Goal: Task Accomplishment & Management: Complete application form

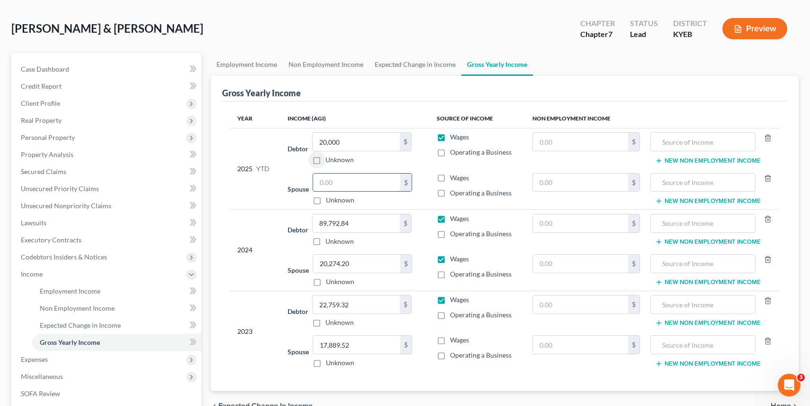
click at [323, 178] on input "text" at bounding box center [356, 182] width 87 height 18
type input "35,322"
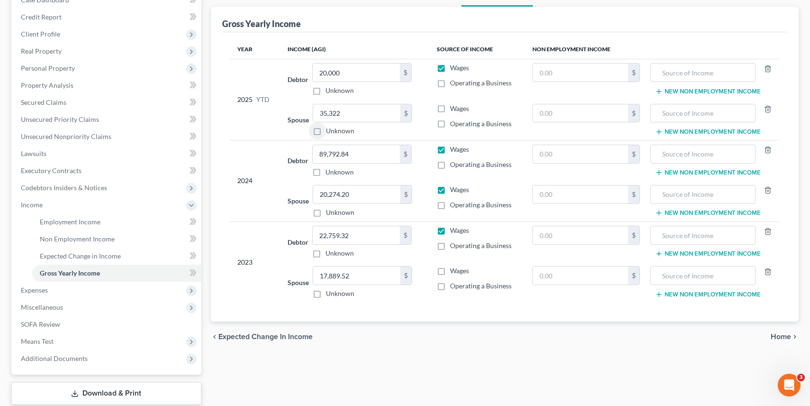
scroll to position [115, 0]
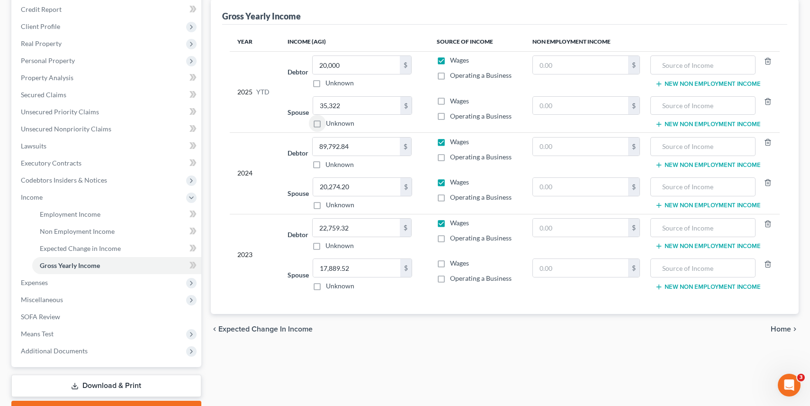
click at [240, 329] on span "Expected Change in Income" at bounding box center [265, 329] width 94 height 8
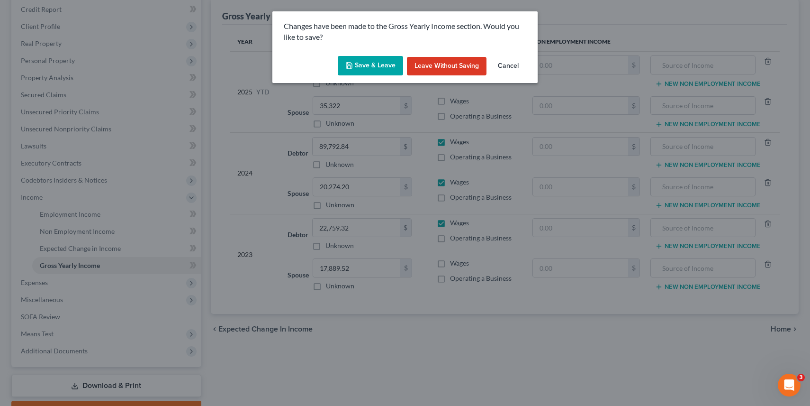
click at [367, 68] on button "Save & Leave" at bounding box center [370, 66] width 65 height 20
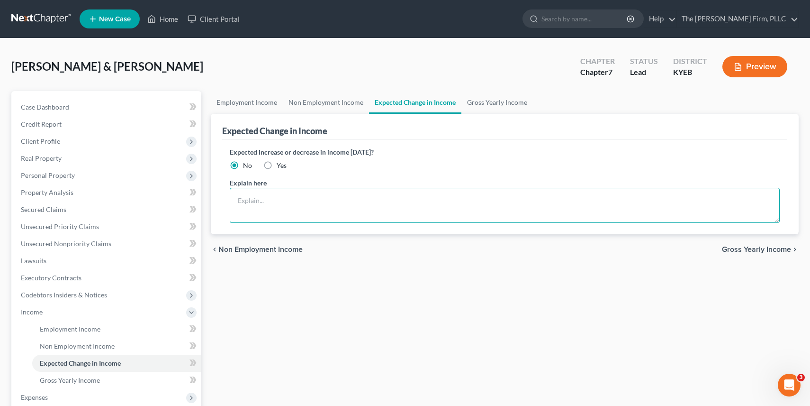
click at [327, 205] on textarea at bounding box center [505, 205] width 551 height 35
type textarea "S"
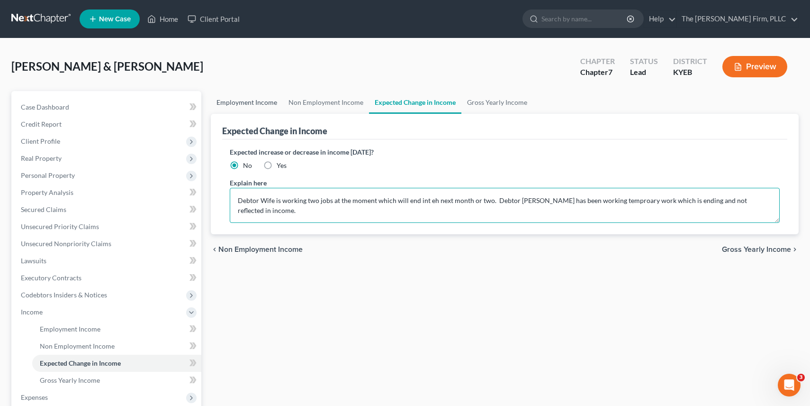
type textarea "Debtor Wife is working two jobs at the moment which will end int eh next month …"
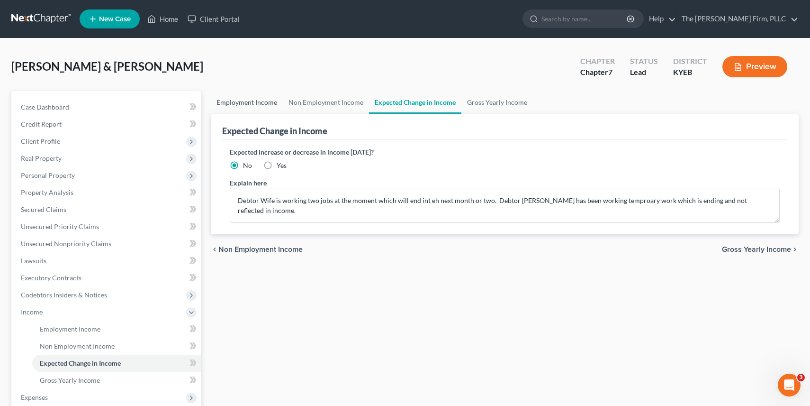
click at [250, 100] on link "Employment Income" at bounding box center [247, 102] width 72 height 23
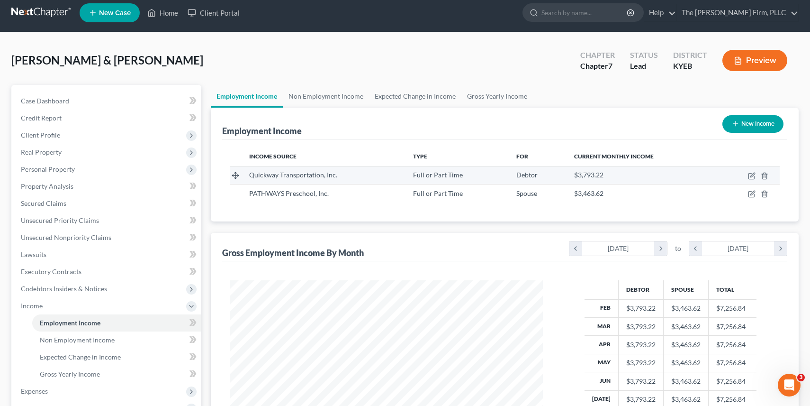
scroll to position [8, 0]
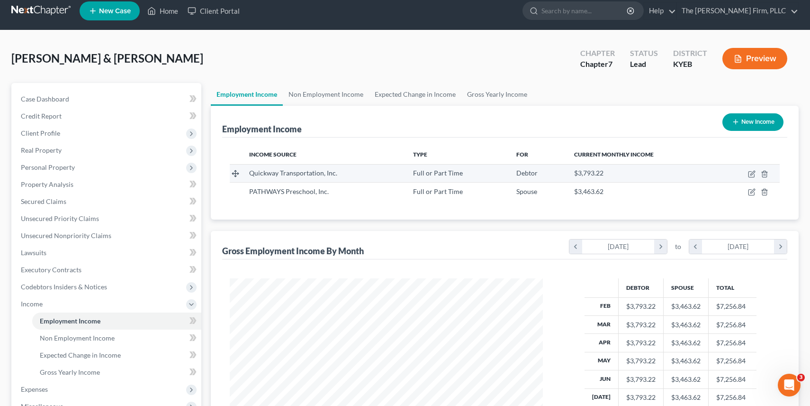
click at [328, 172] on span "Quickway Transportation, Inc." at bounding box center [293, 173] width 88 height 8
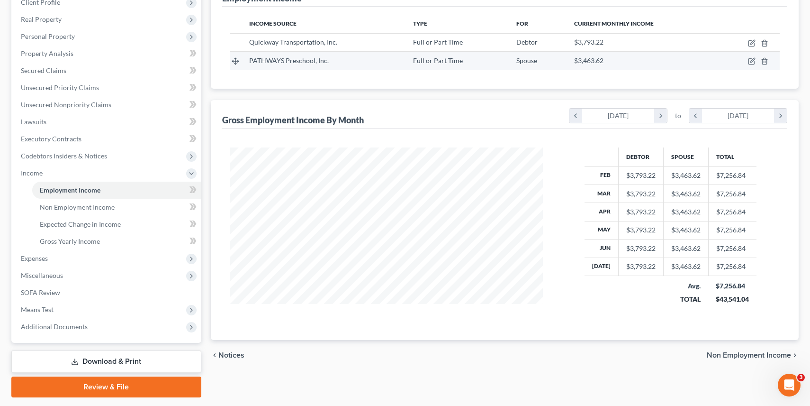
scroll to position [136, 0]
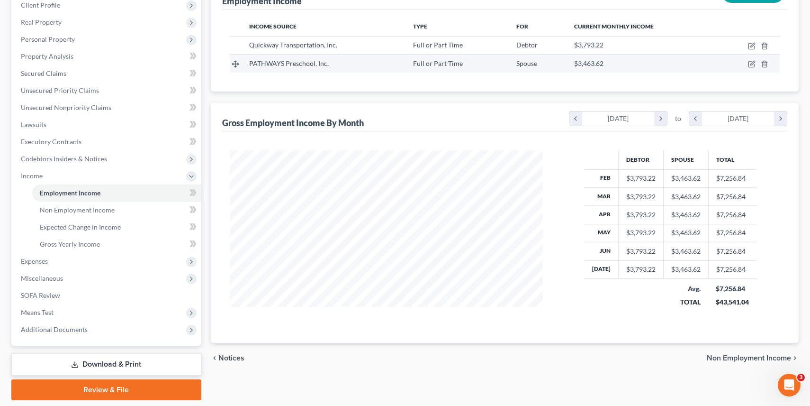
click at [308, 66] on span "PATHWAYS Preschool, Inc." at bounding box center [289, 63] width 80 height 8
click at [753, 67] on icon "button" at bounding box center [752, 64] width 8 height 8
select select "0"
select select "18"
select select "0"
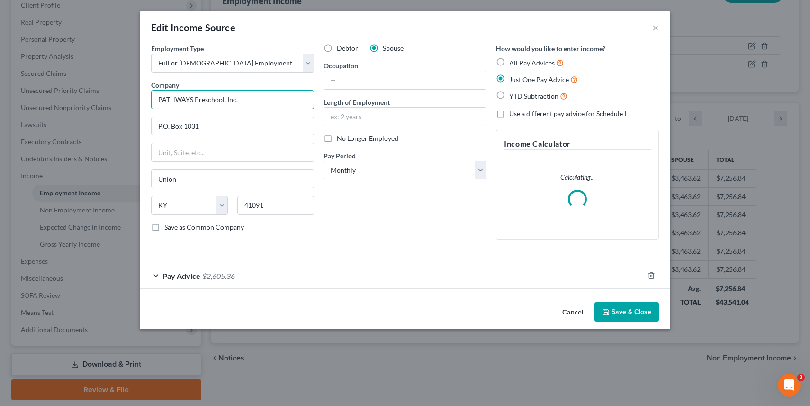
click at [242, 101] on input "PATHWAYS Preschool, Inc." at bounding box center [232, 99] width 163 height 19
click at [256, 61] on select "Select Full or [DEMOGRAPHIC_DATA] Employment Self Employment" at bounding box center [232, 63] width 163 height 19
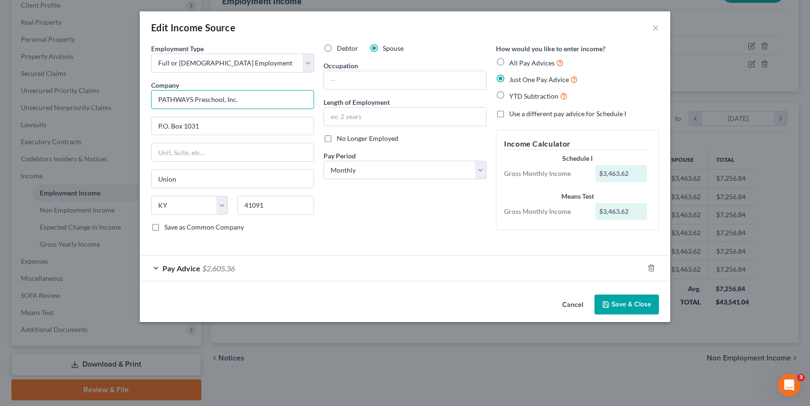
click at [252, 99] on input "PATHWAYS Preschool, Inc." at bounding box center [232, 99] width 163 height 19
drag, startPoint x: 252, startPoint y: 99, endPoint x: 123, endPoint y: 99, distance: 128.9
click at [123, 99] on div "Edit Income Source × Employment Type * Select Full or [DEMOGRAPHIC_DATA] Employ…" at bounding box center [405, 203] width 810 height 406
type input "Crothall Healthcare, Ins."
click at [225, 125] on input "[STREET_ADDRESS]" at bounding box center [233, 126] width 162 height 18
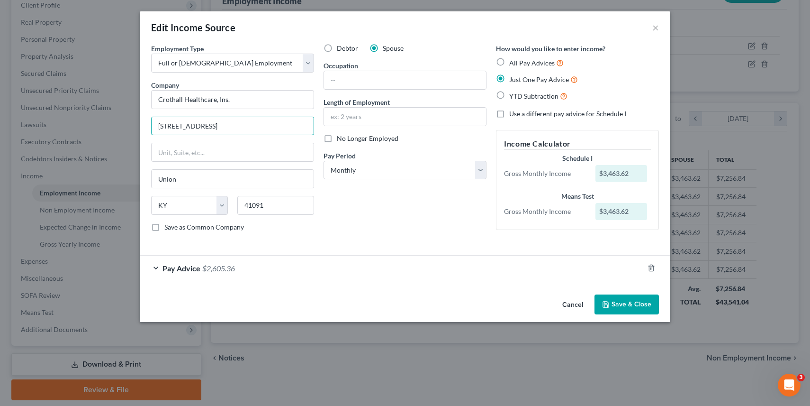
type input "[STREET_ADDRESS]"
click at [256, 207] on input "41091" at bounding box center [275, 205] width 77 height 19
click at [256, 206] on input "41091" at bounding box center [275, 205] width 77 height 19
type input "19087"
type input "[PERSON_NAME]"
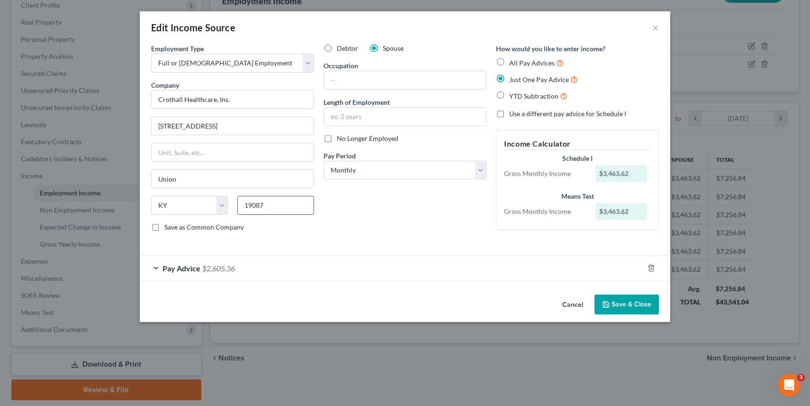
select select "39"
click at [386, 120] on input "text" at bounding box center [405, 117] width 162 height 18
type input "2 months"
click at [450, 171] on select "Select Monthly Twice Monthly Every Other Week Weekly" at bounding box center [405, 170] width 163 height 19
click at [442, 170] on select "Select Monthly Twice Monthly Every Other Week Weekly" at bounding box center [405, 170] width 163 height 19
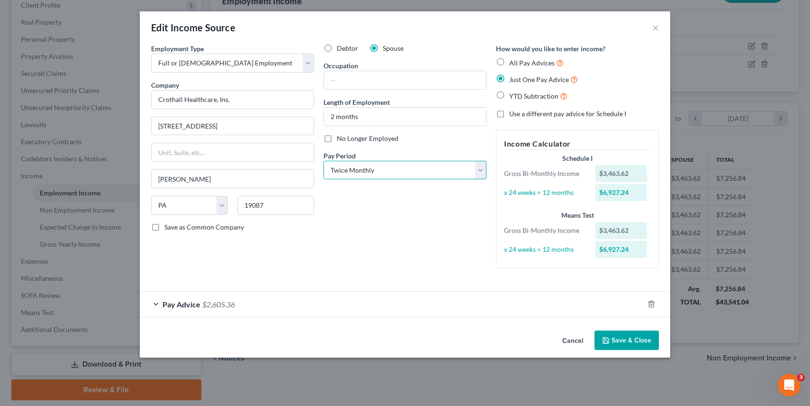
select select "2"
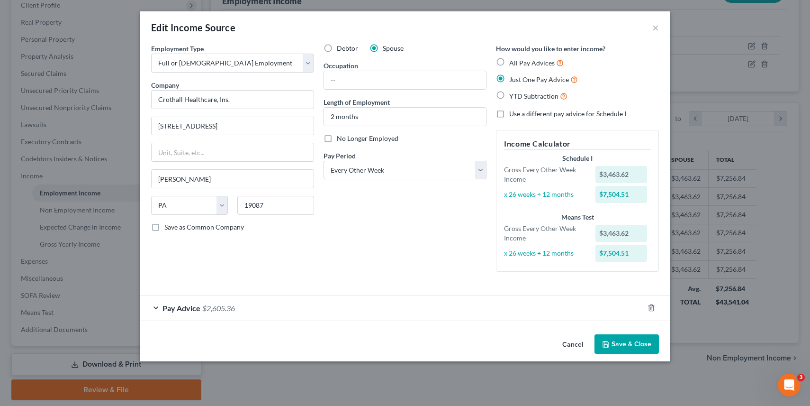
click at [154, 308] on div "Pay Advice $2,605.36" at bounding box center [392, 307] width 504 height 25
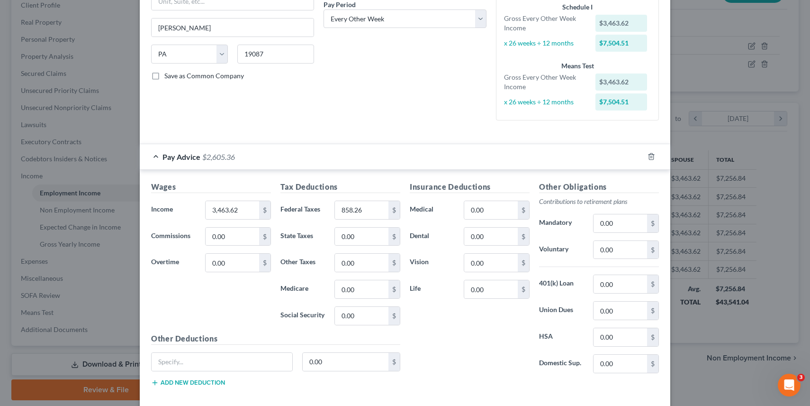
scroll to position [199, 0]
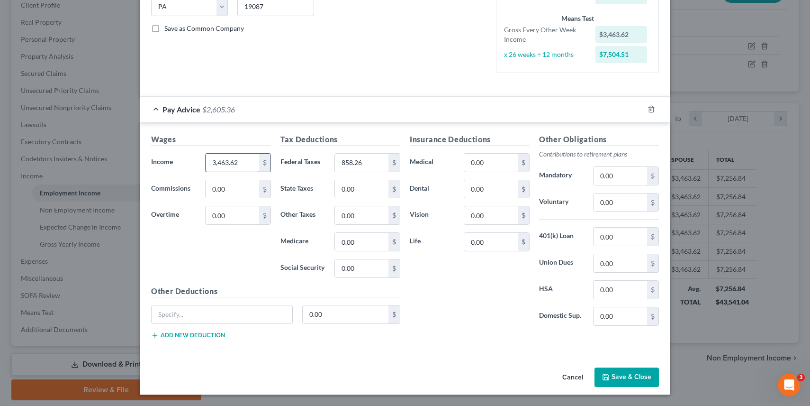
click at [233, 164] on input "3,463.62" at bounding box center [233, 163] width 54 height 18
type input "2,884.62"
click at [355, 164] on input "858.26" at bounding box center [362, 163] width 54 height 18
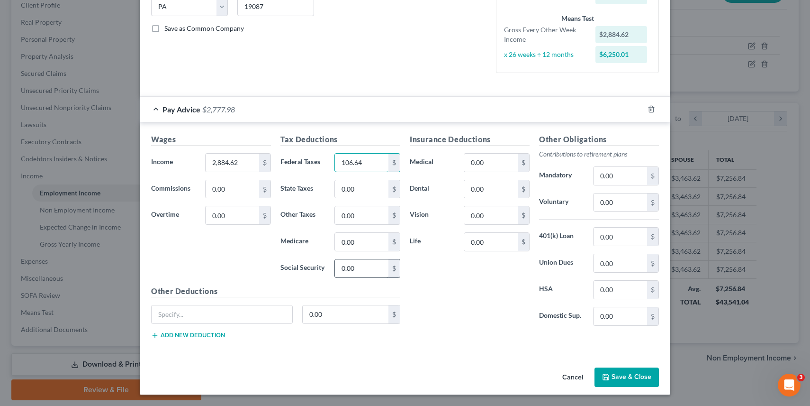
type input "106.64"
click at [360, 262] on input "0.00" at bounding box center [362, 268] width 54 height 18
type input "153.46"
click at [361, 239] on input "0.00" at bounding box center [362, 242] width 54 height 18
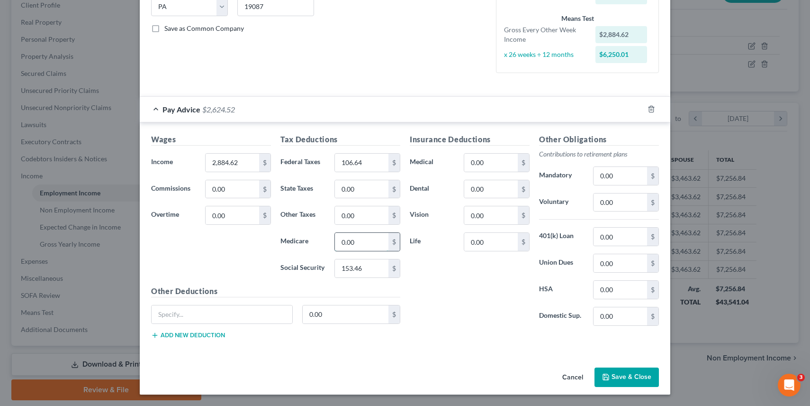
click at [361, 239] on input "0.00" at bounding box center [362, 242] width 54 height 18
type input "35.89"
click at [370, 188] on input "0.00" at bounding box center [362, 189] width 54 height 18
type input "93.98"
click at [354, 217] on input "0.00" at bounding box center [362, 215] width 54 height 18
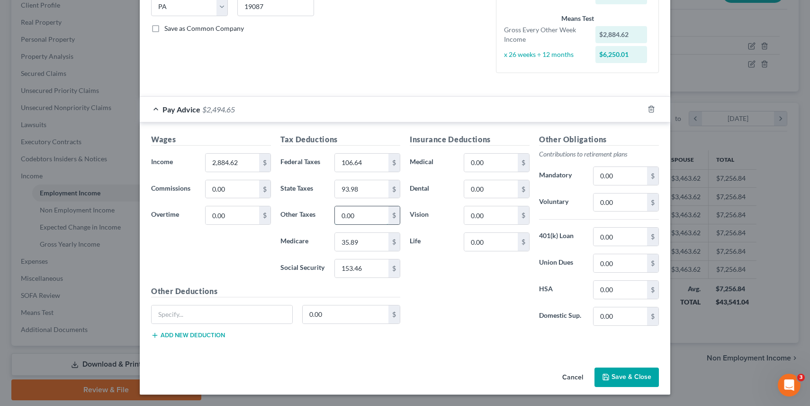
click at [354, 217] on input "0.00" at bounding box center [362, 215] width 54 height 18
type input "44.52"
click at [500, 162] on input "0.00" at bounding box center [491, 163] width 54 height 18
type input "387.50"
type input "25.16"
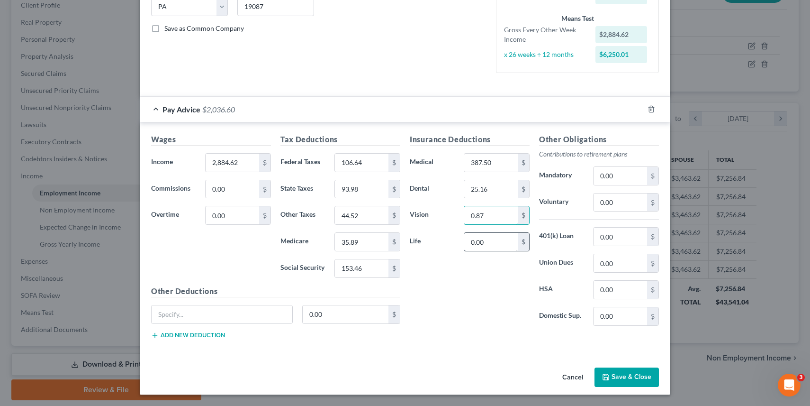
type input "0.87"
click at [503, 239] on input "0.00" at bounding box center [491, 242] width 54 height 18
click at [192, 333] on button "Add new deduction" at bounding box center [188, 335] width 74 height 8
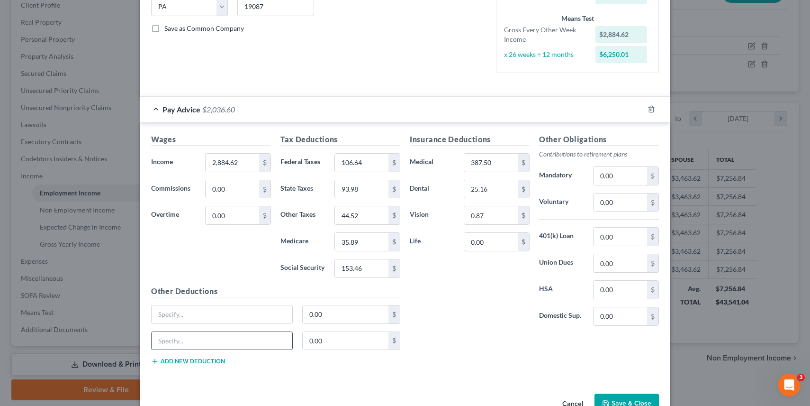
click at [192, 336] on input "text" at bounding box center [222, 341] width 141 height 18
type input "LTD"
type input "2.46"
click at [239, 341] on input "LTD" at bounding box center [222, 341] width 141 height 18
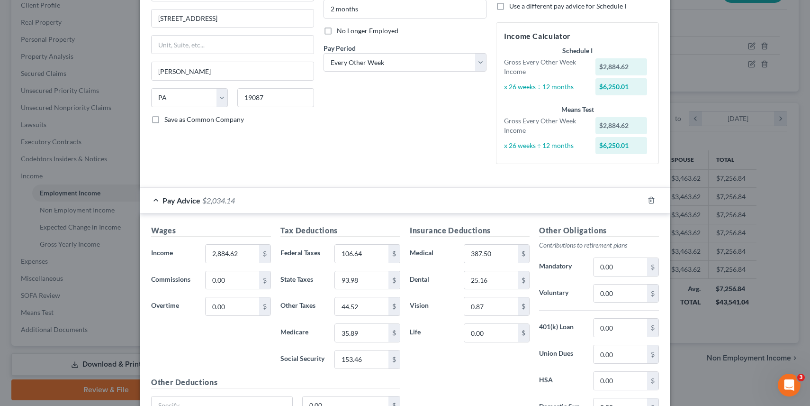
scroll to position [225, 0]
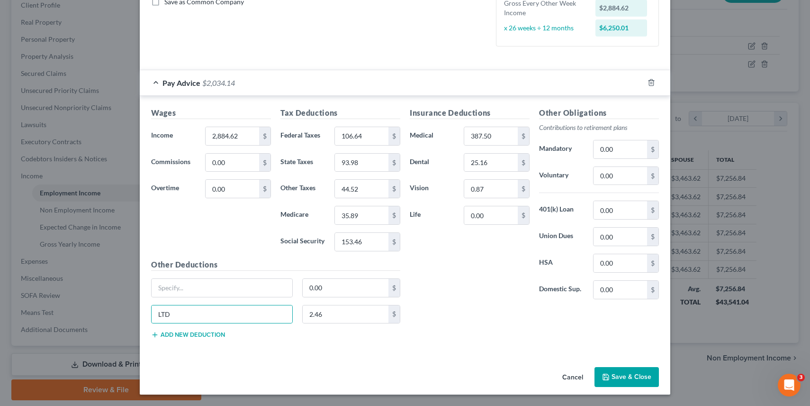
click at [614, 378] on button "Save & Close" at bounding box center [627, 377] width 64 height 20
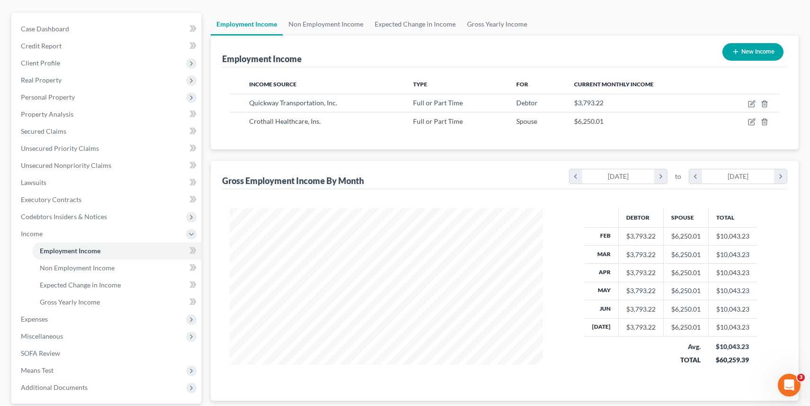
scroll to position [78, 0]
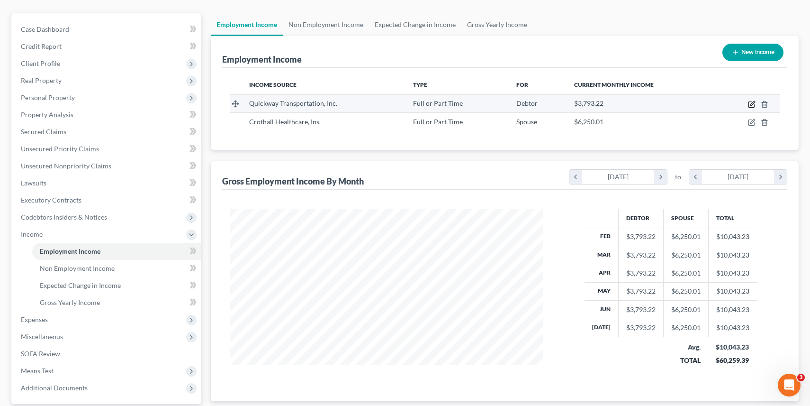
click at [748, 100] on icon "button" at bounding box center [752, 104] width 8 height 8
select select "0"
select select "44"
select select "0"
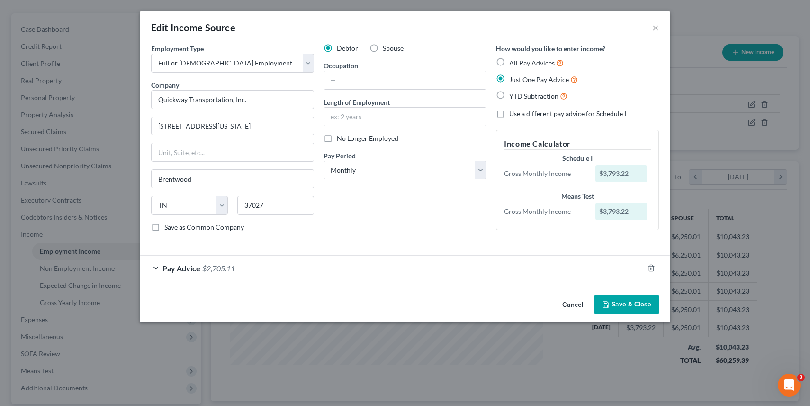
click at [158, 275] on div "Pay Advice $2,705.11" at bounding box center [392, 267] width 504 height 25
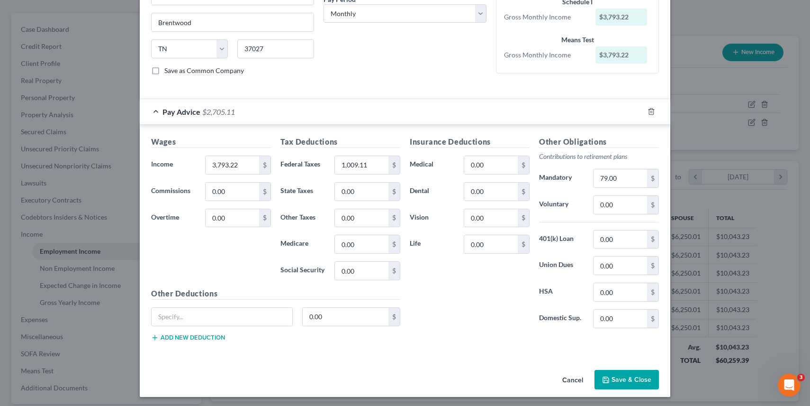
scroll to position [159, 0]
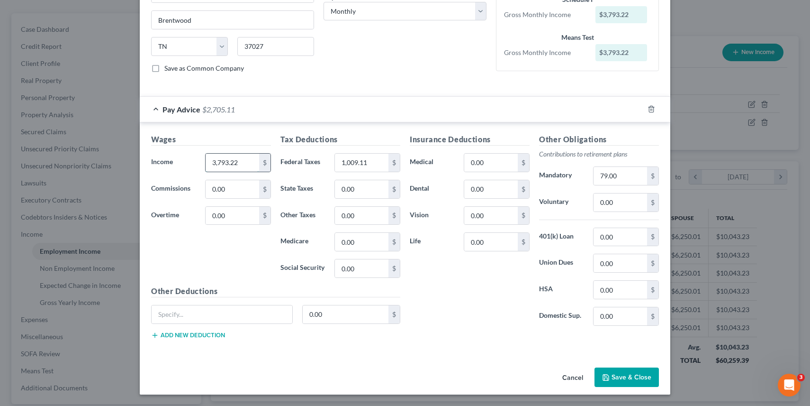
click at [238, 159] on input "3,793.22" at bounding box center [233, 163] width 54 height 18
type input "1,571"
click at [357, 167] on input "1,009.11" at bounding box center [362, 163] width 54 height 18
click at [357, 164] on input "1,009.11" at bounding box center [362, 163] width 54 height 18
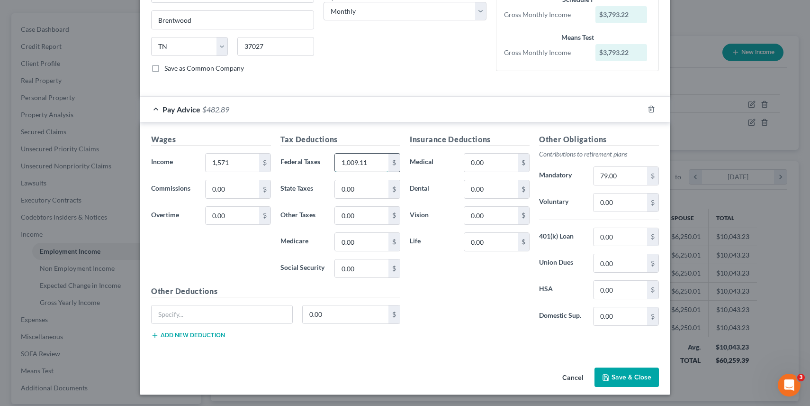
click at [357, 164] on input "1,009.11" at bounding box center [362, 163] width 54 height 18
click at [480, 270] on div "Insurance Deductions Medical 0.00 $ Dental 0.00 $ Vision 0.00 $ Life 0.00 $" at bounding box center [469, 233] width 129 height 199
click at [605, 182] on input "79.00" at bounding box center [621, 176] width 54 height 18
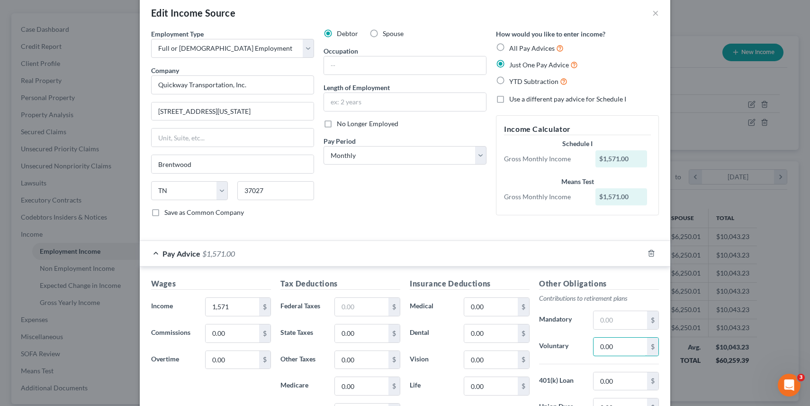
scroll to position [18, 0]
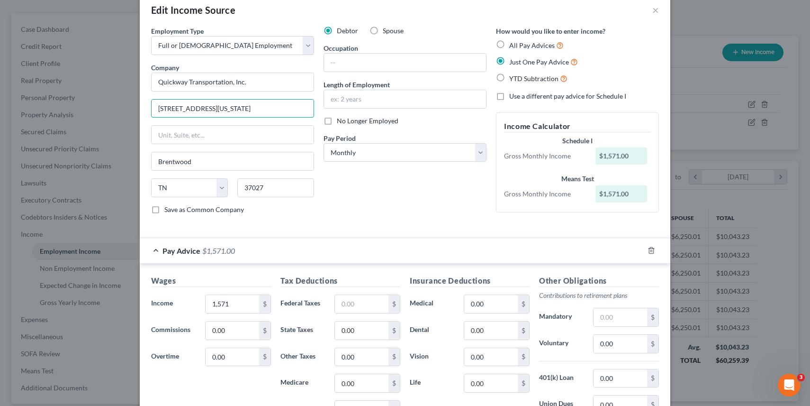
drag, startPoint x: 236, startPoint y: 109, endPoint x: 111, endPoint y: 103, distance: 125.7
click at [111, 103] on div "Edit Income Source × Employment Type * Select Full or [DEMOGRAPHIC_DATA] Employ…" at bounding box center [405, 203] width 810 height 406
drag, startPoint x: 270, startPoint y: 78, endPoint x: 89, endPoint y: 61, distance: 181.8
click at [89, 61] on div "Edit Income Source × Employment Type * Select Full or [DEMOGRAPHIC_DATA] Employ…" at bounding box center [405, 203] width 810 height 406
type input "Iggy Transportation Services, LLC"
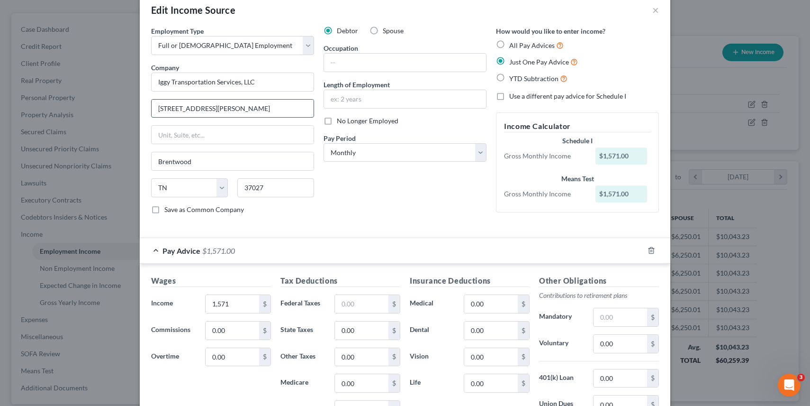
type input "[STREET_ADDRESS][PERSON_NAME]"
type input "41011"
type input "[PERSON_NAME]"
select select "18"
click at [346, 61] on input "text" at bounding box center [405, 63] width 162 height 18
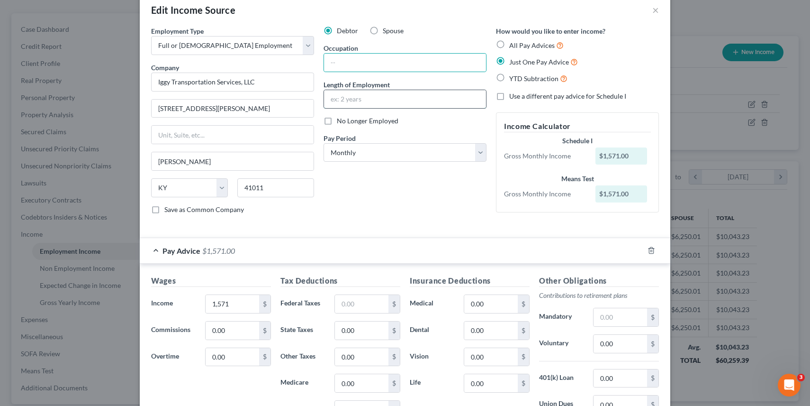
click at [338, 106] on input "text" at bounding box center [405, 99] width 162 height 18
type input "L"
type input "A"
type input "9 months"
click at [368, 148] on select "Select Monthly Twice Monthly Every Other Week Weekly" at bounding box center [405, 152] width 163 height 19
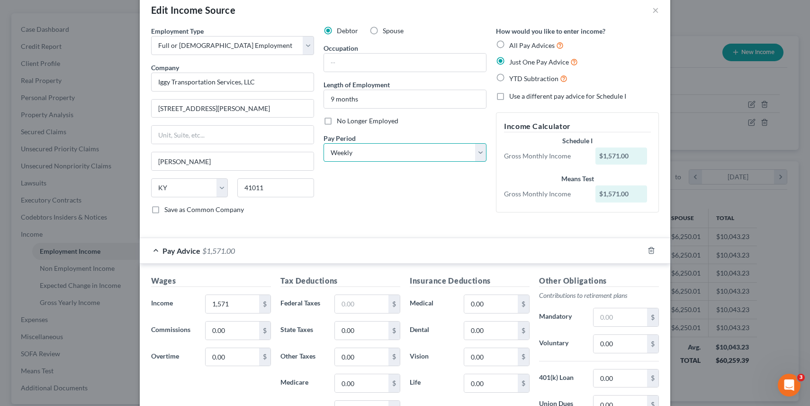
click at [359, 151] on select "Select Monthly Twice Monthly Every Other Week Weekly" at bounding box center [405, 152] width 163 height 19
click at [350, 162] on div "Debtor Spouse Occupation Length of Employment 9 months No Longer Employed Pay P…" at bounding box center [405, 124] width 172 height 196
click at [350, 157] on select "Select Monthly Twice Monthly Every Other Week Weekly" at bounding box center [405, 152] width 163 height 19
select select "0"
click at [358, 65] on input "text" at bounding box center [405, 63] width 162 height 18
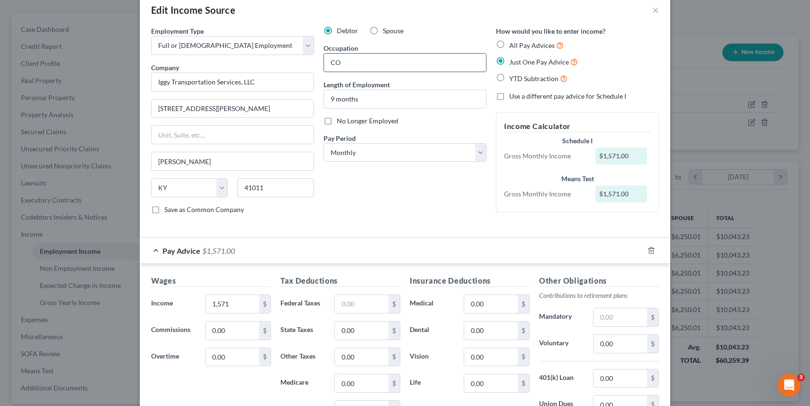
type input "C"
click at [331, 63] on input "Contractor" at bounding box center [405, 63] width 162 height 18
type input "Independent Contractor"
click at [383, 195] on div "Debtor Spouse Occupation [DEMOGRAPHIC_DATA] Length of Employment 9 months No Lo…" at bounding box center [405, 124] width 172 height 196
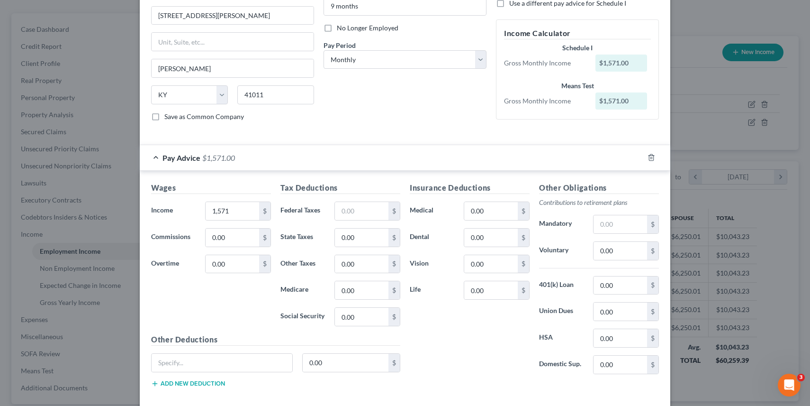
scroll to position [159, 0]
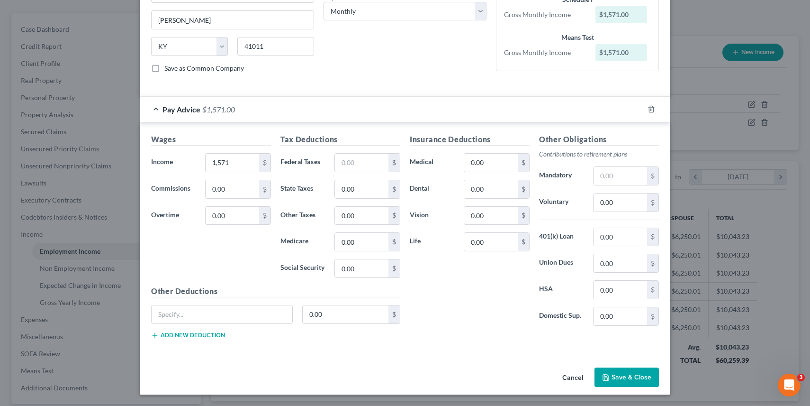
click at [629, 369] on button "Save & Close" at bounding box center [627, 377] width 64 height 20
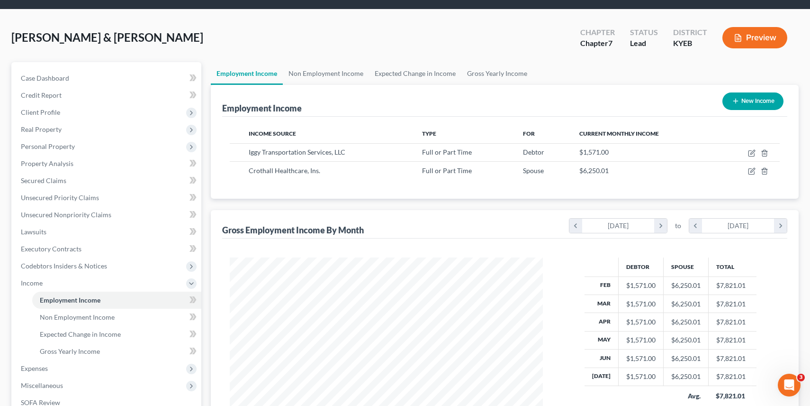
scroll to position [0, 0]
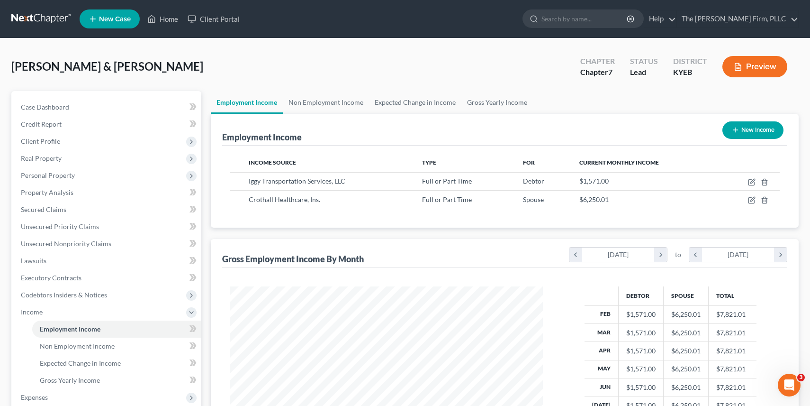
click at [746, 61] on button "Preview" at bounding box center [755, 66] width 65 height 21
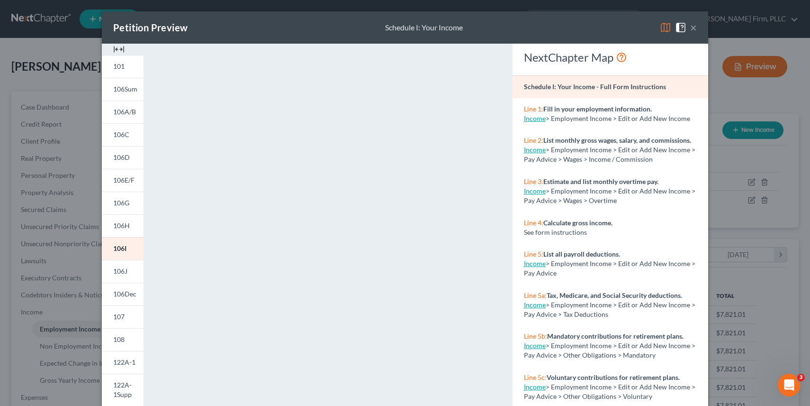
scroll to position [128, 0]
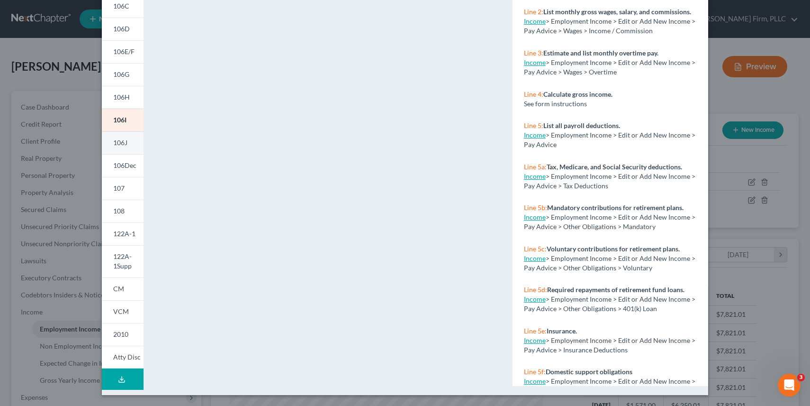
click at [122, 149] on link "106J" at bounding box center [123, 142] width 42 height 23
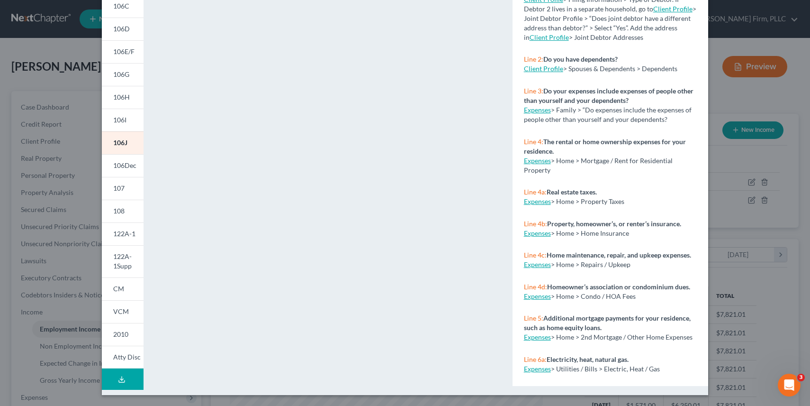
scroll to position [0, 0]
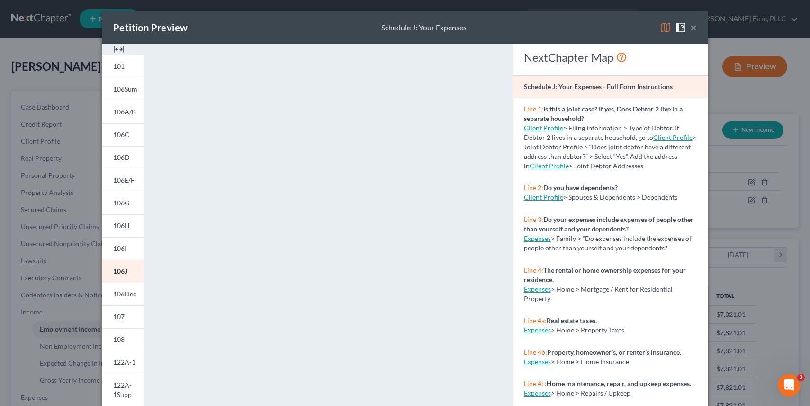
click at [695, 28] on button "×" at bounding box center [693, 27] width 7 height 11
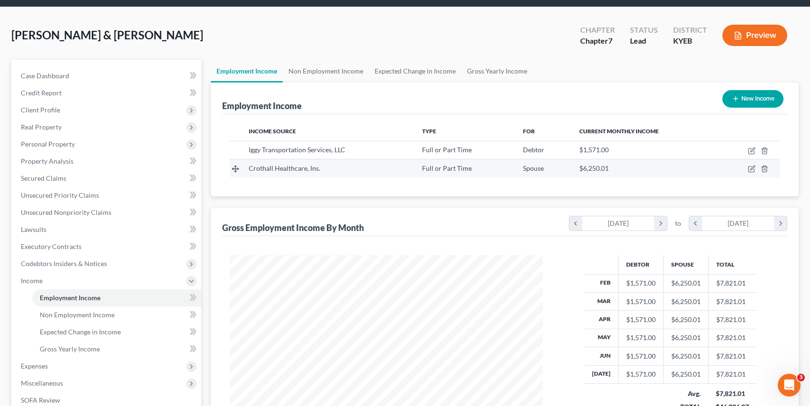
scroll to position [89, 0]
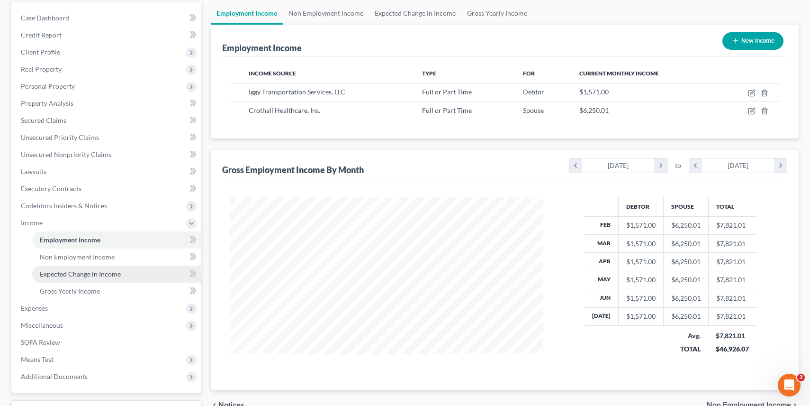
click at [63, 273] on span "Expected Change in Income" at bounding box center [80, 274] width 81 height 8
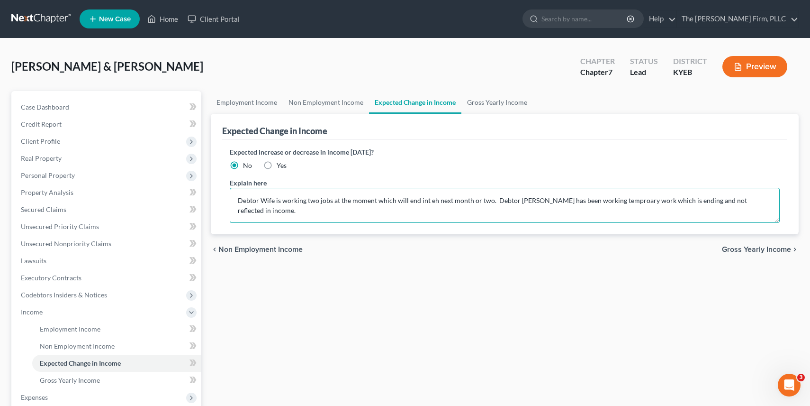
click at [591, 204] on textarea "Debtor Wife is working two jobs at the moment which will end int eh next month …" at bounding box center [505, 205] width 551 height 35
click at [523, 202] on textarea "Debtor Wife is working two jobs at the moment which will end int eh next month …" at bounding box center [505, 205] width 551 height 35
click at [698, 199] on textarea "Debtor Wife is working two jobs at the moment which will end int eh next month …" at bounding box center [505, 205] width 551 height 35
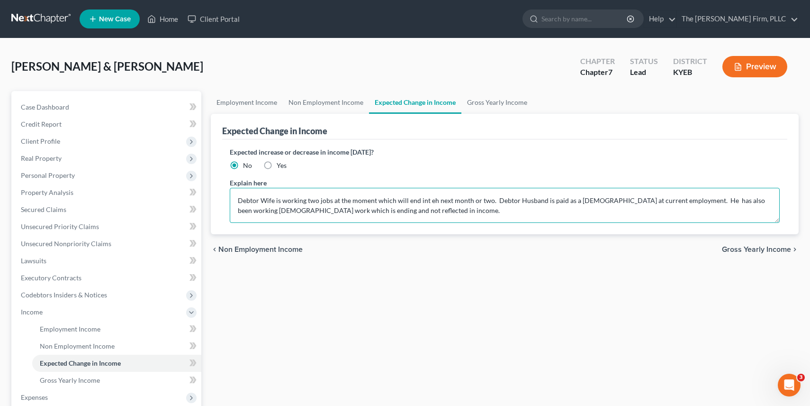
click at [768, 199] on textarea "Debtor Wife is working two jobs at the moment which will end int eh next month …" at bounding box center [505, 205] width 551 height 35
click at [272, 211] on textarea "Debtor Wife is working two jobs at the moment which will end int eh next month …" at bounding box center [505, 205] width 551 height 35
click at [434, 206] on textarea "Debtor Wife is working two jobs at the moment which will end int eh next month …" at bounding box center [505, 205] width 551 height 35
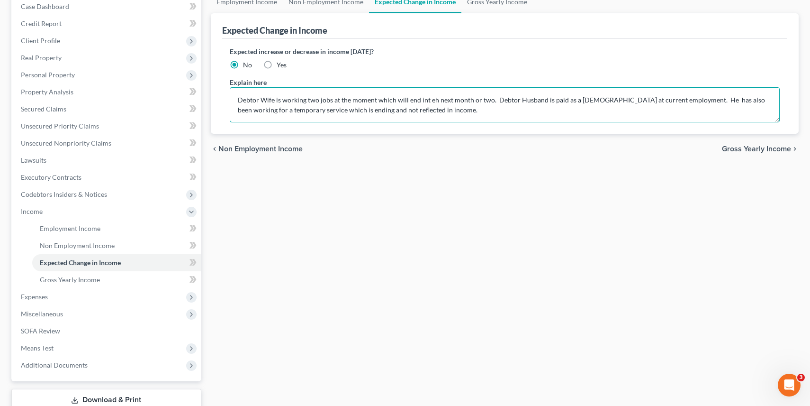
scroll to position [116, 0]
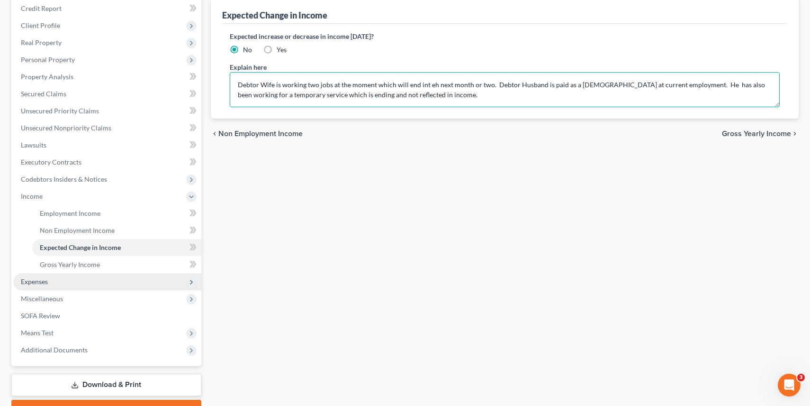
type textarea "Debtor Wife is working two jobs at the moment which will end int eh next month …"
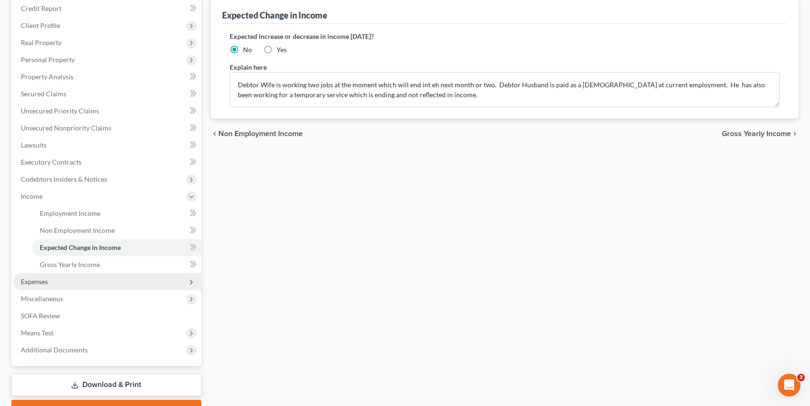
click at [52, 284] on span "Expenses" at bounding box center [107, 281] width 188 height 17
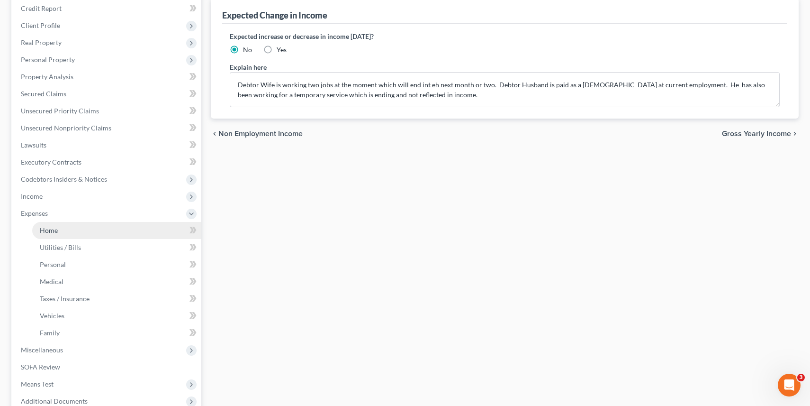
click at [133, 231] on link "Home" at bounding box center [116, 230] width 169 height 17
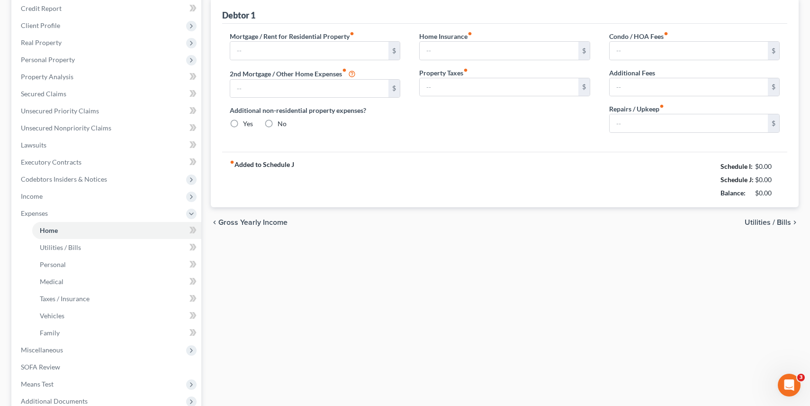
type input "2,006.55"
type input "0.00"
radio input "true"
type input "453.00"
type input "1,582.45"
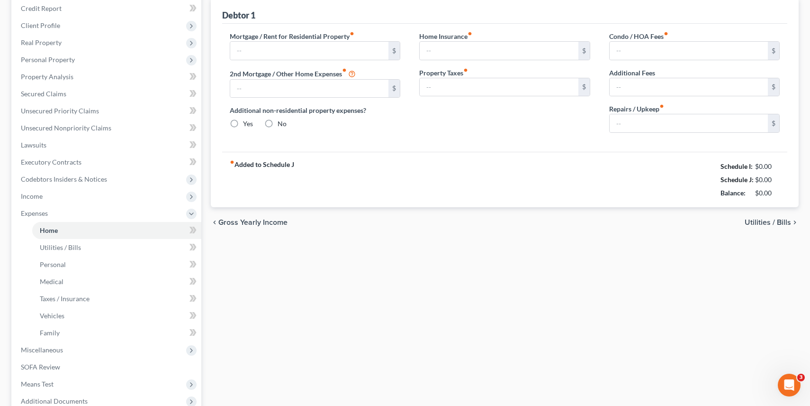
type input "0.00"
type input "1,000.00"
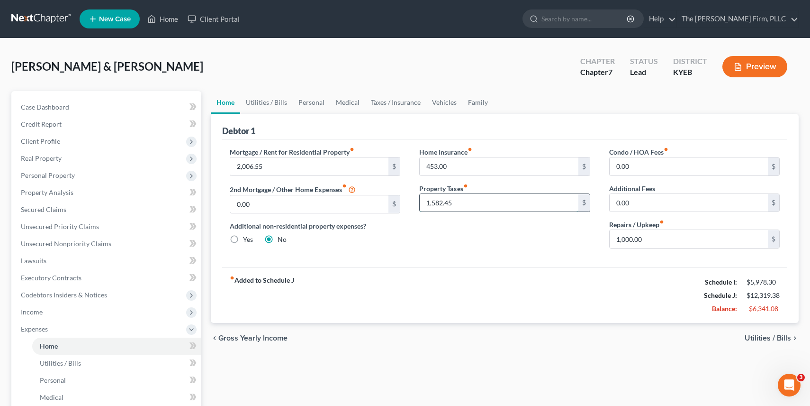
click at [457, 199] on input "1,582.45" at bounding box center [499, 203] width 159 height 18
type input "329.22"
click at [468, 247] on div "Home Insurance fiber_manual_record 453.00 $ Property Taxes fiber_manual_record …" at bounding box center [505, 201] width 190 height 109
click at [676, 240] on input "1,000.00" at bounding box center [689, 239] width 159 height 18
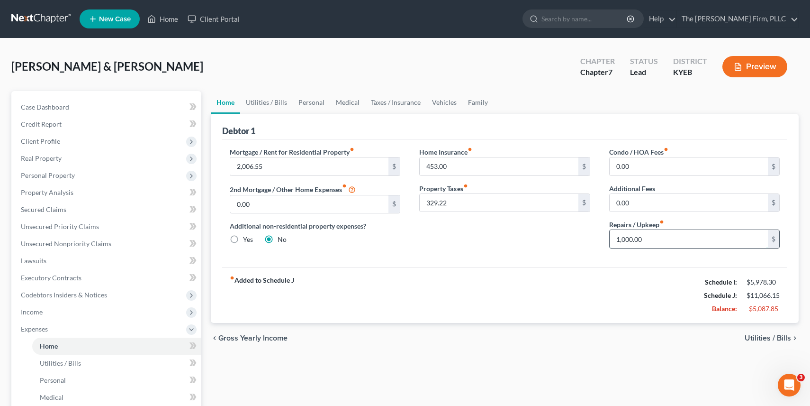
click at [676, 240] on input "1,000.00" at bounding box center [689, 239] width 159 height 18
type input "150"
click at [601, 317] on div "fiber_manual_record Added to Schedule J Schedule I: $5,978.30 Schedule J: $10,2…" at bounding box center [505, 294] width 566 height 55
click at [660, 198] on input "0.00" at bounding box center [689, 203] width 159 height 18
click at [255, 99] on link "Utilities / Bills" at bounding box center [266, 102] width 53 height 23
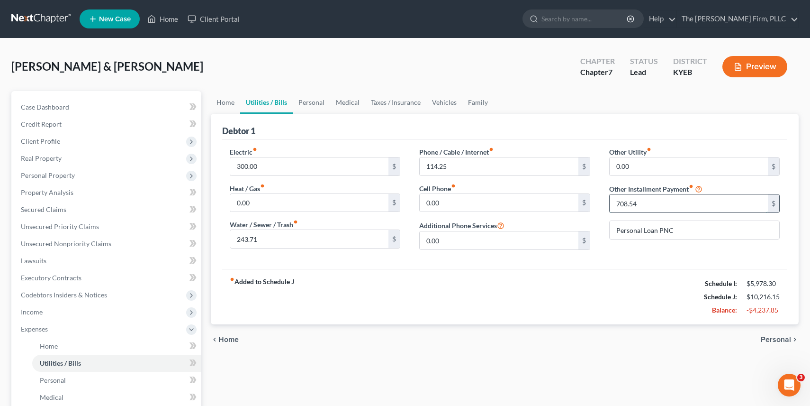
click at [699, 201] on input "708.54" at bounding box center [689, 203] width 159 height 18
click at [693, 261] on div "Electric fiber_manual_record 300.00 $ Heat / Gas fiber_manual_record 0.00 $ Wat…" at bounding box center [505, 203] width 566 height 129
click at [308, 101] on link "Personal" at bounding box center [311, 102] width 37 height 23
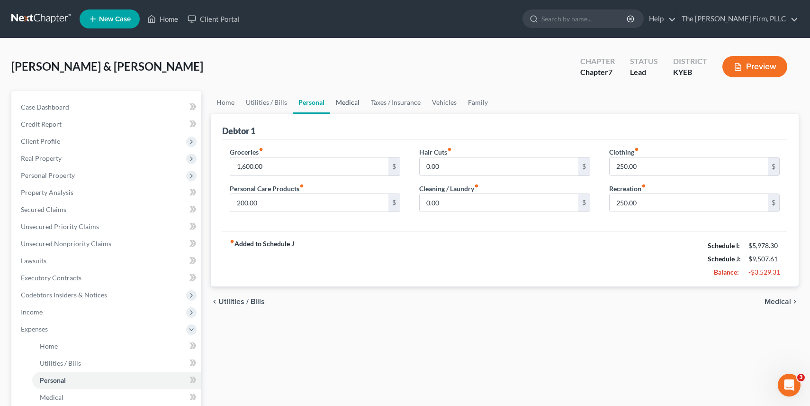
click at [346, 108] on link "Medical" at bounding box center [347, 102] width 35 height 23
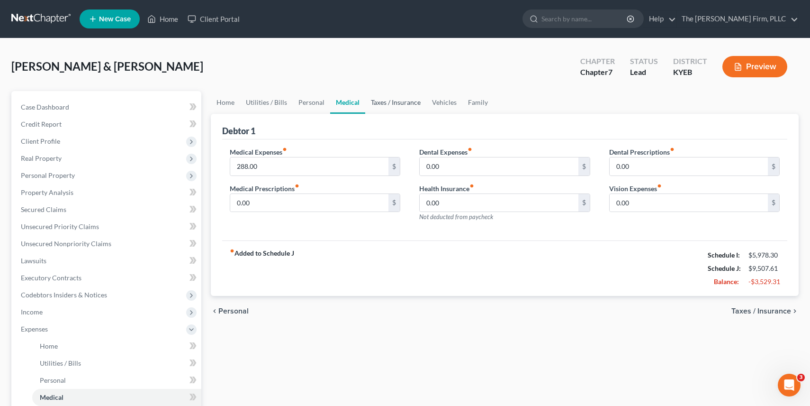
click at [385, 102] on link "Taxes / Insurance" at bounding box center [395, 102] width 61 height 23
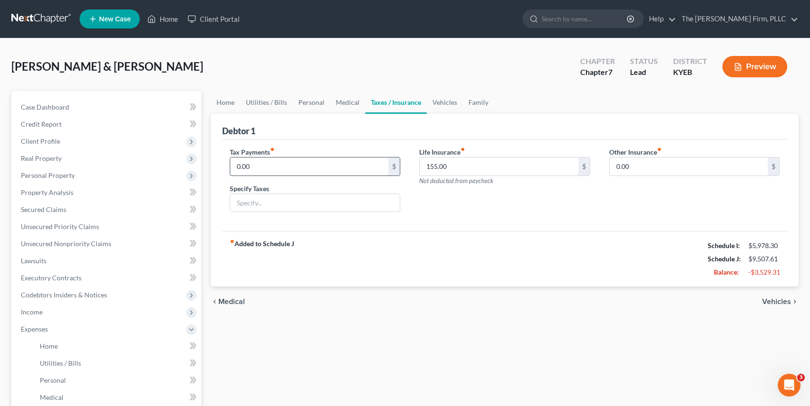
click at [339, 161] on input "0.00" at bounding box center [309, 166] width 159 height 18
type input "0"
click at [344, 166] on input "200" at bounding box center [309, 166] width 159 height 18
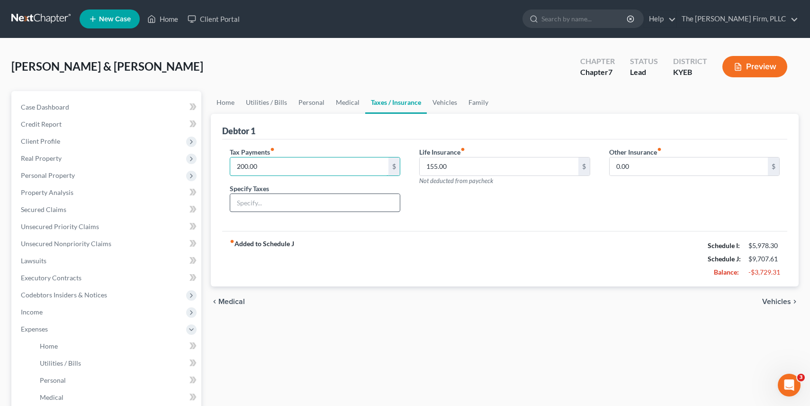
type input "200.00"
click at [311, 198] on input "text" at bounding box center [315, 203] width 170 height 18
type input "Estimated self emplyment"
click at [267, 163] on input "200.00" at bounding box center [309, 166] width 159 height 18
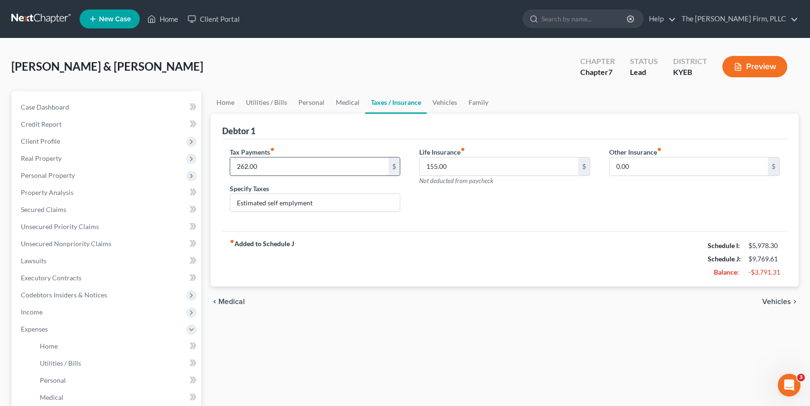
type input "262.00"
click at [463, 203] on div "Life Insurance fiber_manual_record 155.00 $ Not deducted from paycheck" at bounding box center [505, 183] width 190 height 73
click at [442, 103] on link "Vehicles" at bounding box center [445, 102] width 36 height 23
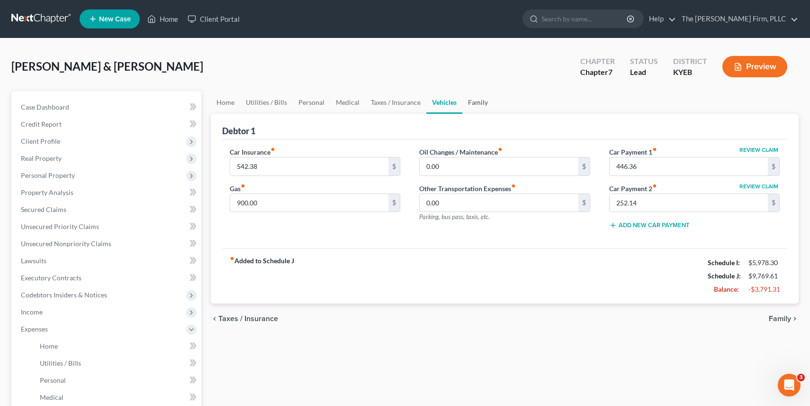
click at [478, 100] on link "Family" at bounding box center [477, 102] width 31 height 23
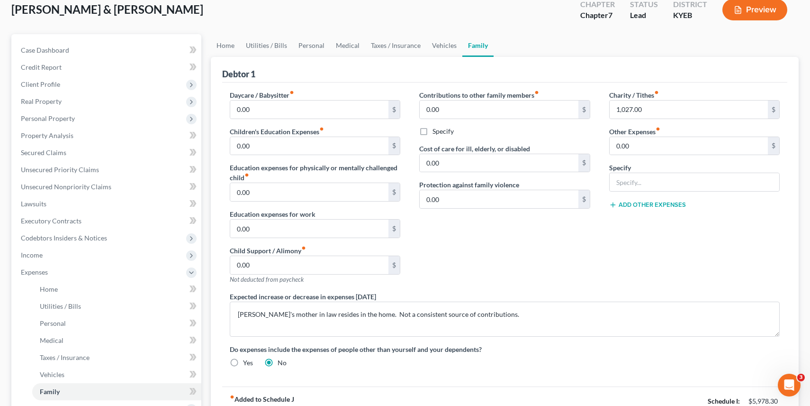
scroll to position [59, 0]
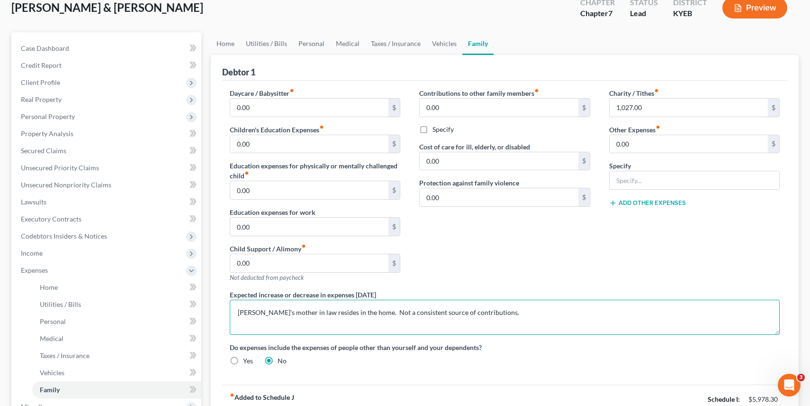
click at [275, 314] on textarea "[PERSON_NAME]'s mother in law resides in the home. Not a consistent source of c…" at bounding box center [505, 316] width 551 height 35
click at [529, 310] on textarea "[PERSON_NAME]'s brother in law resides in the home. Not a consistent source of …" at bounding box center [505, 316] width 551 height 35
click at [678, 312] on textarea "[PERSON_NAME]'s brother in law resides in the home. Not a consistent source of …" at bounding box center [505, 316] width 551 height 35
click at [665, 312] on textarea "[PERSON_NAME]'s brother in law resides in the home. Not a consistent source of …" at bounding box center [505, 316] width 551 height 35
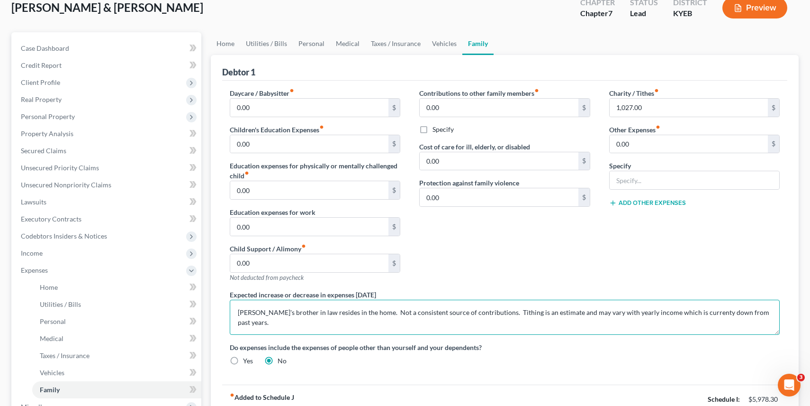
click at [687, 313] on textarea "[PERSON_NAME]'s brother in law resides in the home. Not a consistent source of …" at bounding box center [505, 316] width 551 height 35
type textarea "[PERSON_NAME]'s brother in law resides in the home. Not a consistent source of …"
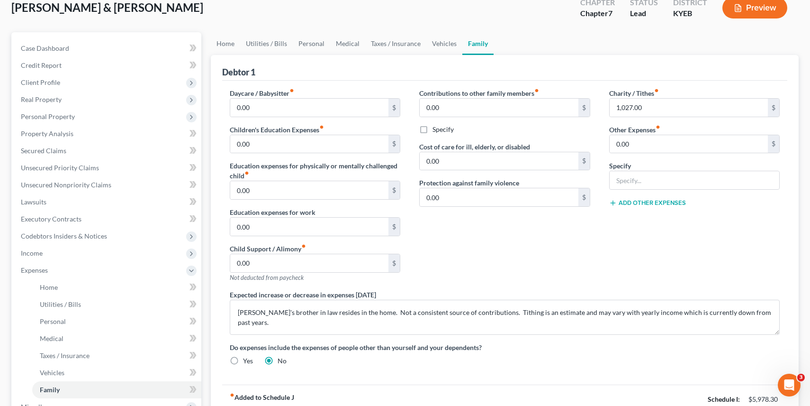
click at [532, 261] on div "Contributions to other family members fiber_manual_record 0.00 $ Specify Cost o…" at bounding box center [505, 188] width 190 height 201
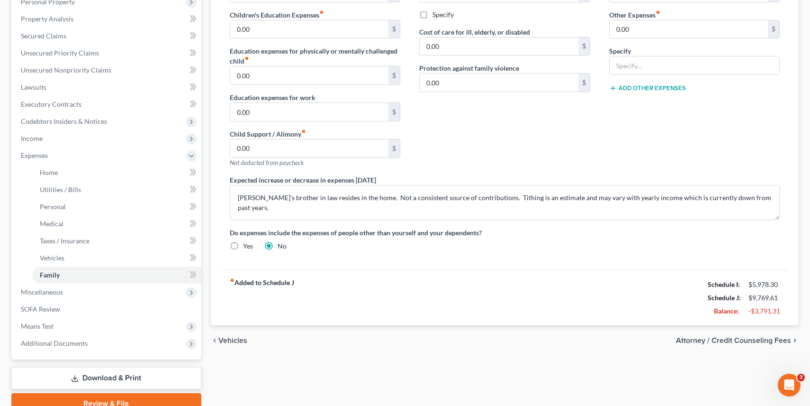
scroll to position [0, 0]
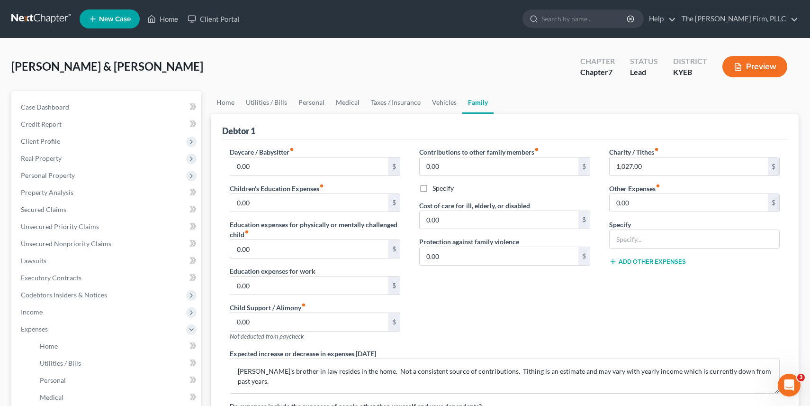
click at [762, 65] on button "Preview" at bounding box center [755, 66] width 65 height 21
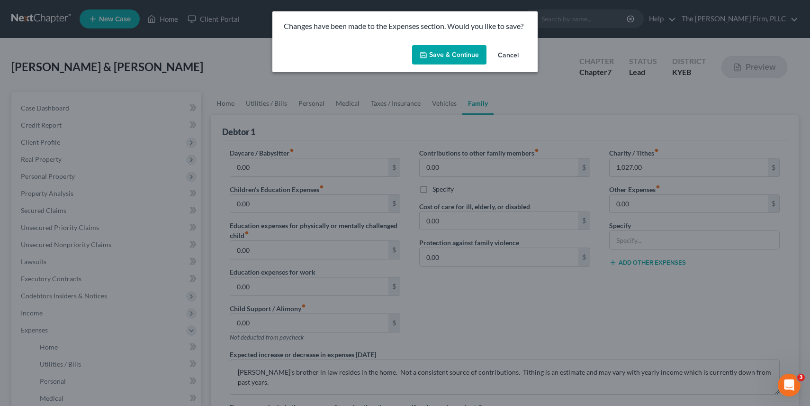
click at [458, 56] on button "Save & Continue" at bounding box center [449, 55] width 74 height 20
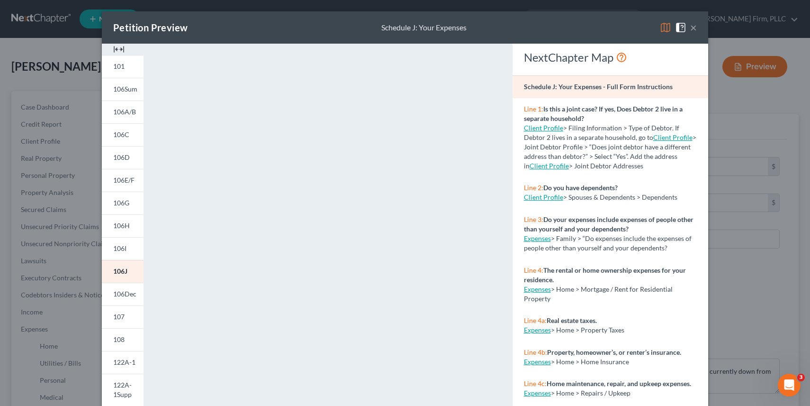
click at [67, 50] on div "Petition Preview Schedule J: Your Expenses × 101 106Sum 106A/B 106C 106D 106E/F…" at bounding box center [405, 203] width 810 height 406
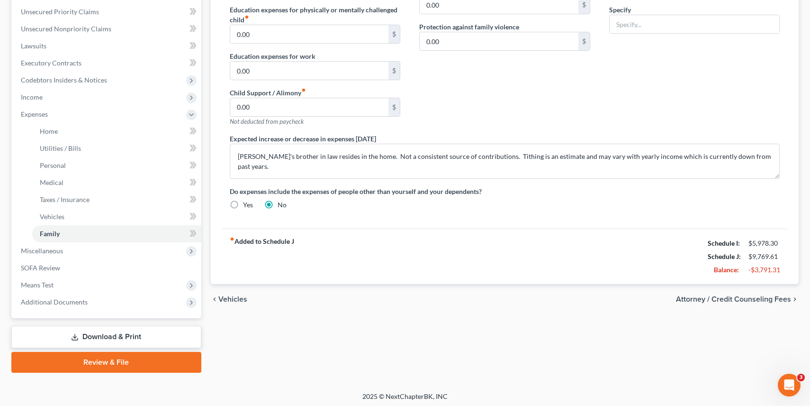
scroll to position [217, 0]
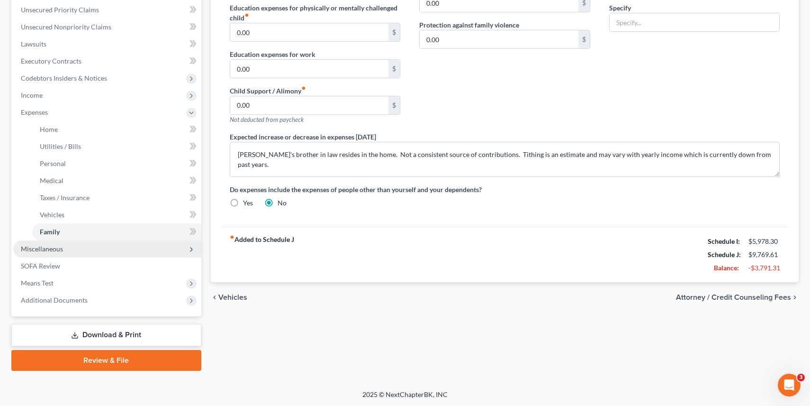
click at [67, 247] on span "Miscellaneous" at bounding box center [107, 248] width 188 height 17
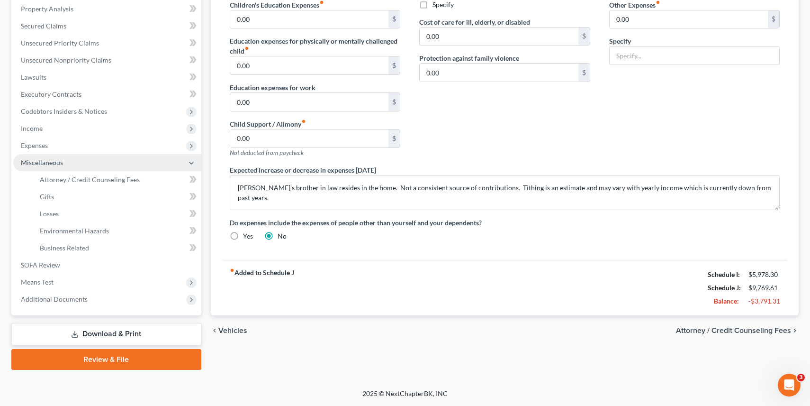
scroll to position [182, 0]
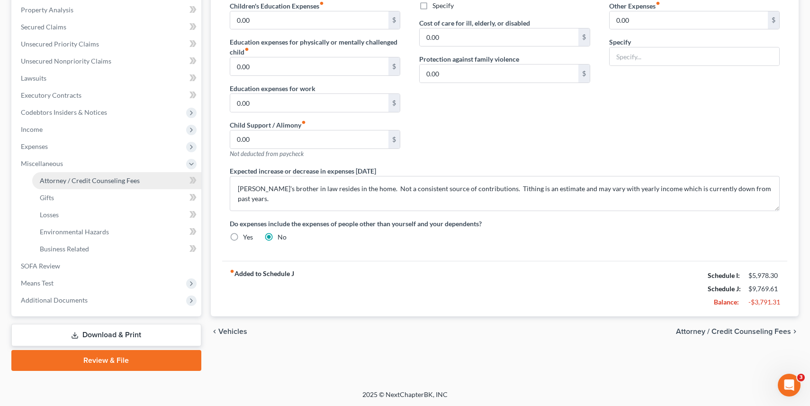
click at [149, 184] on link "Attorney / Credit Counseling Fees" at bounding box center [116, 180] width 169 height 17
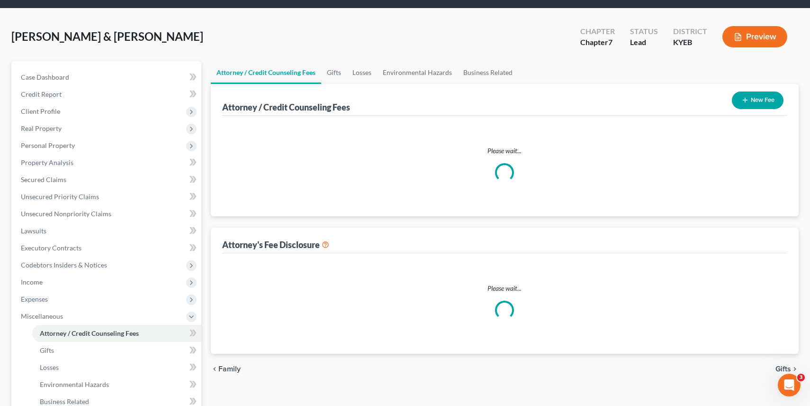
scroll to position [6, 0]
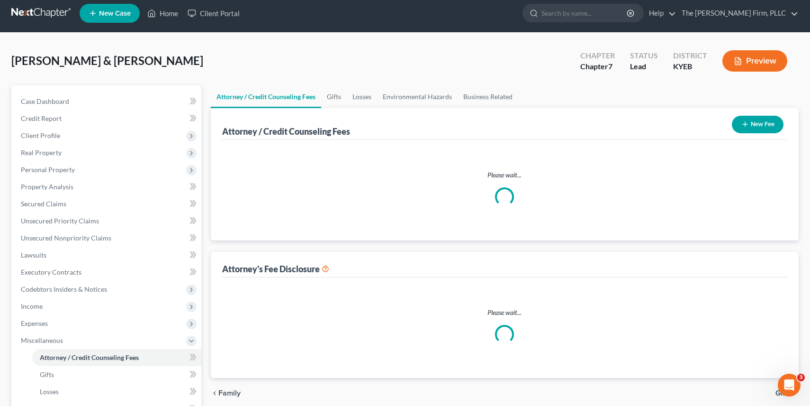
select select "0"
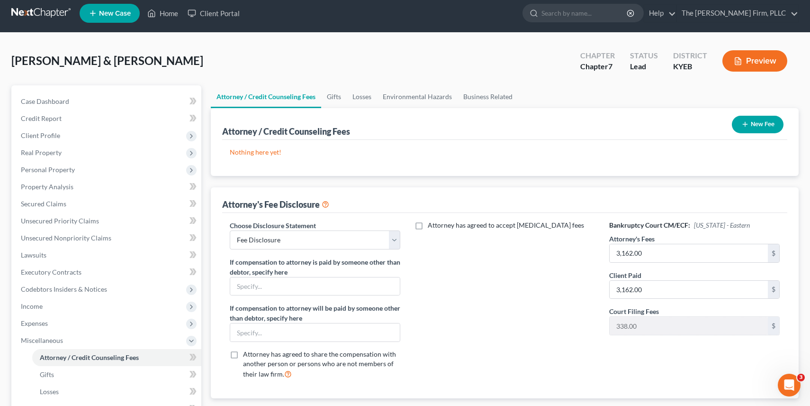
scroll to position [0, 0]
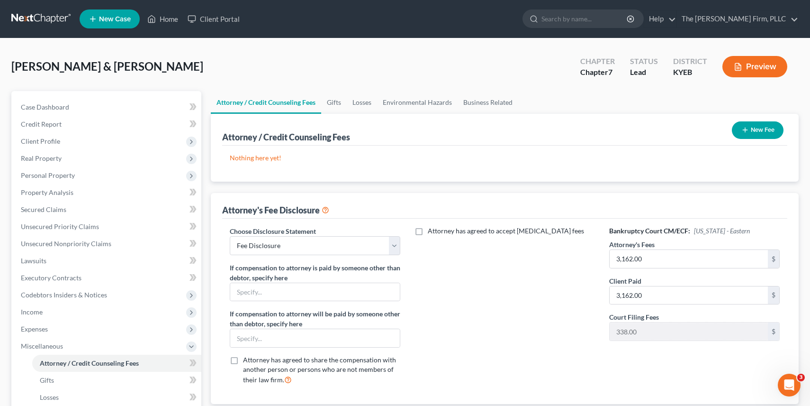
click at [428, 228] on label "Attorney has agreed to accept [MEDICAL_DATA] fees" at bounding box center [506, 230] width 156 height 9
click at [432, 228] on input "Attorney has agreed to accept [MEDICAL_DATA] fees" at bounding box center [435, 229] width 6 height 6
click at [428, 228] on label "Attorney has agreed to accept [MEDICAL_DATA] fees" at bounding box center [506, 230] width 156 height 9
click at [432, 228] on input "Attorney has agreed to accept [MEDICAL_DATA] fees" at bounding box center [435, 229] width 6 height 6
checkbox input "false"
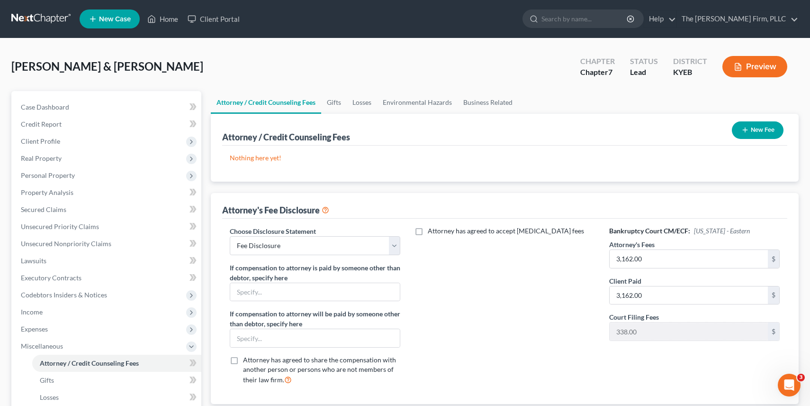
click at [765, 138] on button "New Fee" at bounding box center [758, 130] width 52 height 18
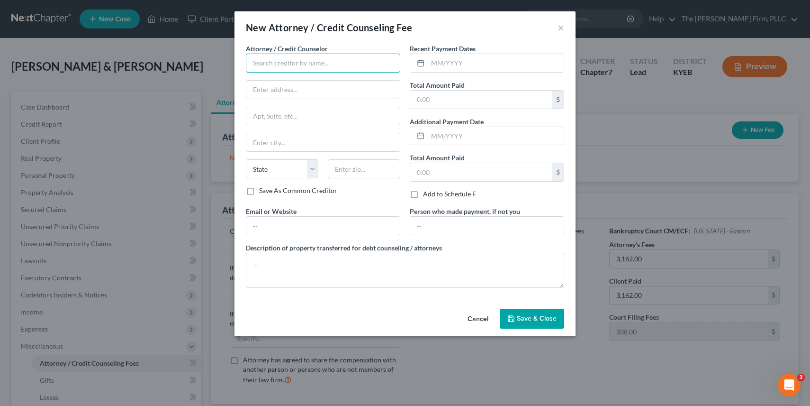
click at [341, 60] on input "text" at bounding box center [323, 63] width 154 height 19
type input "T"
type input "[PERSON_NAME]"
type input "T"
type input "2"
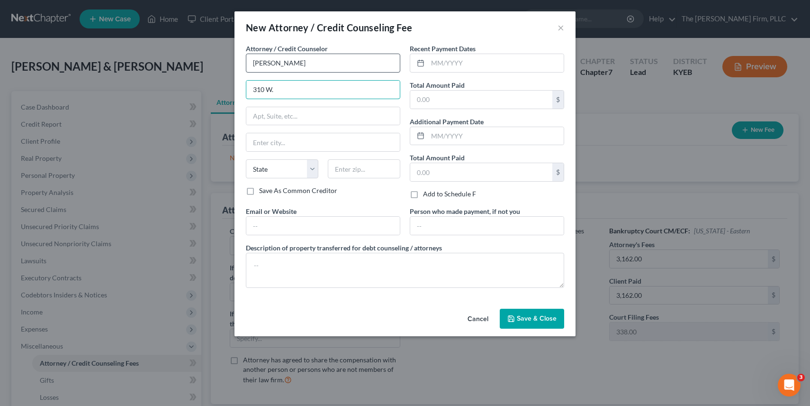
type input "310 W."
click at [307, 62] on input "[PERSON_NAME]" at bounding box center [323, 63] width 154 height 19
type input "[PERSON_NAME], Esq."
click at [304, 92] on input "310 W." at bounding box center [323, 90] width 154 height 18
drag, startPoint x: 320, startPoint y: 65, endPoint x: 226, endPoint y: 59, distance: 95.0
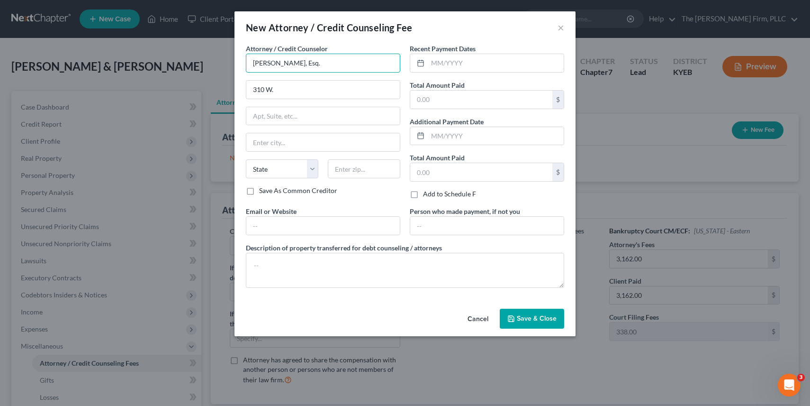
click at [226, 59] on div "New Attorney / Credit Counseling Fee × Attorney / Credit Counselor * [PERSON_NA…" at bounding box center [405, 203] width 810 height 406
drag, startPoint x: 291, startPoint y: 92, endPoint x: 226, endPoint y: 84, distance: 66.3
click at [226, 84] on div "New Attorney / Credit Counseling Fee × Attorney / Credit Counselor * [PERSON_NA…" at bounding box center [405, 203] width 810 height 406
type input "The [PERSON_NAME] Firm, PLLC"
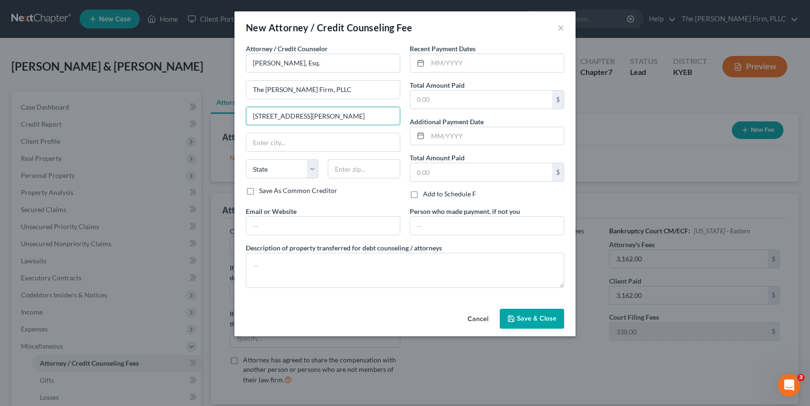
type input "[STREET_ADDRESS][PERSON_NAME]"
type input "41011"
type input "[PERSON_NAME]"
select select "18"
click at [486, 61] on input "text" at bounding box center [496, 63] width 136 height 18
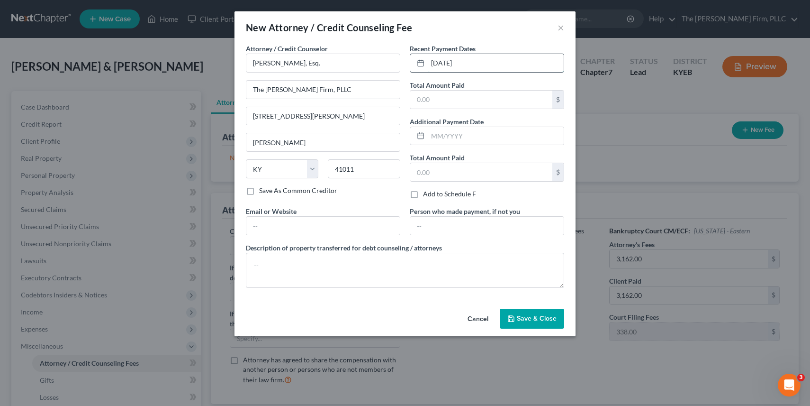
type input "[DATE]"
click at [483, 60] on input "[DATE]" at bounding box center [496, 63] width 136 height 18
click at [558, 30] on button "×" at bounding box center [561, 27] width 7 height 11
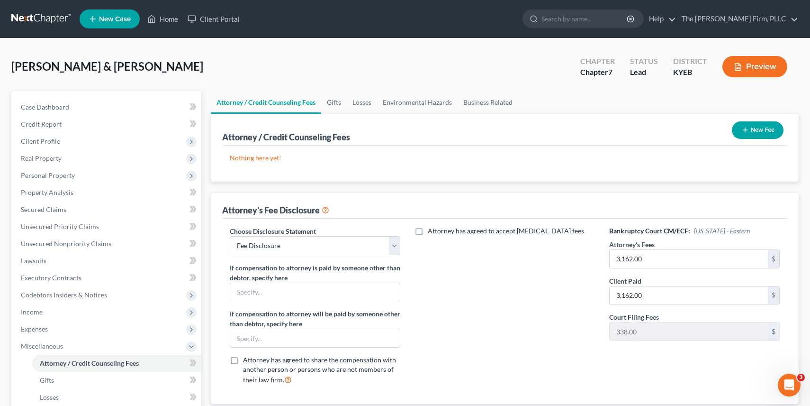
click at [768, 69] on button "Preview" at bounding box center [755, 66] width 65 height 21
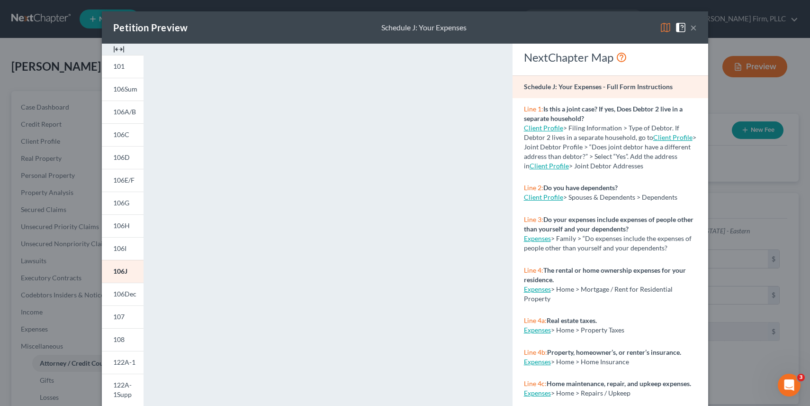
click at [695, 29] on button "×" at bounding box center [693, 27] width 7 height 11
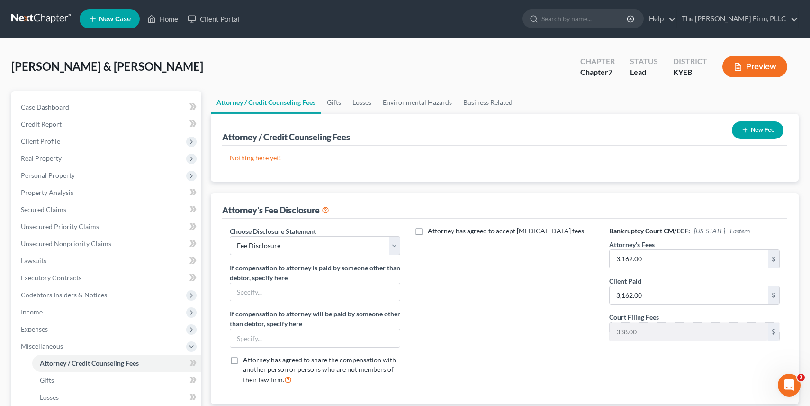
click at [425, 146] on div "Nothing here yet! Attorney / Credit Counselor Fees" at bounding box center [505, 163] width 566 height 36
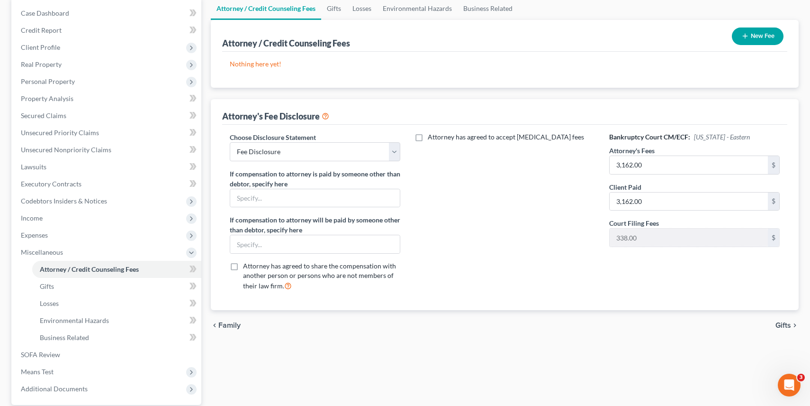
scroll to position [106, 0]
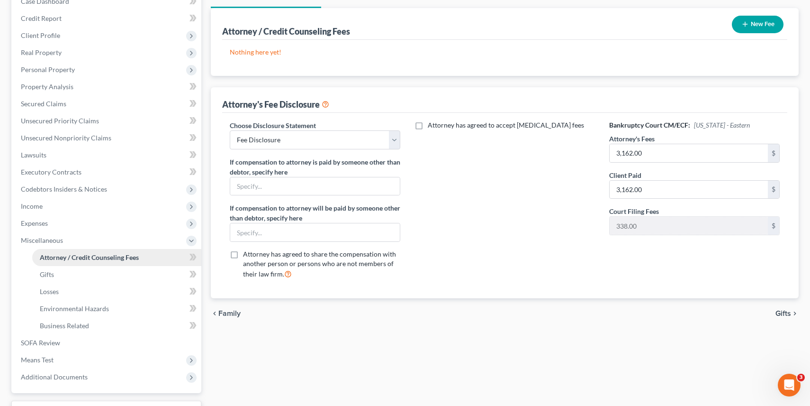
click at [97, 258] on span "Attorney / Credit Counseling Fees" at bounding box center [89, 257] width 99 height 8
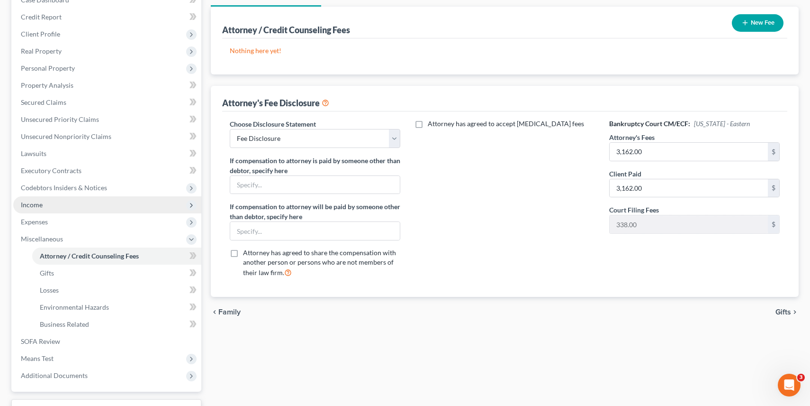
scroll to position [119, 0]
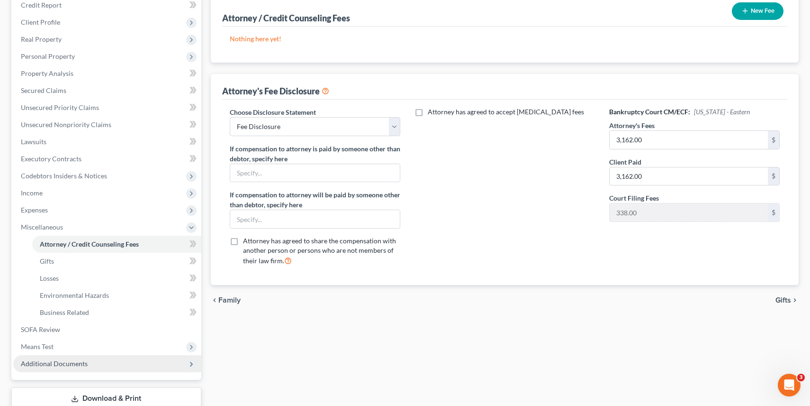
click at [103, 355] on span "Additional Documents" at bounding box center [107, 363] width 188 height 17
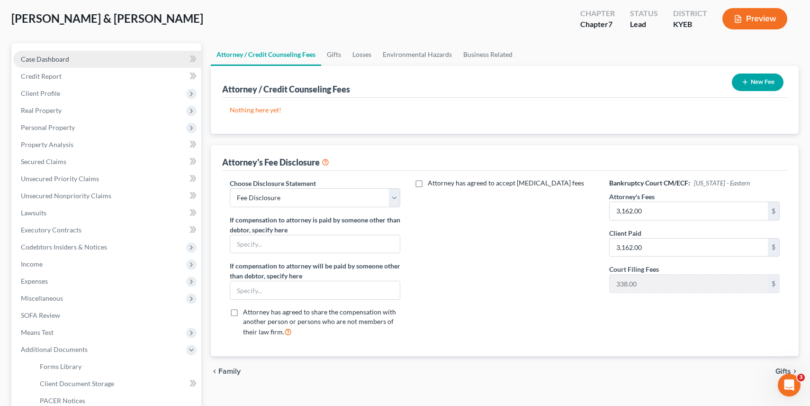
scroll to position [49, 0]
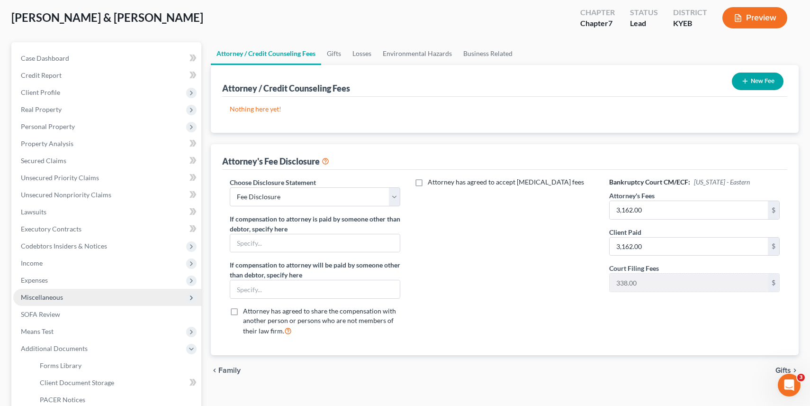
click at [58, 291] on span "Miscellaneous" at bounding box center [107, 297] width 188 height 17
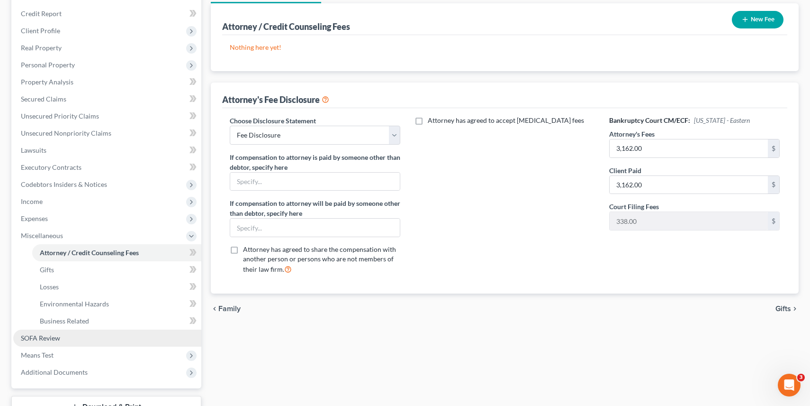
click at [55, 334] on span "SOFA Review" at bounding box center [40, 338] width 39 height 8
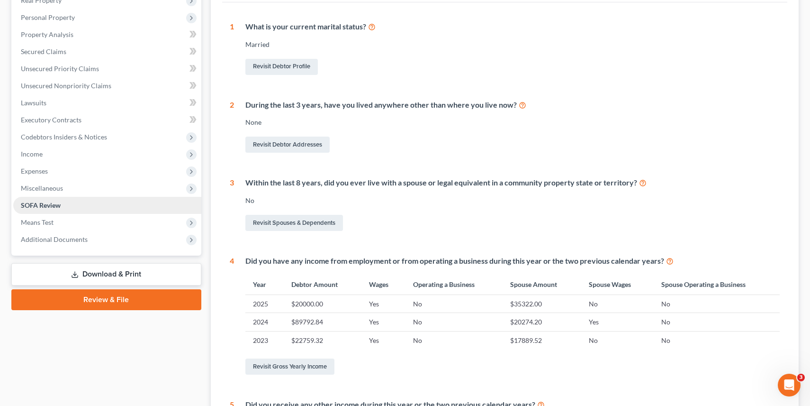
scroll to position [159, 0]
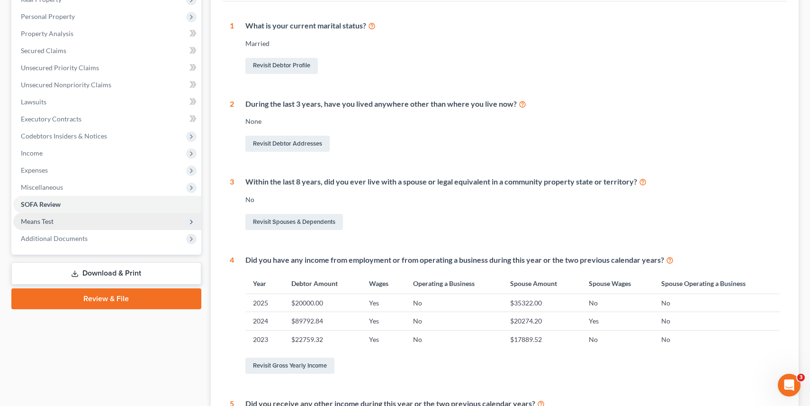
click at [32, 223] on span "Means Test" at bounding box center [37, 221] width 33 height 8
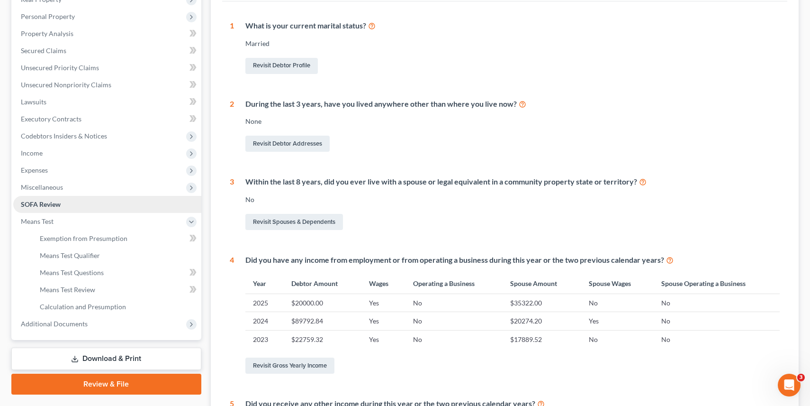
click at [42, 197] on link "SOFA Review" at bounding box center [107, 204] width 188 height 17
click at [41, 186] on span "Miscellaneous" at bounding box center [42, 187] width 42 height 8
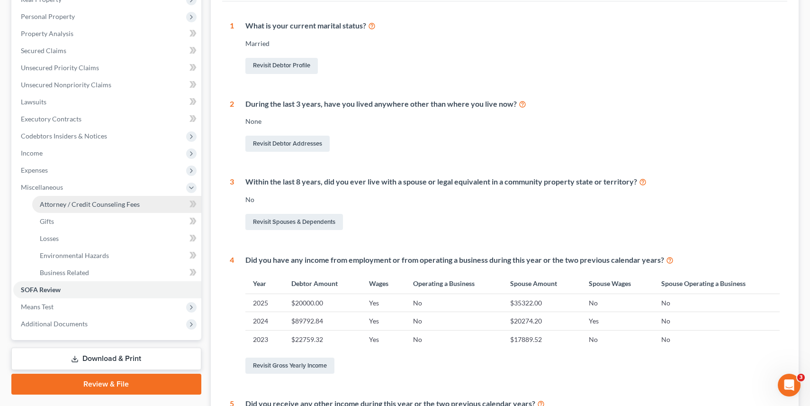
click at [48, 204] on span "Attorney / Credit Counseling Fees" at bounding box center [90, 204] width 100 height 8
select select "0"
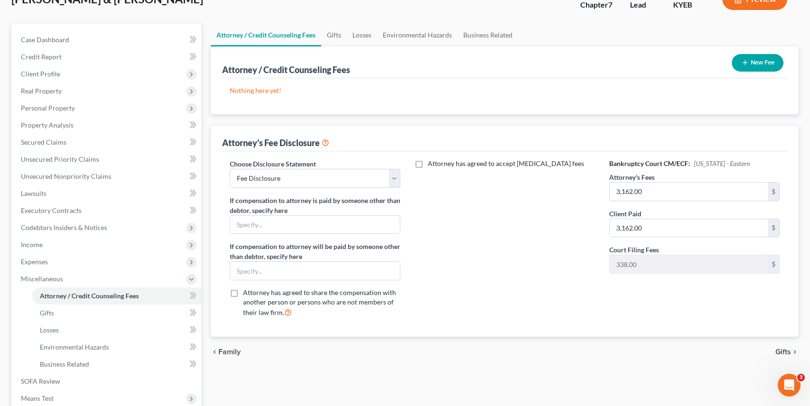
scroll to position [87, 0]
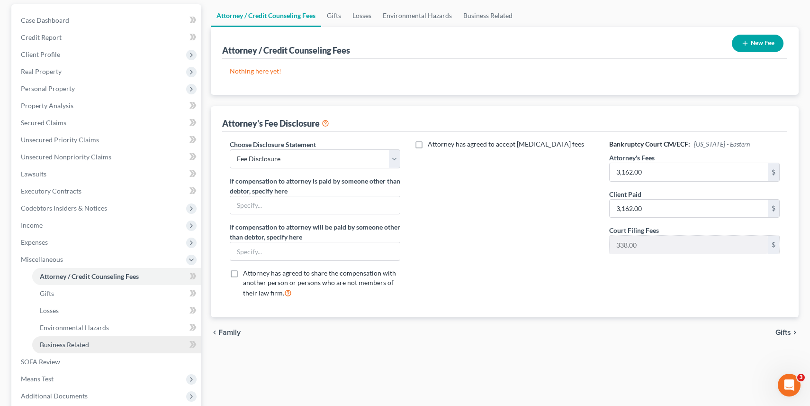
click at [72, 343] on span "Business Related" at bounding box center [64, 344] width 49 height 8
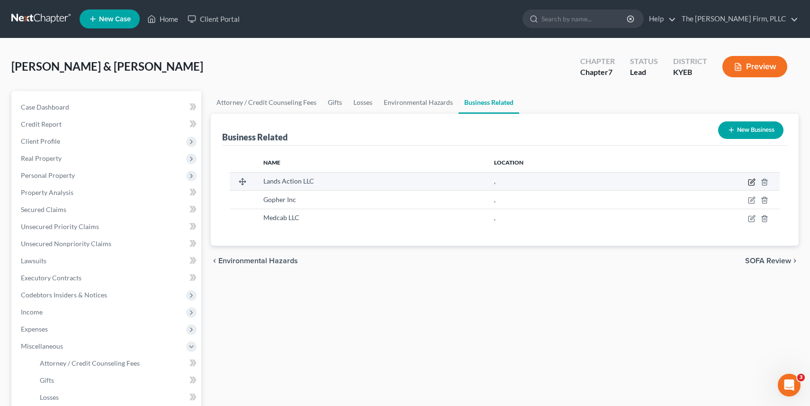
click at [753, 181] on icon "button" at bounding box center [752, 181] width 4 height 4
select select "member"
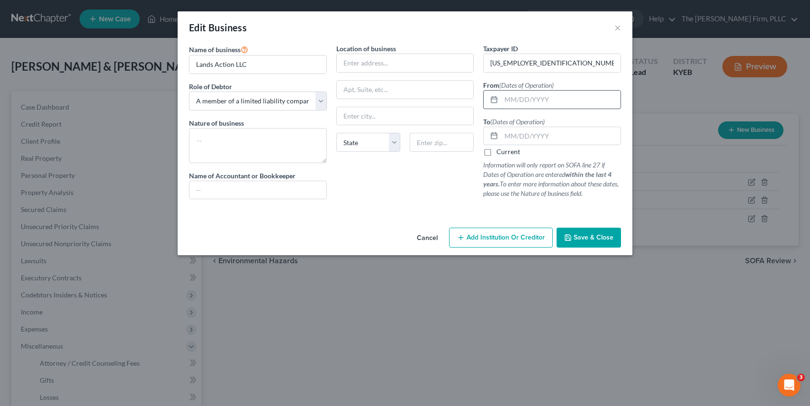
click at [511, 99] on input "text" at bounding box center [560, 99] width 119 height 18
type input "[DATE]"
click at [298, 151] on textarea at bounding box center [258, 145] width 138 height 35
type textarea "Did not operate"
click at [375, 67] on input "text" at bounding box center [405, 63] width 137 height 18
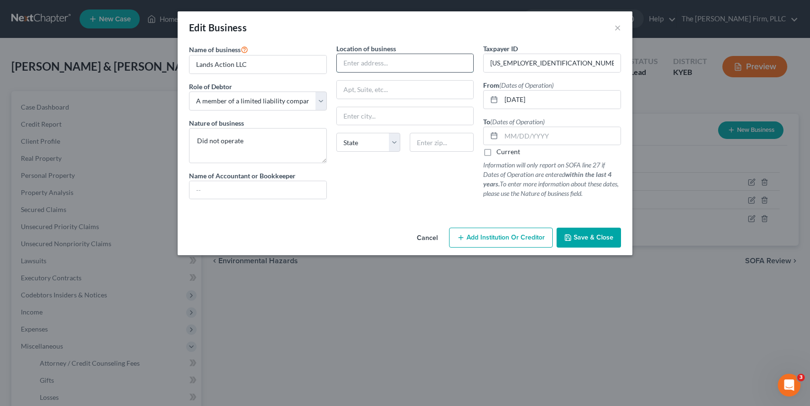
click at [375, 66] on input "text" at bounding box center [405, 63] width 137 height 18
click at [364, 352] on div "Edit Business × Name of business * Lands Action LLC Role of Debtor * Select A m…" at bounding box center [405, 203] width 810 height 406
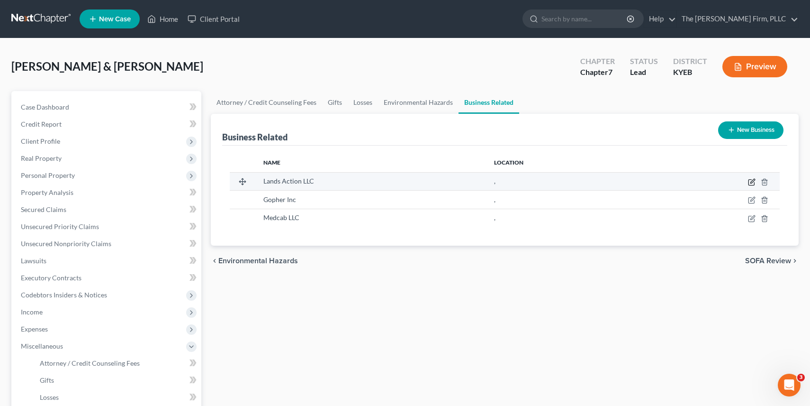
click at [752, 184] on icon "button" at bounding box center [752, 182] width 8 height 8
select select "member"
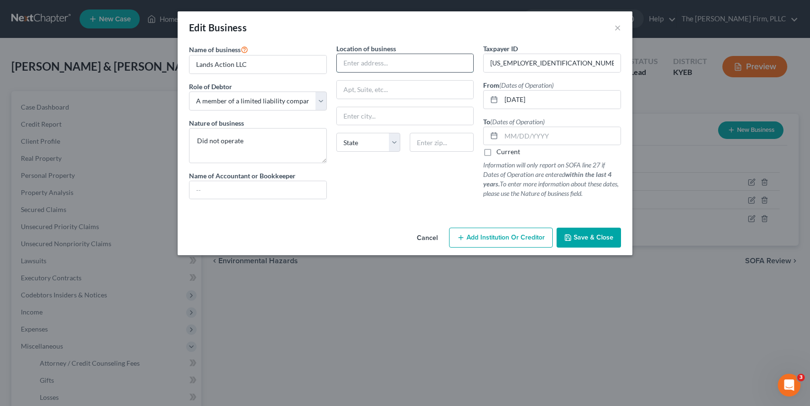
click at [401, 69] on input "text" at bounding box center [405, 63] width 137 height 18
type input "1677 Barkside Ct"
click at [440, 142] on input "text" at bounding box center [442, 142] width 64 height 19
type input "41048"
type input "Hebron"
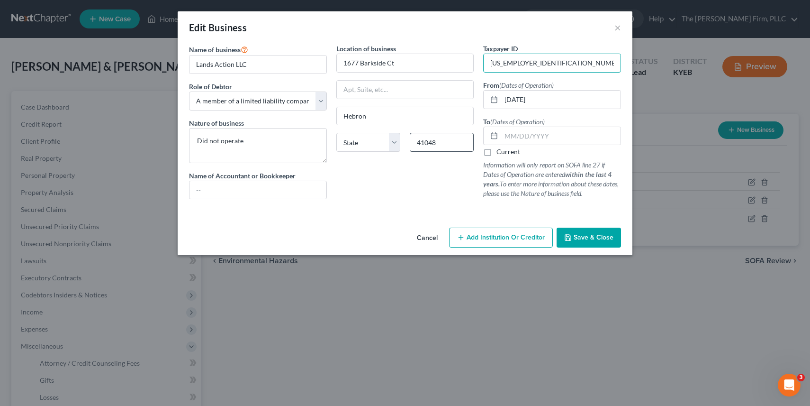
select select "18"
click at [589, 243] on button "Save & Close" at bounding box center [589, 237] width 64 height 20
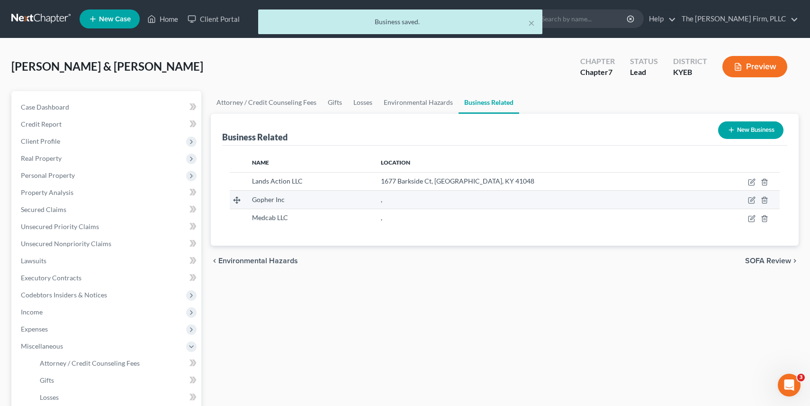
click at [752, 205] on td at bounding box center [741, 199] width 77 height 18
click at [751, 199] on icon "button" at bounding box center [752, 200] width 8 height 8
select select "member"
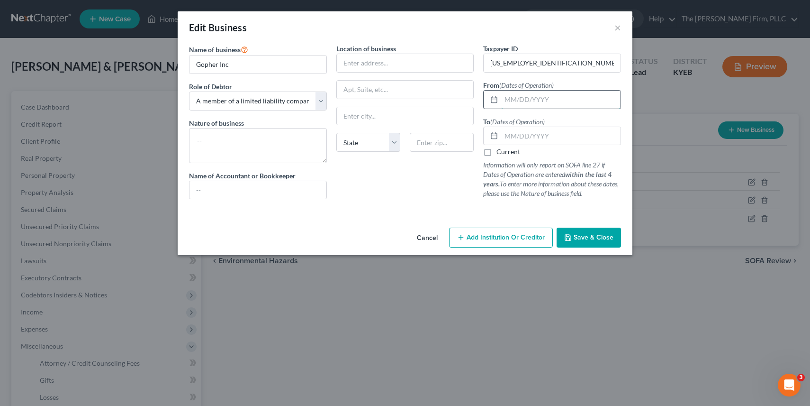
click at [528, 96] on input "text" at bounding box center [560, 99] width 119 height 18
click at [523, 100] on input "01/302017" at bounding box center [560, 99] width 119 height 18
type input "[DATE]"
click at [567, 141] on input "[DATE]" at bounding box center [560, 136] width 119 height 18
type input "[DATE]"
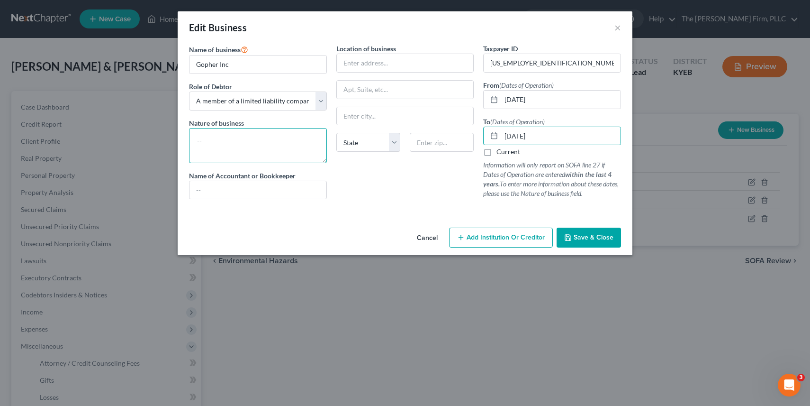
click at [266, 138] on textarea at bounding box center [258, 145] width 138 height 35
type textarea "Administratively Dissolved"
click at [395, 64] on input "text" at bounding box center [405, 63] width 137 height 18
type input "1"
paste input "2876 Presidential Dr"
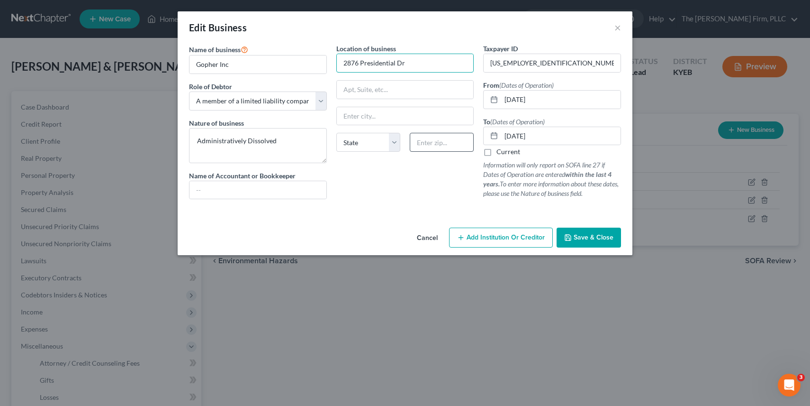
type input "2876 Presidential Dr"
click at [452, 139] on input "text" at bounding box center [442, 142] width 64 height 19
type input "41048"
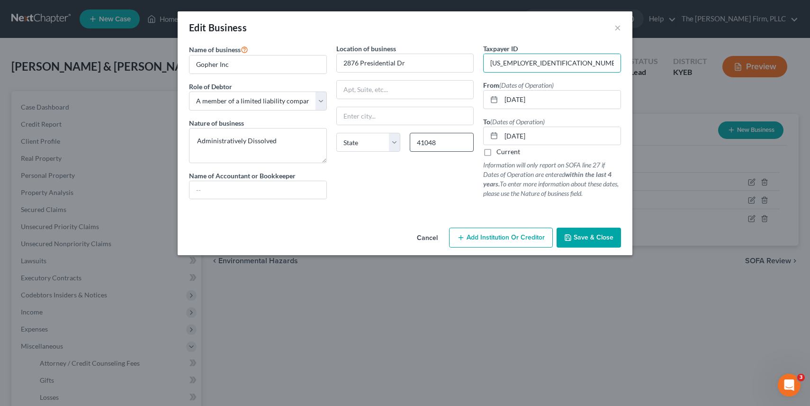
type input "Hebron"
select select "18"
click at [594, 237] on span "Save & Close" at bounding box center [594, 237] width 40 height 8
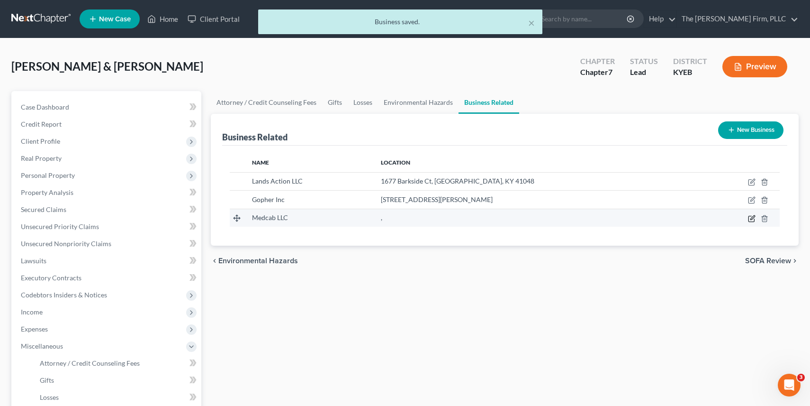
click at [751, 217] on icon "button" at bounding box center [752, 219] width 8 height 8
select select "member"
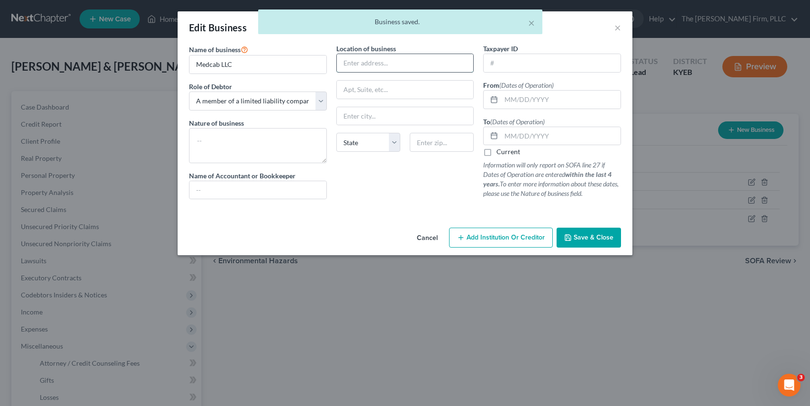
click at [420, 62] on input "text" at bounding box center [405, 63] width 137 height 18
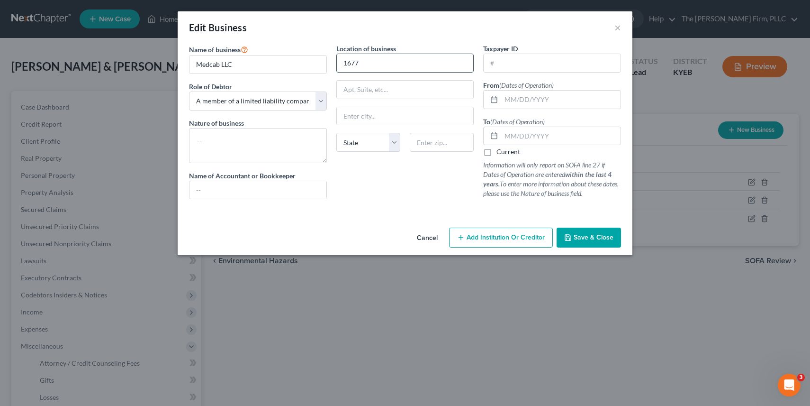
type input "1677 Barkside Ct"
click at [434, 142] on input "text" at bounding box center [442, 142] width 64 height 19
type input "41048"
type input "Hebron"
select select "18"
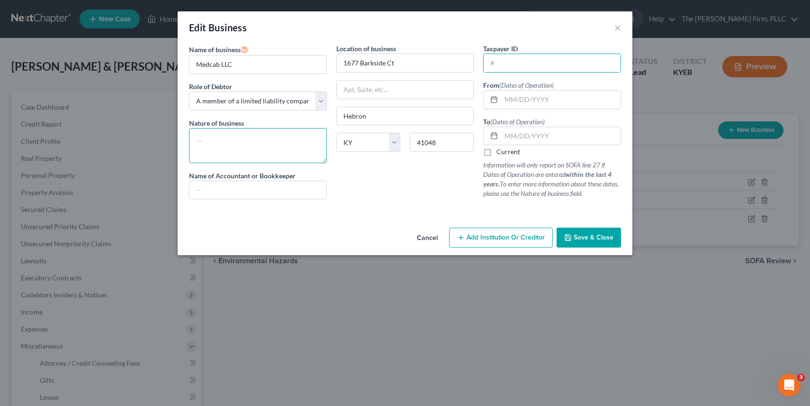
click at [254, 137] on textarea at bounding box center [258, 145] width 138 height 35
type textarea "M"
type textarea "Medical Transportation"
click at [514, 97] on input "text" at bounding box center [560, 99] width 119 height 18
type input "[DATE]"
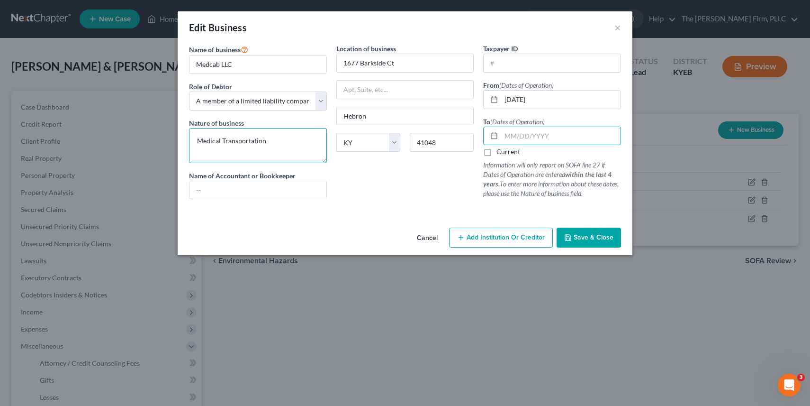
click at [289, 140] on textarea "Medical Transportation" at bounding box center [258, 145] width 138 height 35
click at [264, 141] on textarea "Medical Transportation - pending admin. dissolution. Stopped operating in [DATE…" at bounding box center [258, 145] width 138 height 35
type textarea "Medical Transportation/ Trasportation - pending admin. dissolution. Stopped ope…"
click at [556, 135] on input "text" at bounding box center [560, 136] width 119 height 18
click at [524, 136] on input "[DATE]" at bounding box center [560, 136] width 119 height 18
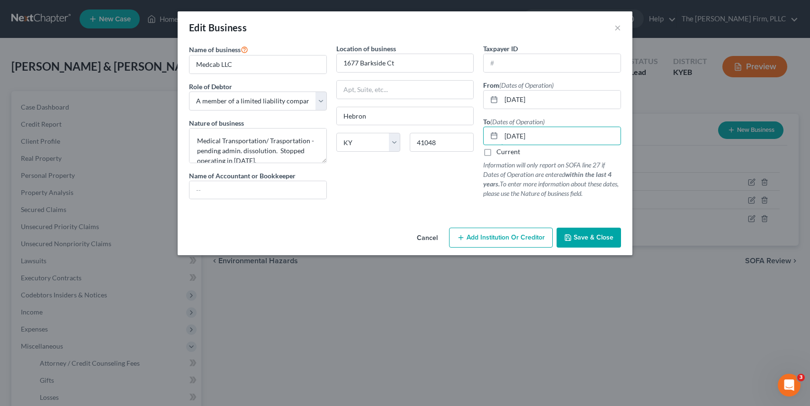
type input "[DATE]"
click at [316, 174] on div "Name of Accountant or Bookkeeper" at bounding box center [258, 185] width 138 height 29
click at [258, 192] on input "text" at bounding box center [258, 190] width 137 height 18
type input "[PERSON_NAME]"
click at [400, 208] on div at bounding box center [405, 211] width 442 height 8
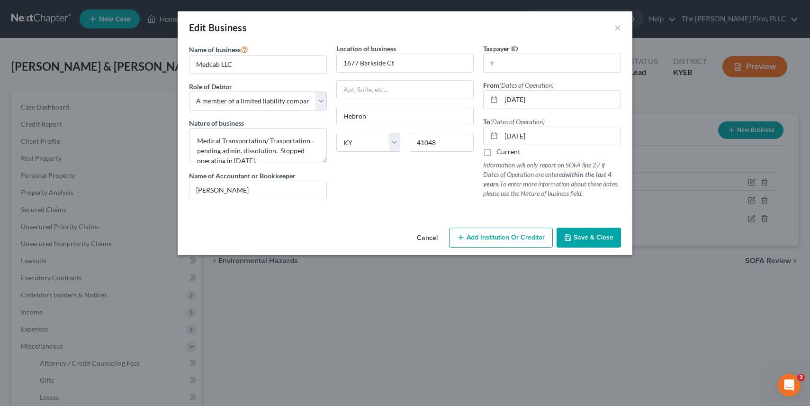
click at [593, 236] on span "Save & Close" at bounding box center [594, 237] width 40 height 8
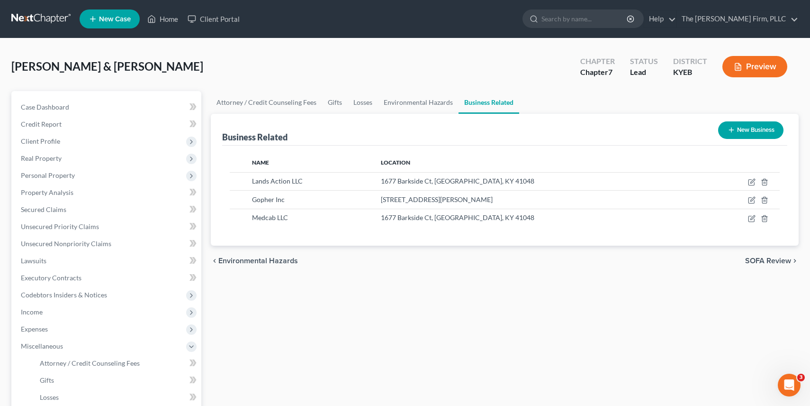
click at [759, 129] on button "New Business" at bounding box center [750, 130] width 65 height 18
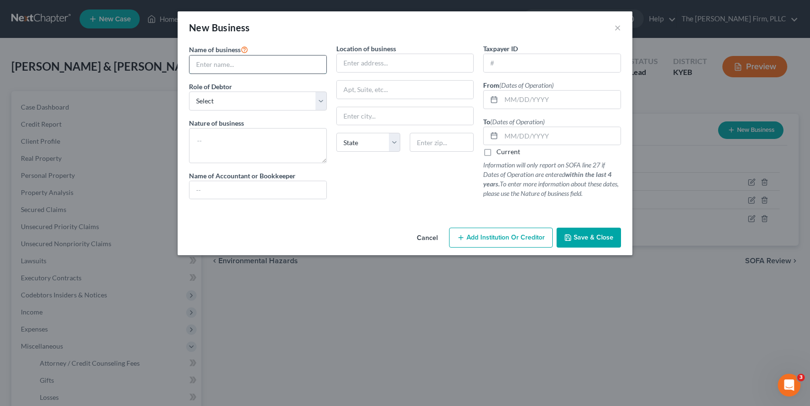
click at [318, 60] on input "text" at bounding box center [258, 64] width 137 height 18
type input "Your Choice Wholesale, LLC"
click at [272, 99] on select "Select A member of a limited liability company (LLC) or limited liability partn…" at bounding box center [258, 100] width 138 height 19
select select "member"
click at [247, 139] on textarea at bounding box center [258, 145] width 138 height 35
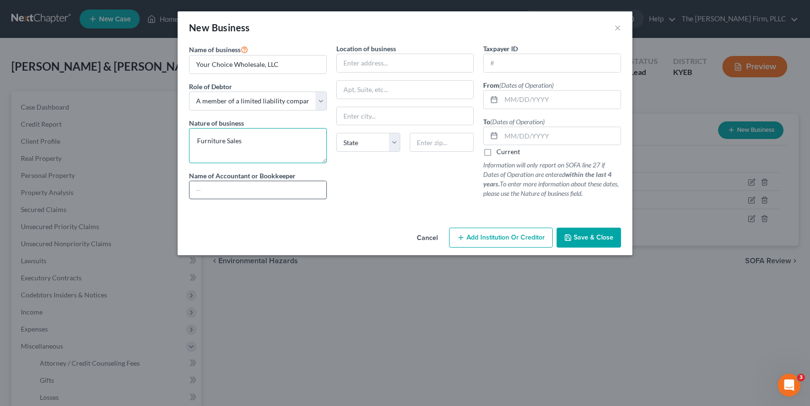
type textarea "Furniture Sales"
click at [277, 196] on input "text" at bounding box center [258, 190] width 137 height 18
type input "[PERSON_NAME]"
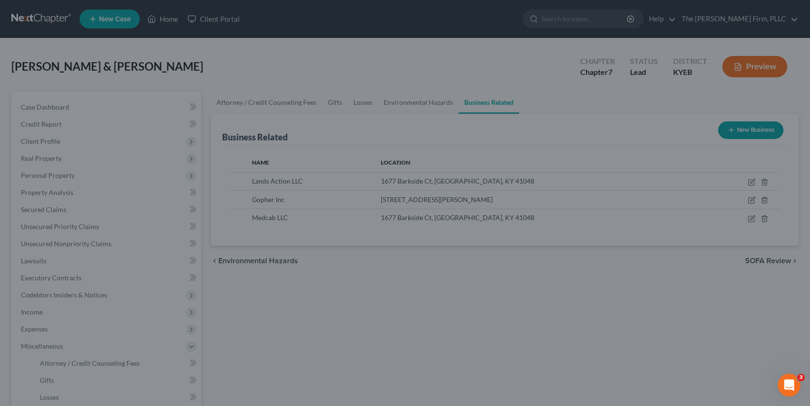
click at [335, 337] on div "New Business × Name of business * Your Choice Wholesale, LLC Role of Debtor * S…" at bounding box center [405, 203] width 810 height 406
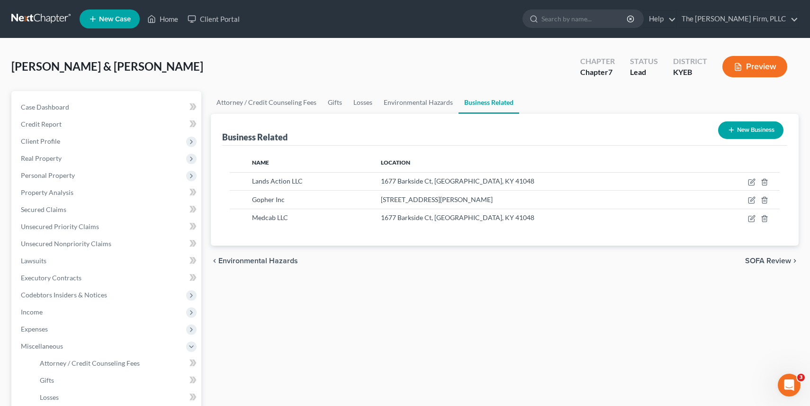
click at [678, 266] on div "chevron_left Environmental Hazards SOFA Review chevron_right" at bounding box center [505, 260] width 588 height 30
click at [368, 253] on div "chevron_left Environmental Hazards SOFA Review chevron_right" at bounding box center [505, 260] width 588 height 30
click at [753, 126] on button "New Business" at bounding box center [750, 130] width 65 height 18
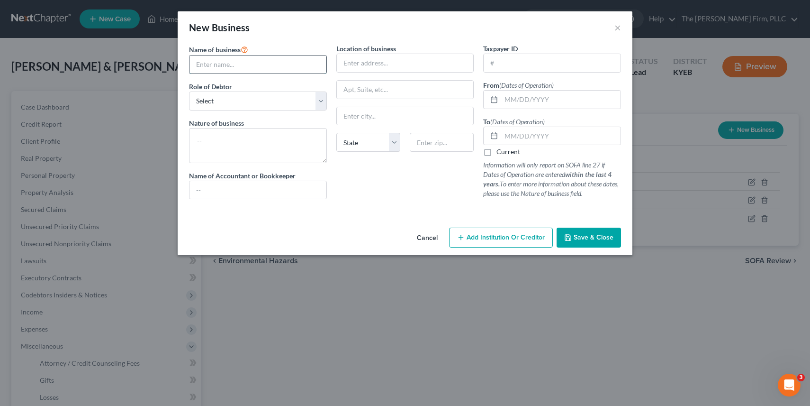
click at [279, 67] on input "text" at bounding box center [258, 64] width 137 height 18
type input "Your Choice Wholesale, LLC"
click at [261, 102] on select "Select A member of a limited liability company (LLC) or limited liability partn…" at bounding box center [258, 100] width 138 height 19
select select "member"
click at [254, 138] on textarea at bounding box center [258, 145] width 138 height 35
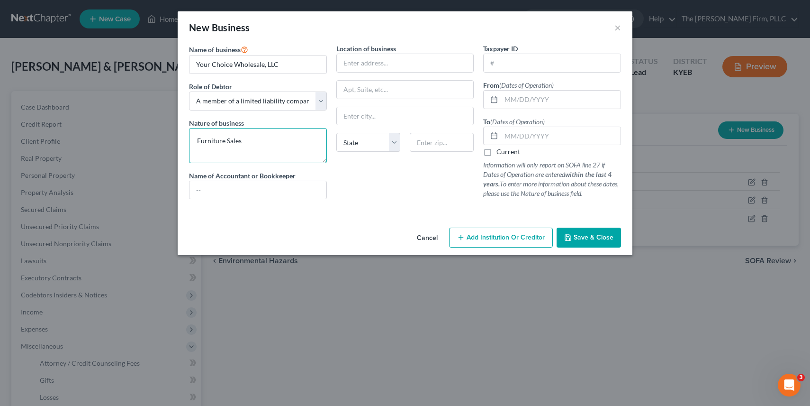
type textarea "Furniture Sales"
type input "[PERSON_NAME]"
click at [378, 58] on input "text" at bounding box center [405, 63] width 137 height 18
click at [507, 95] on input "text" at bounding box center [560, 99] width 119 height 18
type input "[DATE]"
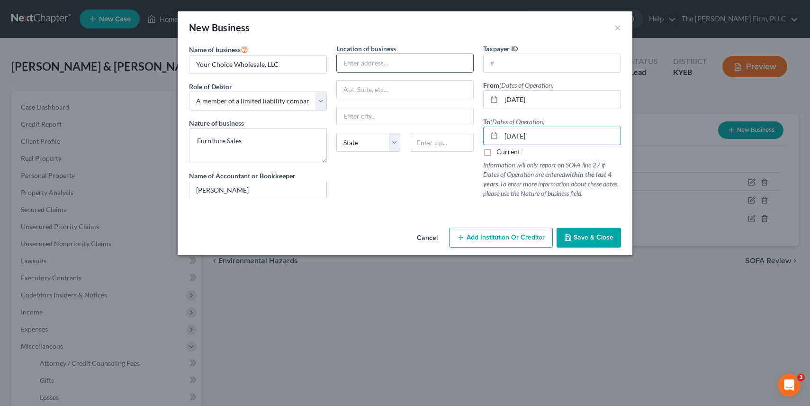
type input "[DATE]"
click at [398, 70] on input "text" at bounding box center [405, 63] width 137 height 18
click at [421, 65] on input "text" at bounding box center [405, 63] width 137 height 18
type input "1677 Barkside Ct"
click at [434, 143] on input "text" at bounding box center [442, 142] width 64 height 19
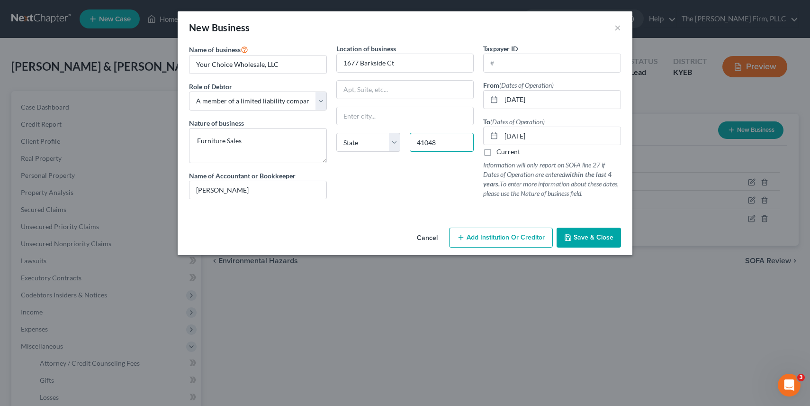
type input "41048"
type input "Hebron"
select select "18"
click at [406, 181] on div "Location of business 1677 Barkside Ct Hebron State [US_STATE] AK AR [GEOGRAPHIC…" at bounding box center [405, 125] width 147 height 163
click at [521, 66] on input "text" at bounding box center [552, 63] width 137 height 18
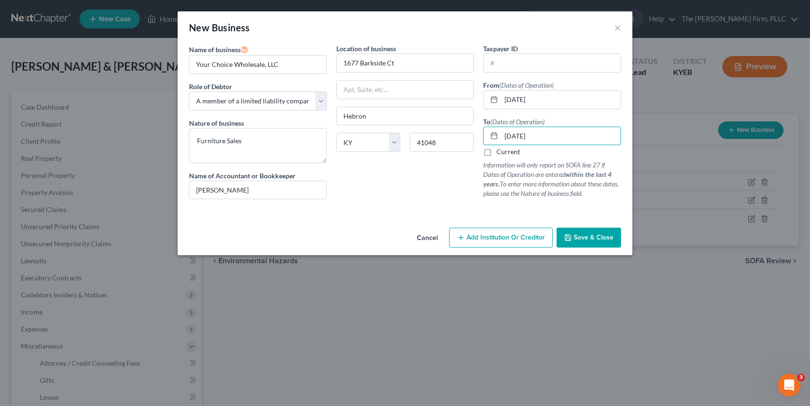
drag, startPoint x: 551, startPoint y: 136, endPoint x: 479, endPoint y: 133, distance: 71.6
click at [479, 133] on div "Taxpayer ID From (Dates of Operation) [DATE] To (Dates of Operation) [DATE] Cur…" at bounding box center [552, 125] width 147 height 163
click at [558, 67] on input "text" at bounding box center [552, 63] width 137 height 18
paste input "[US_EMPLOYER_IDENTIFICATION_NUMBER]"
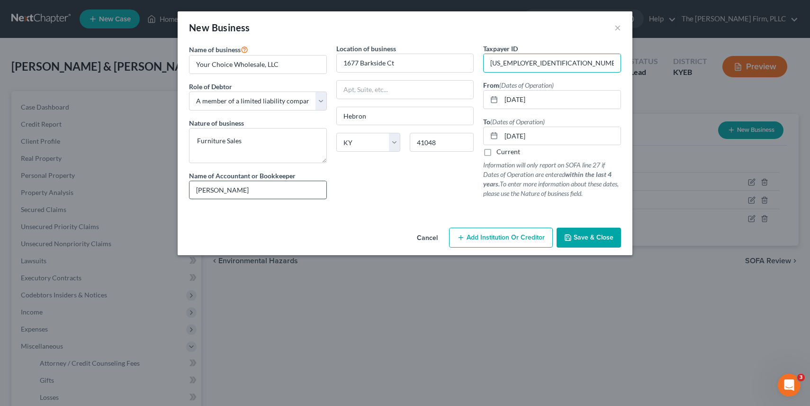
type input "[US_EMPLOYER_IDENTIFICATION_NUMBER]"
click at [274, 186] on input "[PERSON_NAME]" at bounding box center [258, 190] width 137 height 18
click at [241, 188] on input "[PERSON_NAME]/ [PERSON_NAME]" at bounding box center [258, 190] width 137 height 18
type input "[PERSON_NAME]/ [PERSON_NAME]"
click at [402, 229] on div "Cancel Add Institution Or Creditor Save & Close" at bounding box center [405, 239] width 455 height 31
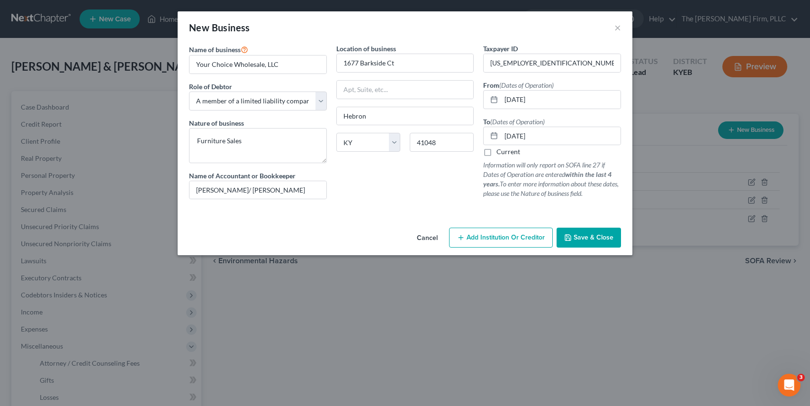
drag, startPoint x: 603, startPoint y: 239, endPoint x: 605, endPoint y: 226, distance: 12.6
click at [605, 226] on div "Cancel Add Institution Or Creditor Save & Close" at bounding box center [405, 239] width 455 height 31
click at [593, 236] on span "Save & Close" at bounding box center [594, 237] width 40 height 8
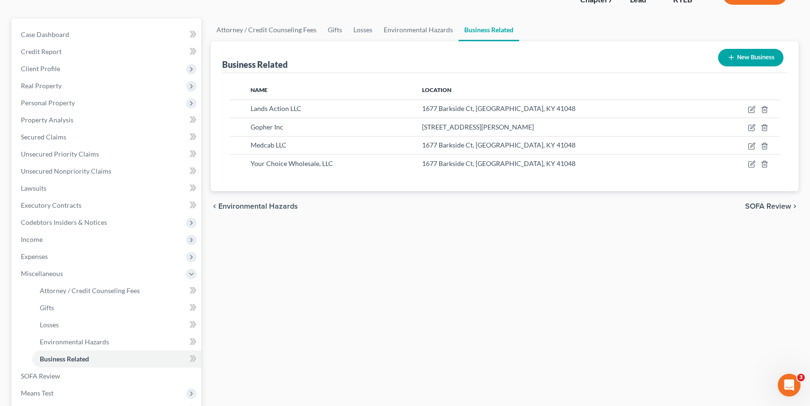
scroll to position [182, 0]
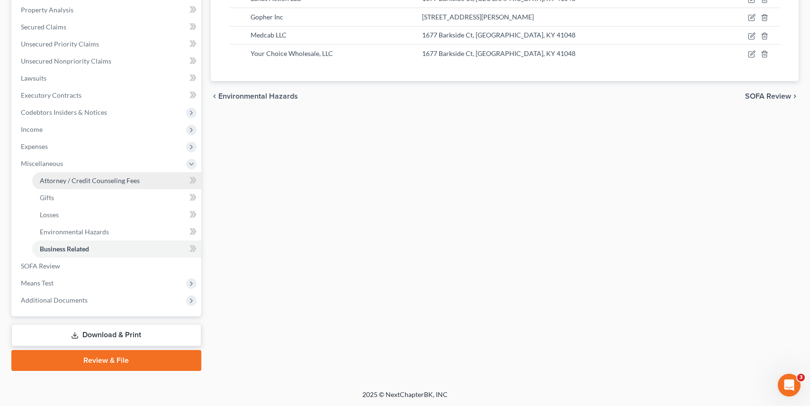
click at [58, 178] on span "Attorney / Credit Counseling Fees" at bounding box center [90, 180] width 100 height 8
select select "0"
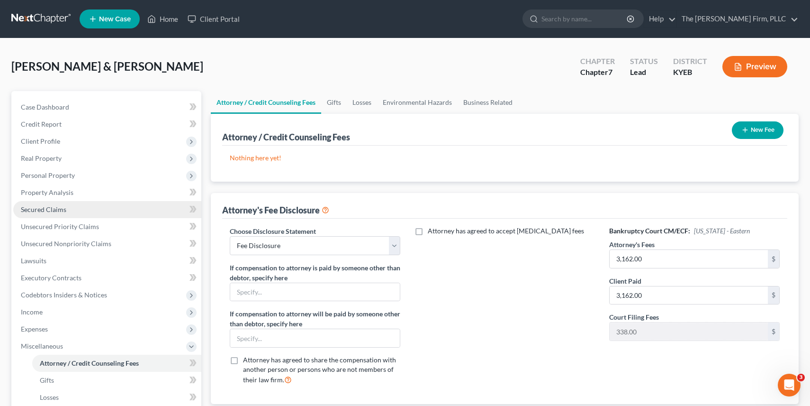
click at [63, 209] on span "Secured Claims" at bounding box center [43, 209] width 45 height 8
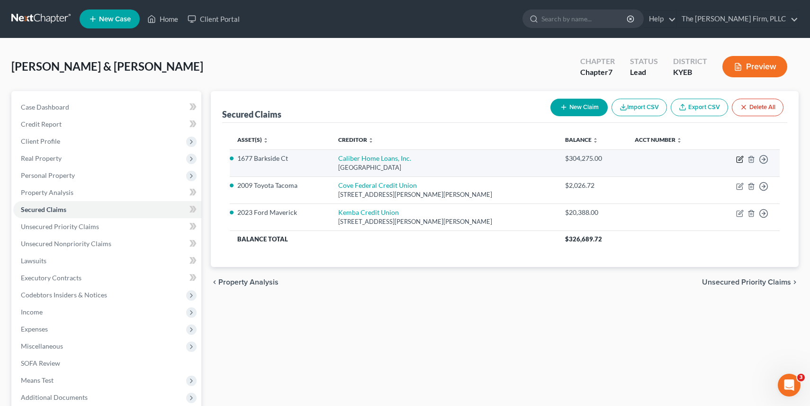
click at [740, 158] on icon "button" at bounding box center [740, 159] width 8 height 8
select select "45"
select select "2"
select select "0"
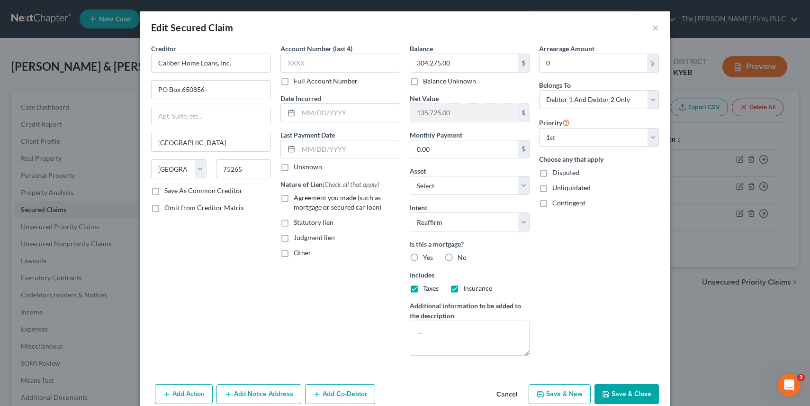
click at [294, 197] on label "Agreement you made (such as mortgage or secured car loan)" at bounding box center [347, 202] width 107 height 19
click at [298, 197] on input "Agreement you made (such as mortgage or secured car loan)" at bounding box center [301, 196] width 6 height 6
checkbox input "true"
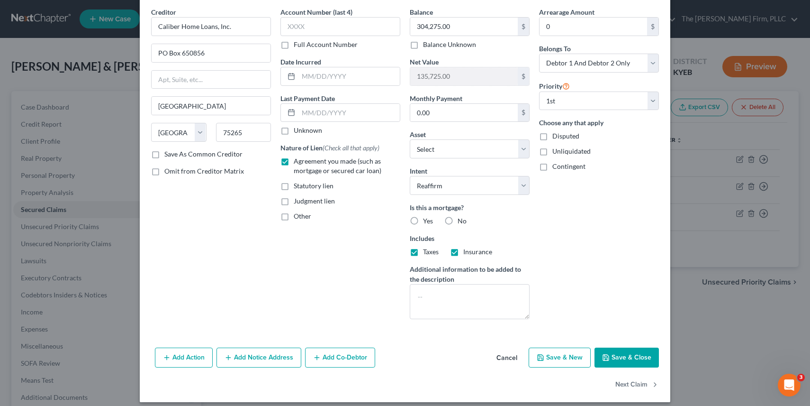
scroll to position [44, 0]
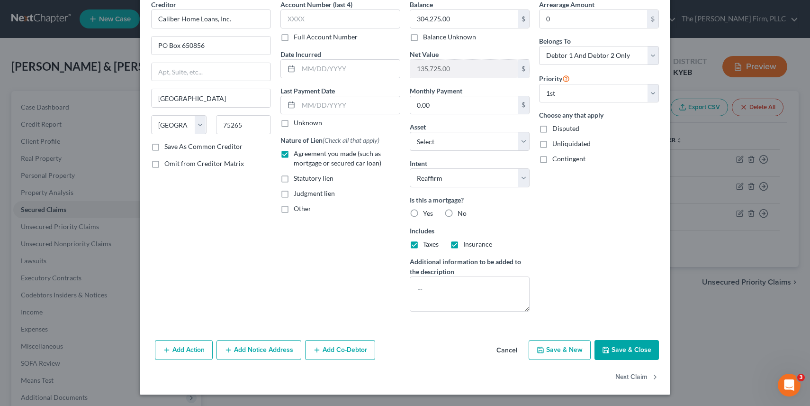
click at [423, 212] on label "Yes" at bounding box center [428, 212] width 10 height 9
click at [427, 212] on input "Yes" at bounding box center [430, 211] width 6 height 6
radio input "true"
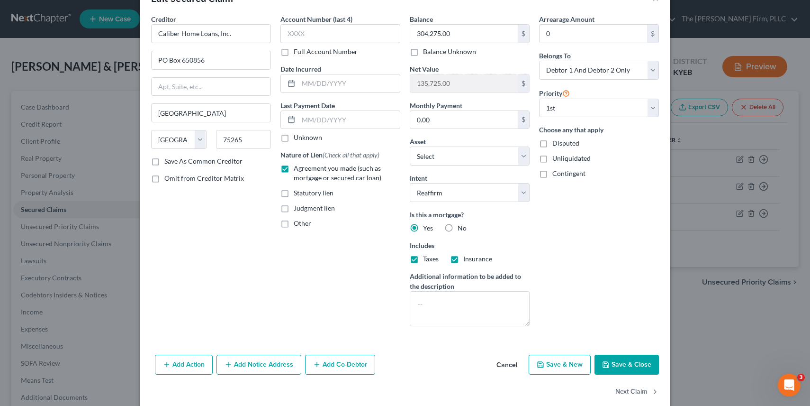
scroll to position [30, 0]
click at [616, 368] on button "Save & Close" at bounding box center [627, 364] width 64 height 20
select select "5"
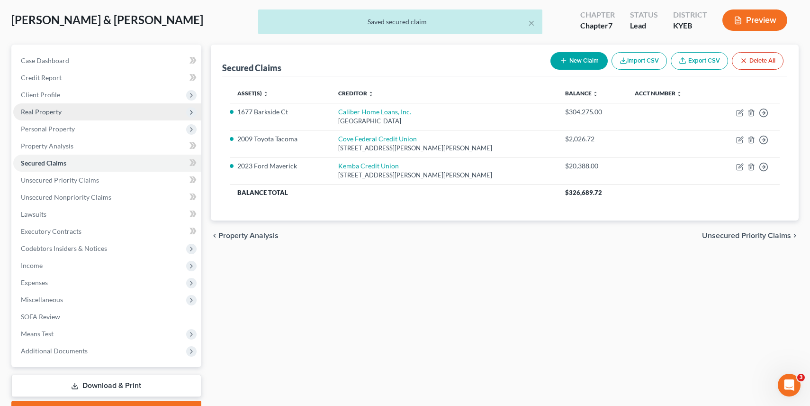
scroll to position [97, 0]
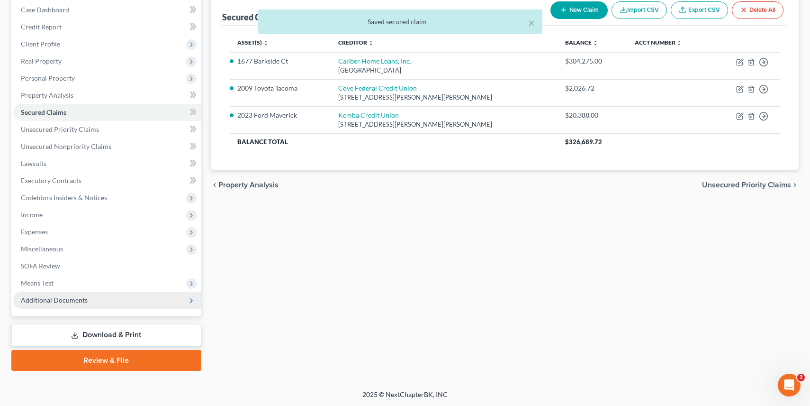
click at [149, 303] on span "Additional Documents" at bounding box center [107, 299] width 188 height 17
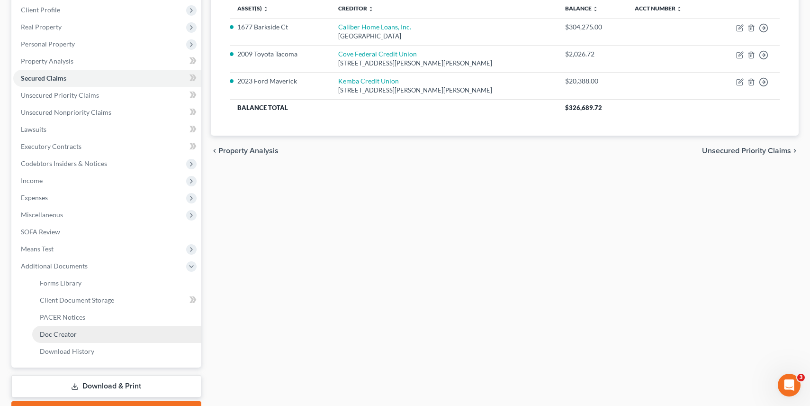
scroll to position [132, 0]
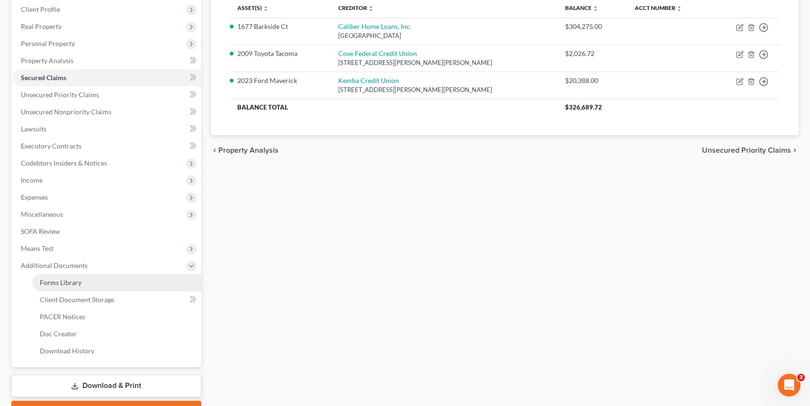
click at [144, 279] on link "Forms Library" at bounding box center [116, 282] width 169 height 17
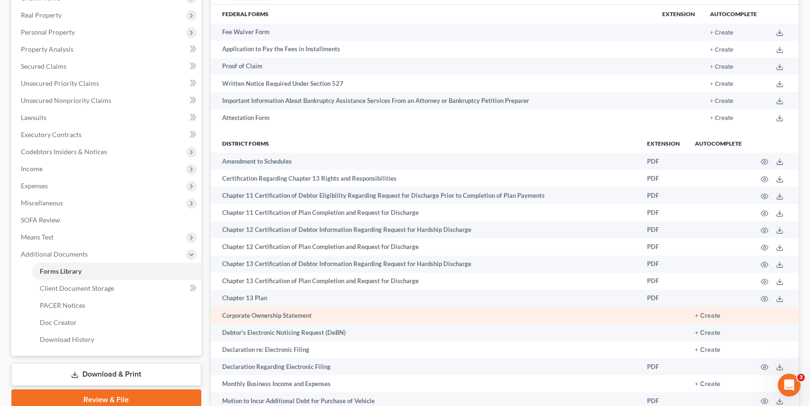
scroll to position [164, 0]
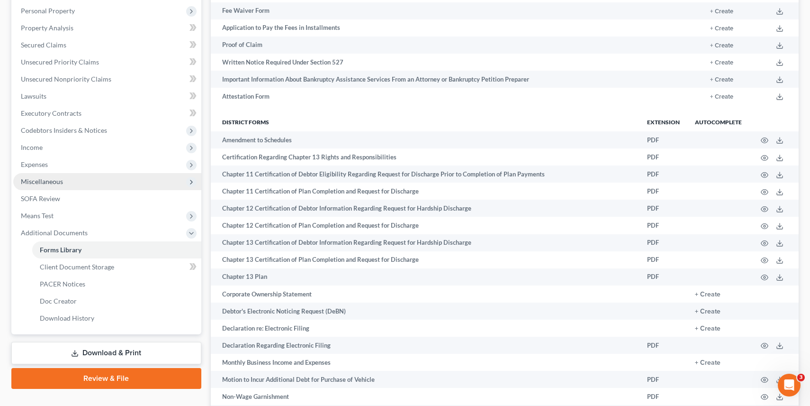
click at [86, 183] on span "Miscellaneous" at bounding box center [107, 181] width 188 height 17
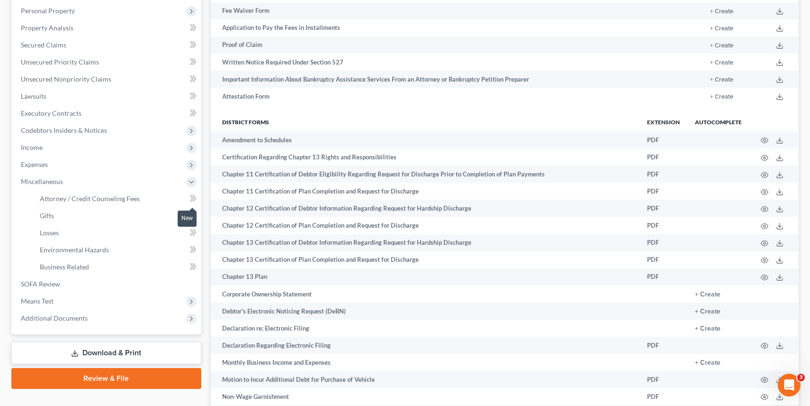
click at [191, 195] on icon at bounding box center [192, 198] width 4 height 7
click at [151, 194] on link "Attorney / Credit Counseling Fees" at bounding box center [116, 198] width 169 height 17
select select "0"
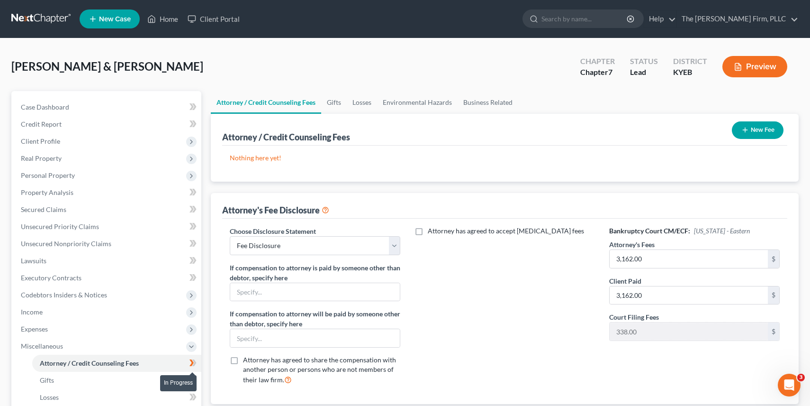
click at [196, 364] on icon at bounding box center [193, 363] width 7 height 12
click at [192, 365] on icon at bounding box center [194, 362] width 4 height 7
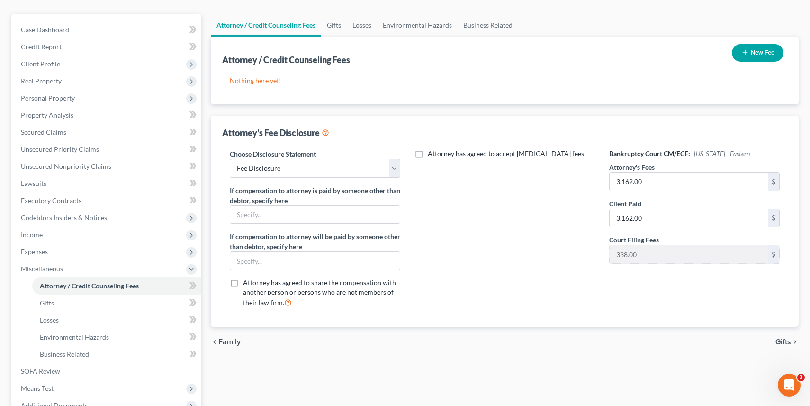
scroll to position [84, 0]
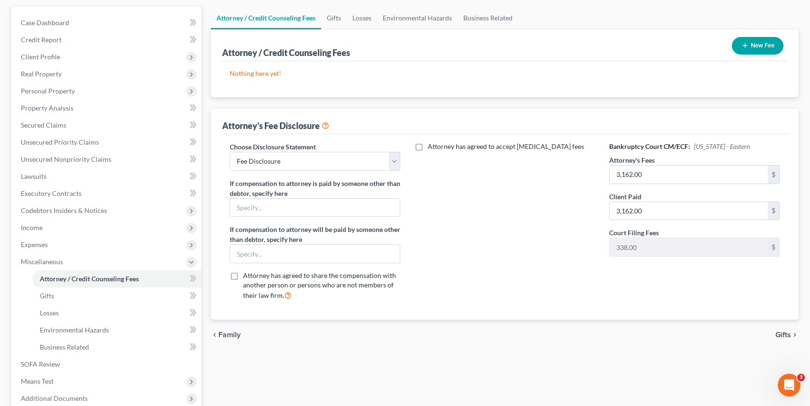
click at [328, 124] on icon at bounding box center [326, 124] width 8 height 9
click at [428, 148] on label "Attorney has agreed to accept [MEDICAL_DATA] fees" at bounding box center [506, 146] width 156 height 9
click at [432, 148] on input "Attorney has agreed to accept [MEDICAL_DATA] fees" at bounding box center [435, 145] width 6 height 6
checkbox input "true"
click at [500, 172] on input "text" at bounding box center [499, 168] width 159 height 18
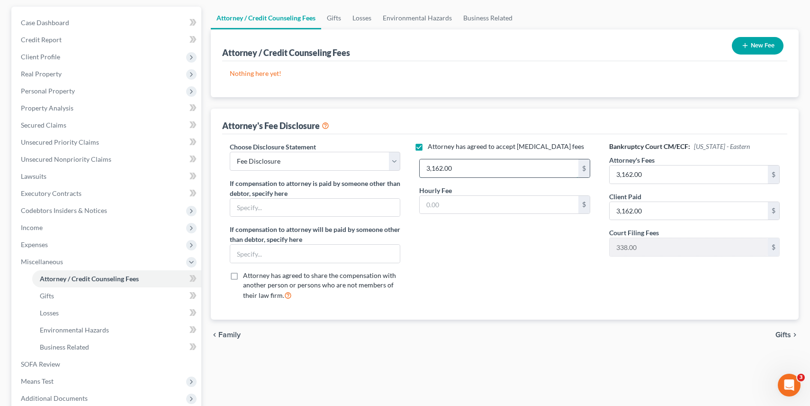
type input "3,162.00"
click at [538, 255] on div "Attorney has agreed to accept [MEDICAL_DATA] fees 3,162.00 $ Hourly Fee $" at bounding box center [505, 225] width 190 height 166
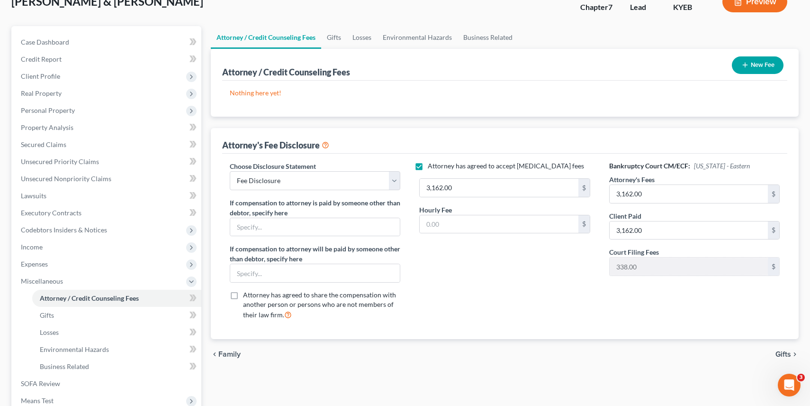
scroll to position [0, 0]
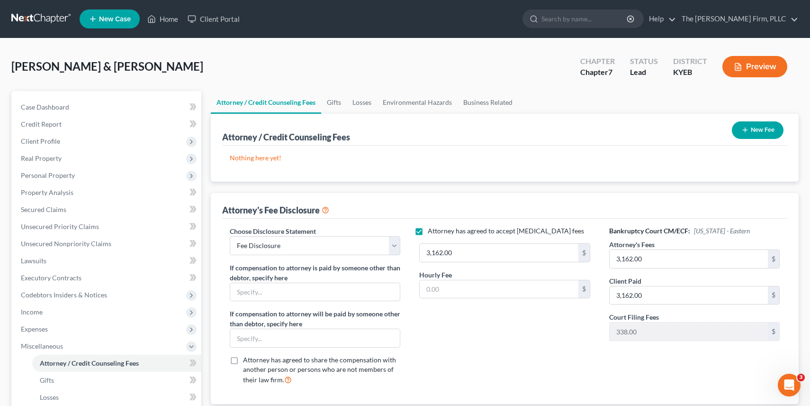
click at [739, 66] on icon "button" at bounding box center [738, 67] width 9 height 9
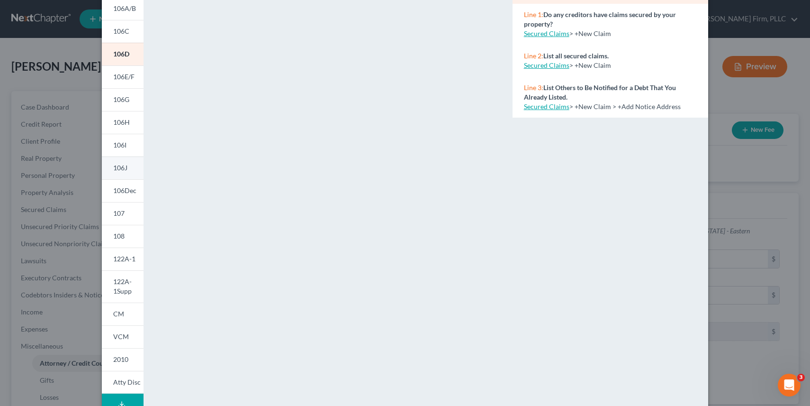
scroll to position [111, 0]
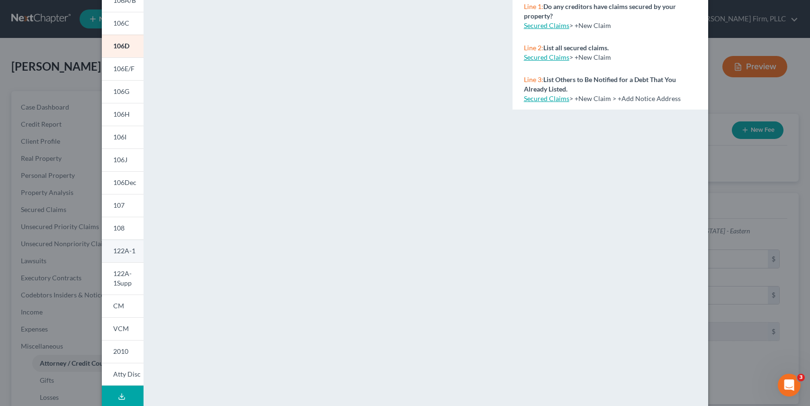
click at [121, 257] on link "122A-1" at bounding box center [123, 250] width 42 height 23
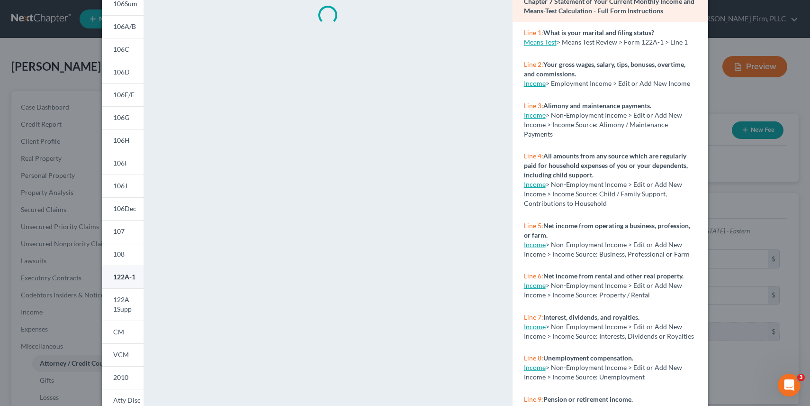
scroll to position [83, 0]
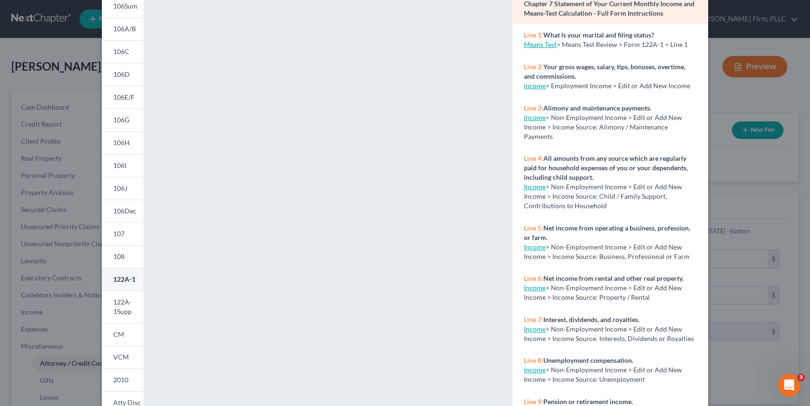
click at [121, 257] on span "108" at bounding box center [118, 256] width 11 height 8
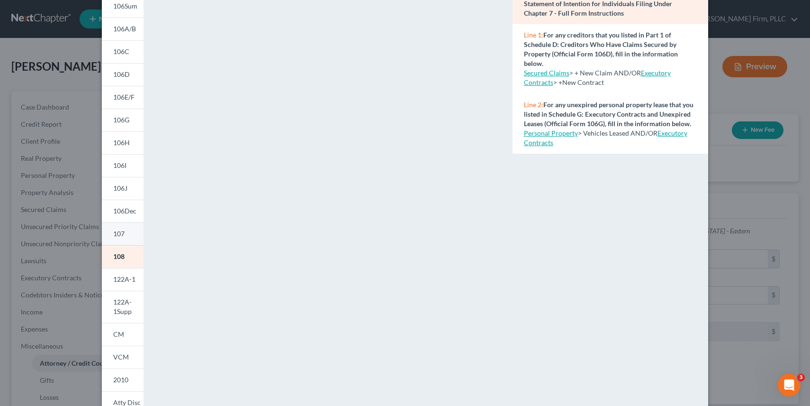
click at [123, 235] on span "107" at bounding box center [118, 233] width 11 height 8
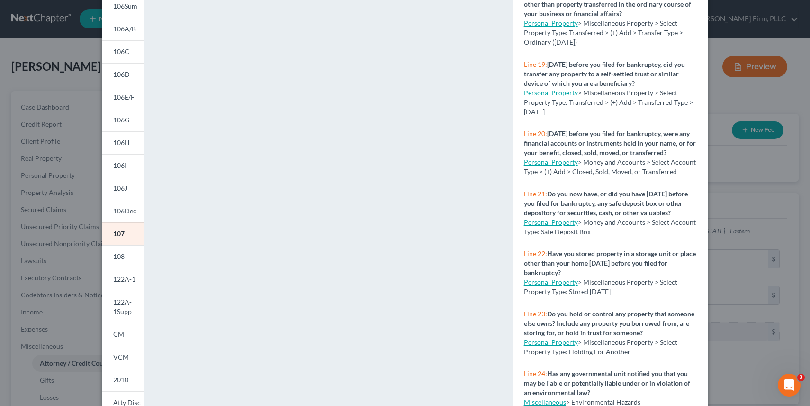
scroll to position [1187, 0]
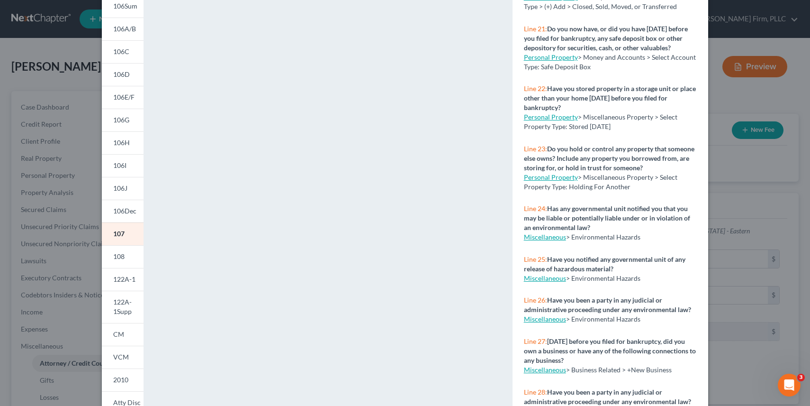
click at [543, 371] on link "Miscellaneous" at bounding box center [545, 369] width 42 height 8
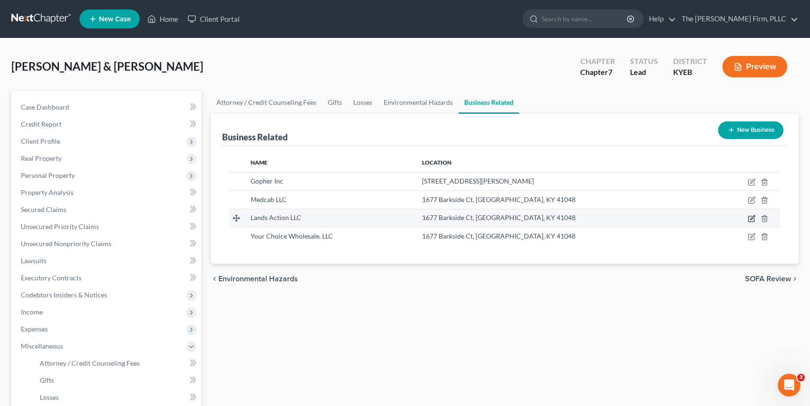
click at [751, 219] on icon "button" at bounding box center [752, 217] width 4 height 4
select select "member"
select select "18"
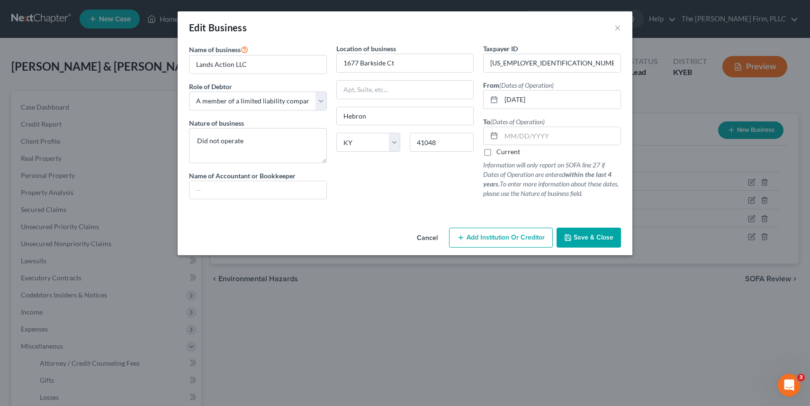
click at [600, 232] on button "Save & Close" at bounding box center [589, 237] width 64 height 20
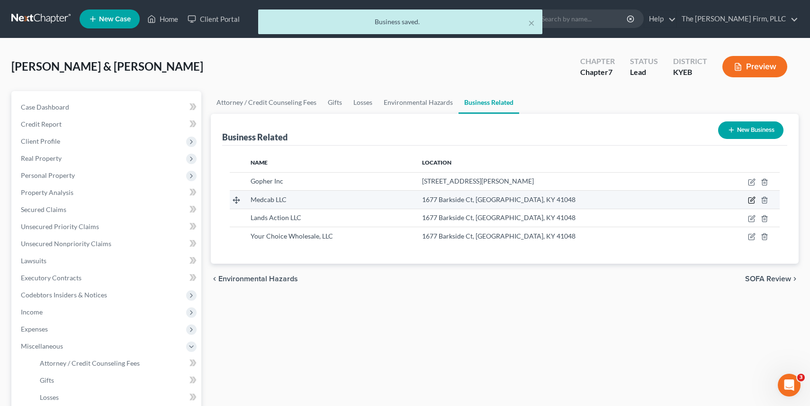
click at [752, 201] on icon "button" at bounding box center [752, 200] width 8 height 8
select select "member"
select select "18"
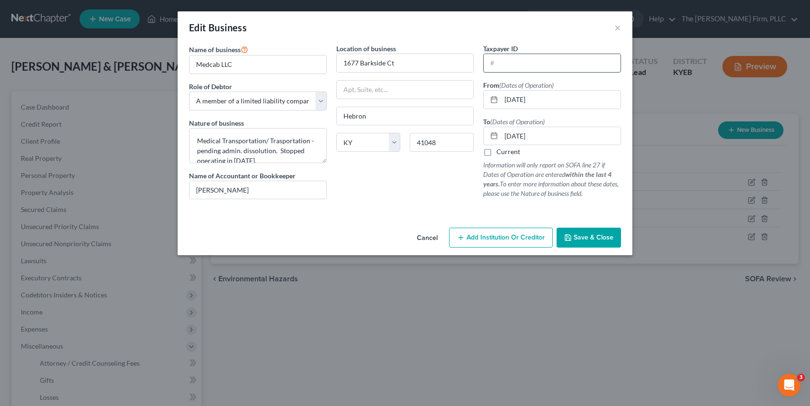
click at [541, 58] on input "text" at bounding box center [552, 63] width 137 height 18
type input "[US_EMPLOYER_IDENTIFICATION_NUMBER]"
click at [577, 250] on div "Cancel Add Institution Or Creditor Save & Close" at bounding box center [405, 239] width 455 height 31
click at [577, 244] on button "Save & Close" at bounding box center [589, 237] width 64 height 20
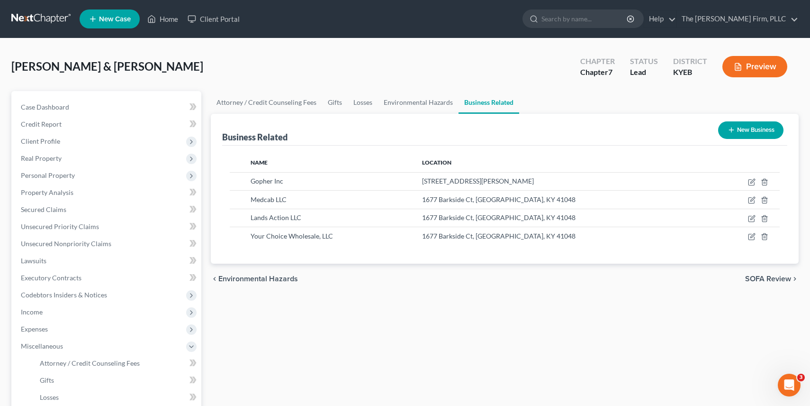
click at [758, 65] on button "Preview" at bounding box center [755, 66] width 65 height 21
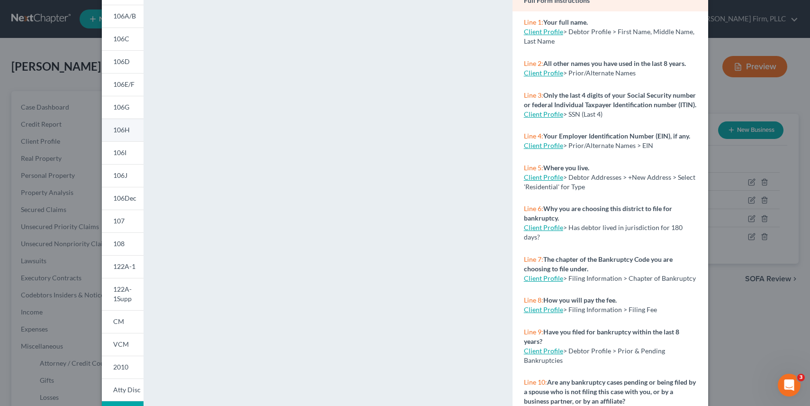
scroll to position [99, 0]
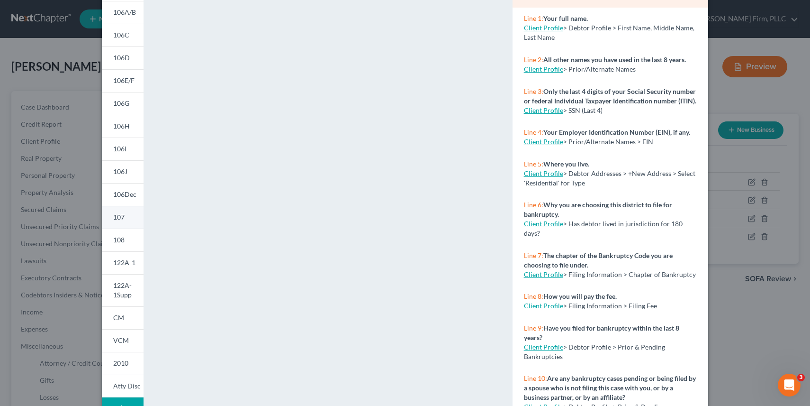
click at [123, 220] on span "107" at bounding box center [118, 217] width 11 height 8
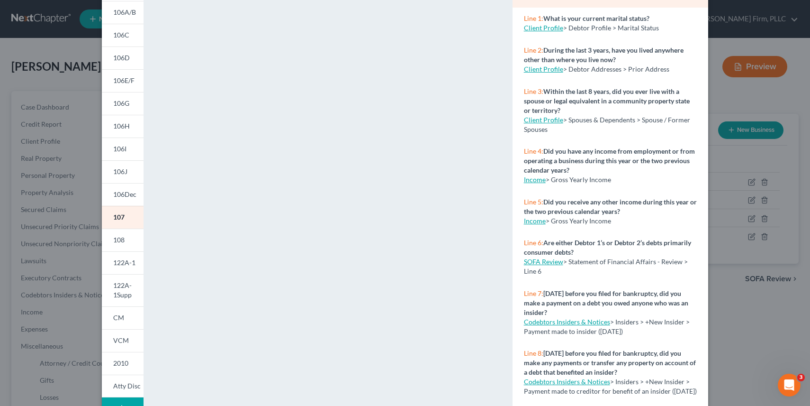
click at [795, 85] on div "Petition Preview Your Statement of Financial Affairs for Individuals Filing for…" at bounding box center [405, 203] width 810 height 406
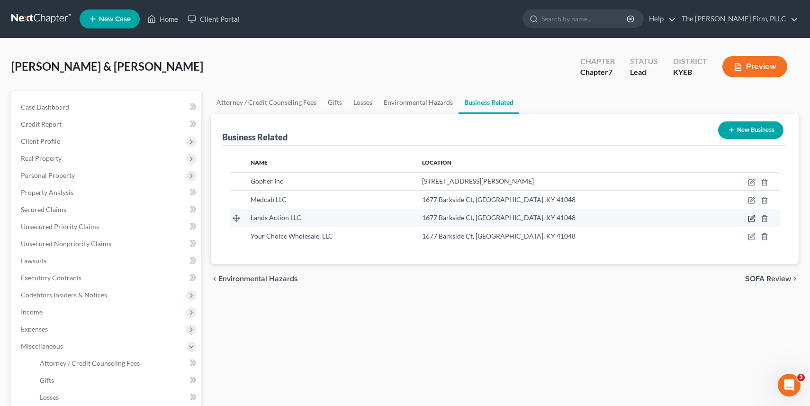
click at [753, 216] on icon "button" at bounding box center [752, 217] width 4 height 4
select select "member"
select select "18"
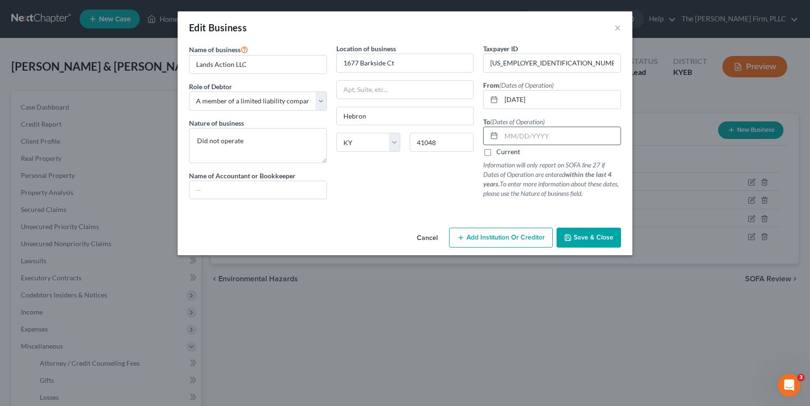
click at [528, 138] on input "text" at bounding box center [560, 136] width 119 height 18
click at [497, 153] on label "Current" at bounding box center [509, 151] width 24 height 9
click at [500, 153] on input "Current" at bounding box center [503, 150] width 6 height 6
checkbox input "true"
click at [573, 240] on button "Save & Close" at bounding box center [589, 237] width 64 height 20
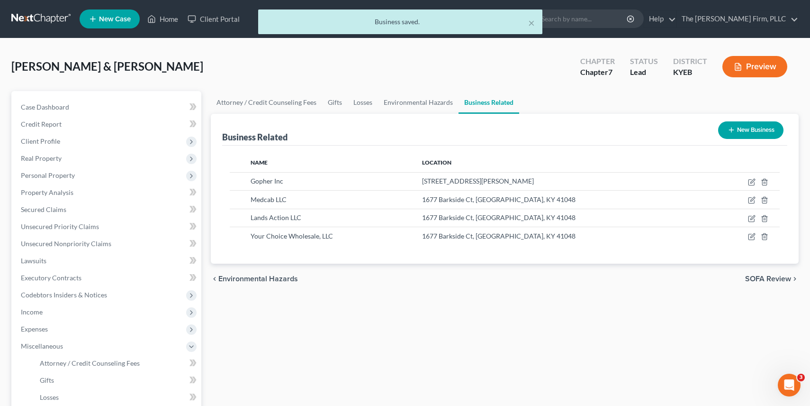
click at [765, 67] on button "Preview" at bounding box center [755, 66] width 65 height 21
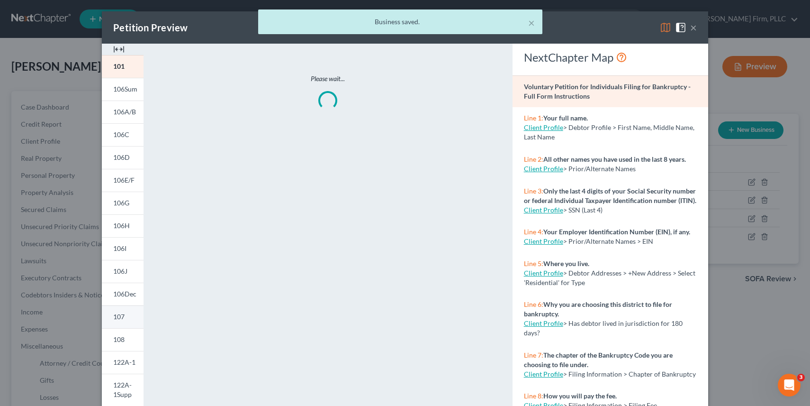
click at [118, 320] on span "107" at bounding box center [118, 316] width 11 height 8
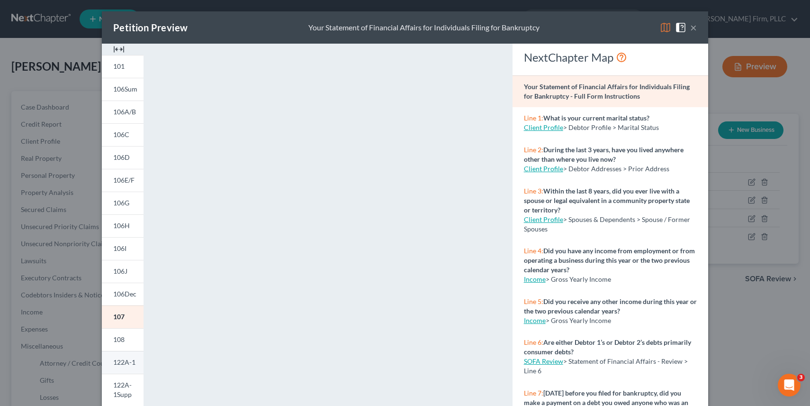
click at [121, 359] on span "122A-1" at bounding box center [124, 362] width 22 height 8
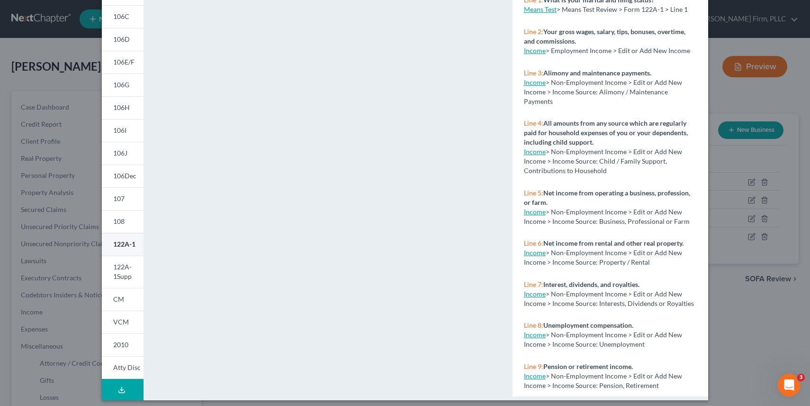
scroll to position [119, 0]
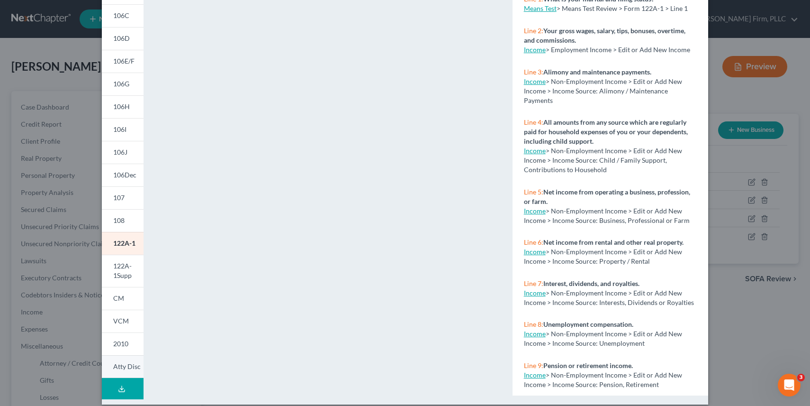
click at [125, 371] on link "Atty Disc" at bounding box center [123, 366] width 42 height 23
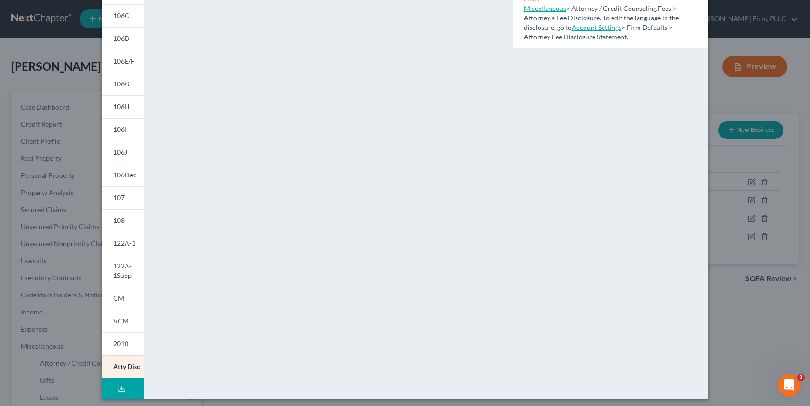
scroll to position [0, 0]
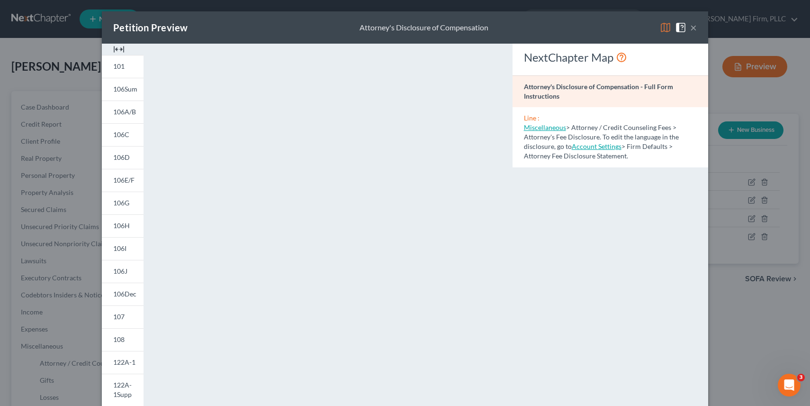
click at [586, 148] on link "Account Settings" at bounding box center [597, 146] width 50 height 8
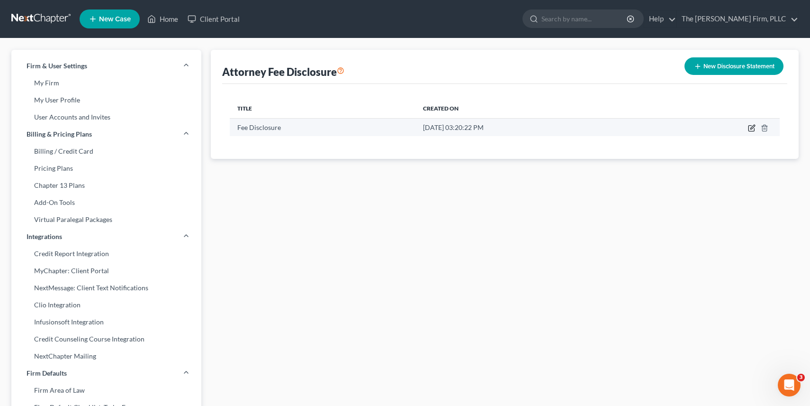
click at [753, 129] on icon "button" at bounding box center [752, 128] width 8 height 8
select select "32"
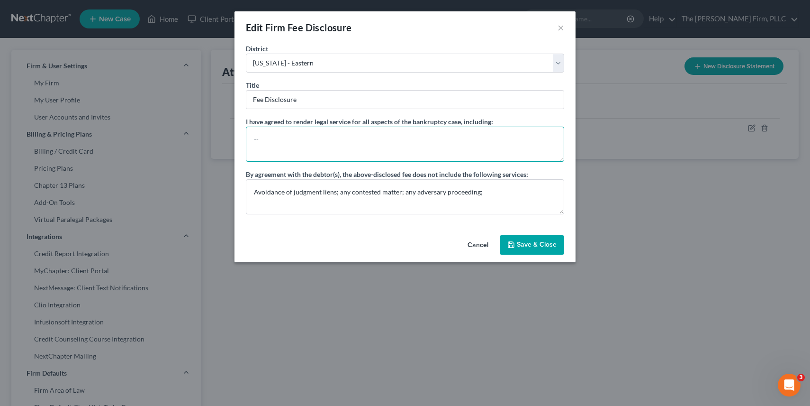
click at [449, 137] on textarea at bounding box center [405, 143] width 318 height 35
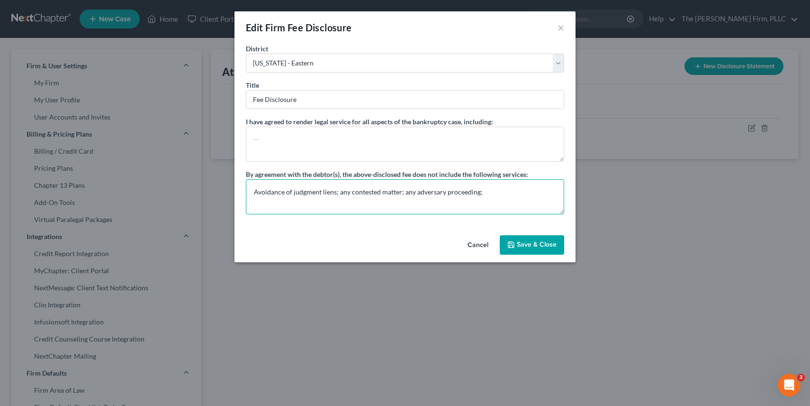
click at [511, 196] on textarea "Avoidance of judgment liens; any contested matter; any adversary proceeding;" at bounding box center [405, 196] width 318 height 35
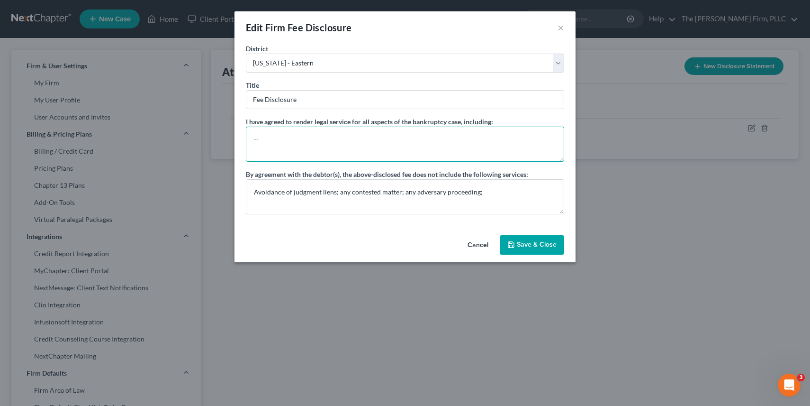
click at [416, 126] on textarea at bounding box center [405, 143] width 318 height 35
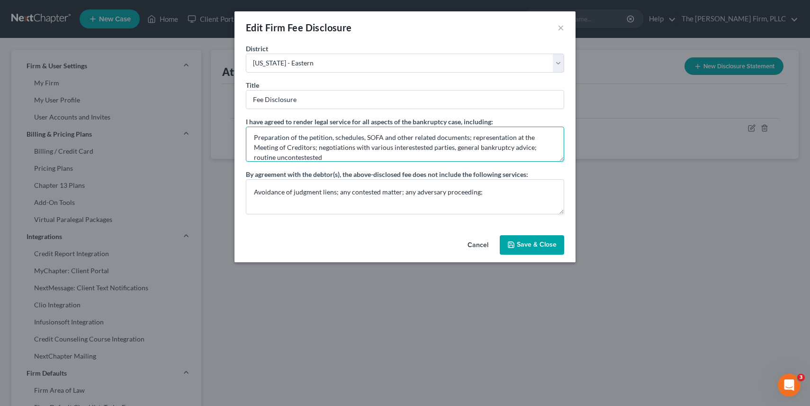
scroll to position [10, 0]
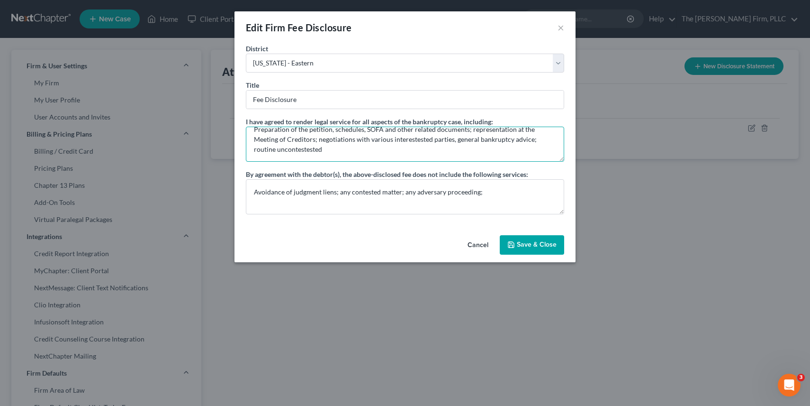
drag, startPoint x: 534, startPoint y: 146, endPoint x: 537, endPoint y: 157, distance: 11.4
click at [537, 157] on textarea "Preparation of the petition, schedules, SOFA and other related documents; repre…" at bounding box center [405, 143] width 318 height 35
type textarea "Preparation of the petition, schedules, SOFA and other related documents; repre…"
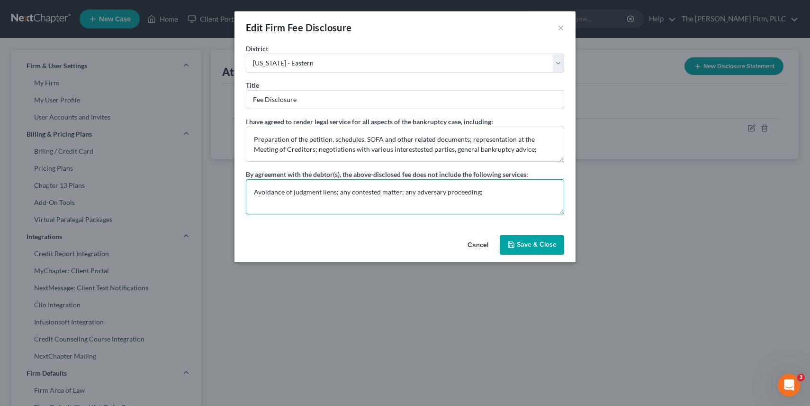
click at [495, 195] on textarea "Avoidance of judgment liens; any contested matter; any adversary proceeding;" at bounding box center [405, 196] width 318 height 35
type textarea "Avoidance of judgment liens; any contested matter; any adversary proceeding; re…"
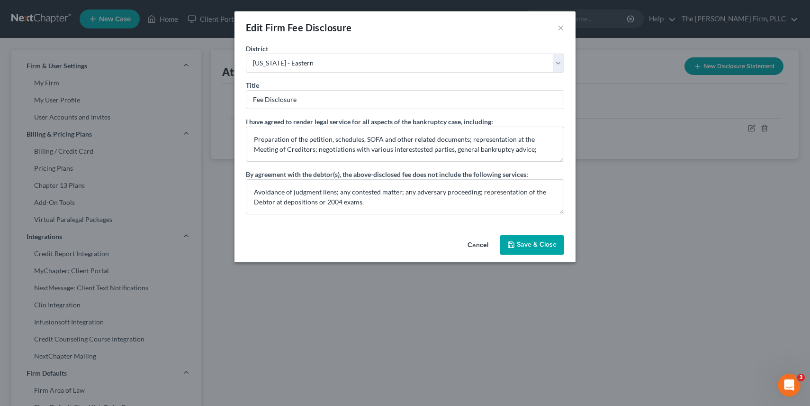
click at [535, 247] on button "Save & Close" at bounding box center [532, 245] width 64 height 20
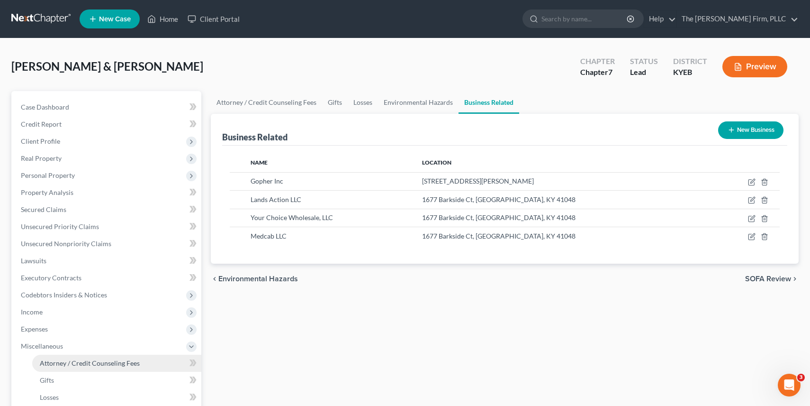
click at [85, 362] on span "Attorney / Credit Counseling Fees" at bounding box center [90, 363] width 100 height 8
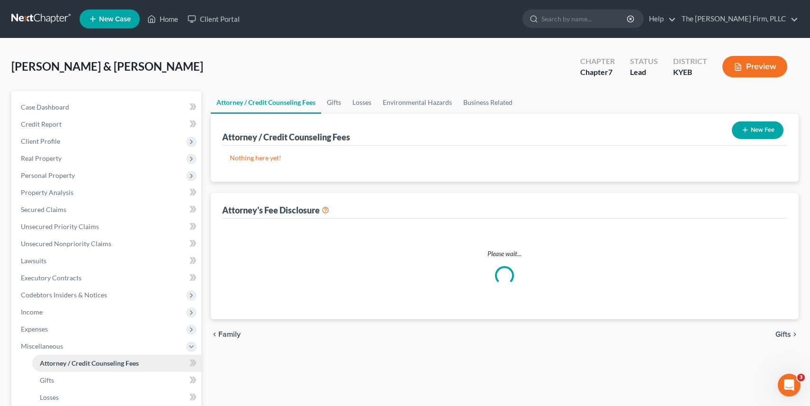
select select "0"
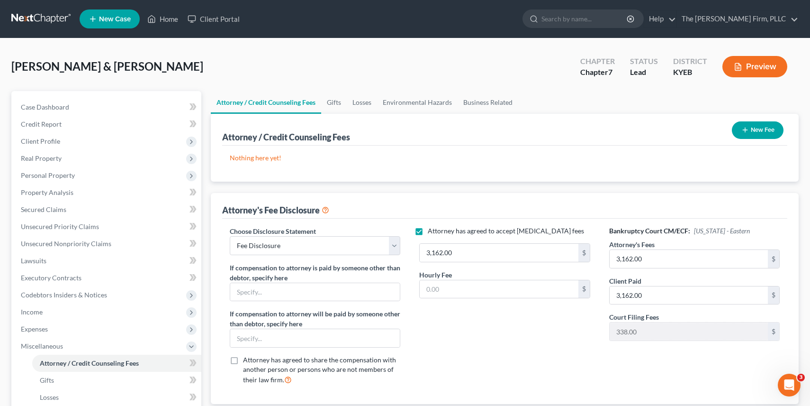
click at [428, 232] on label "Attorney has agreed to accept [MEDICAL_DATA] fees" at bounding box center [506, 230] width 156 height 9
click at [432, 232] on input "Attorney has agreed to accept [MEDICAL_DATA] fees" at bounding box center [435, 229] width 6 height 6
checkbox input "false"
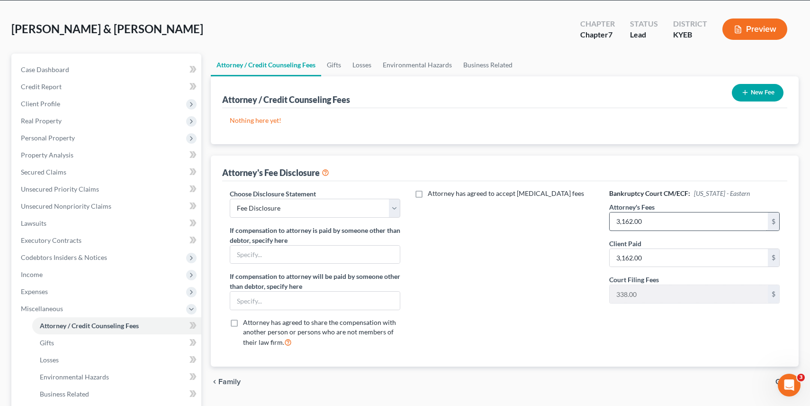
scroll to position [42, 0]
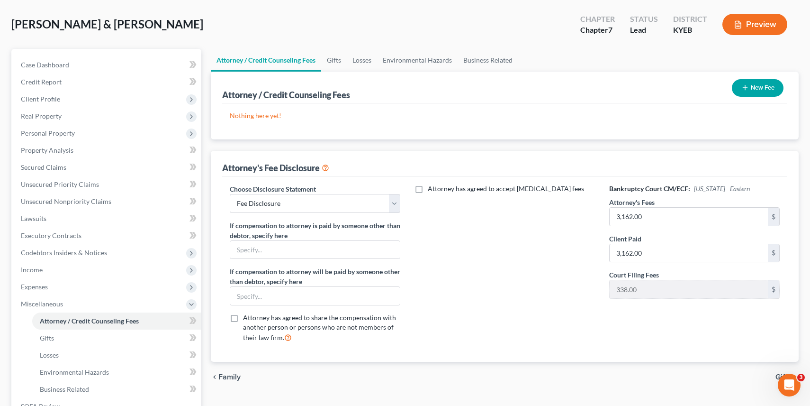
click at [761, 87] on button "New Fee" at bounding box center [758, 88] width 52 height 18
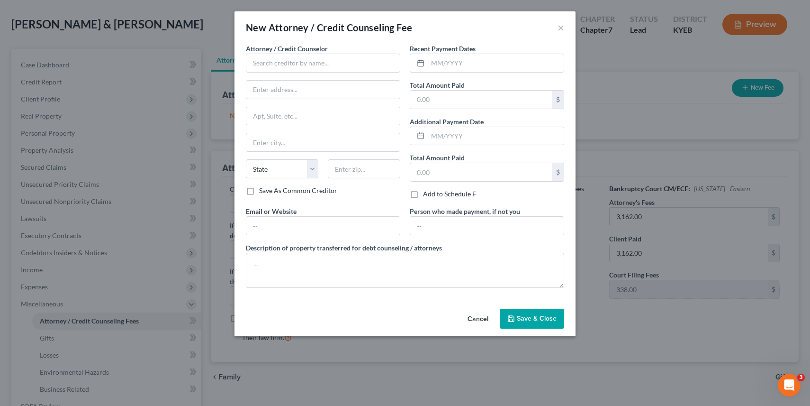
click at [565, 27] on div "New Attorney / Credit Counseling Fee ×" at bounding box center [405, 27] width 341 height 32
click at [329, 60] on input "text" at bounding box center [323, 63] width 154 height 19
type input "The [PERSON_NAME] Firm, PLLC"
type input "2"
type input "[STREET_ADDRESS][PERSON_NAME]"
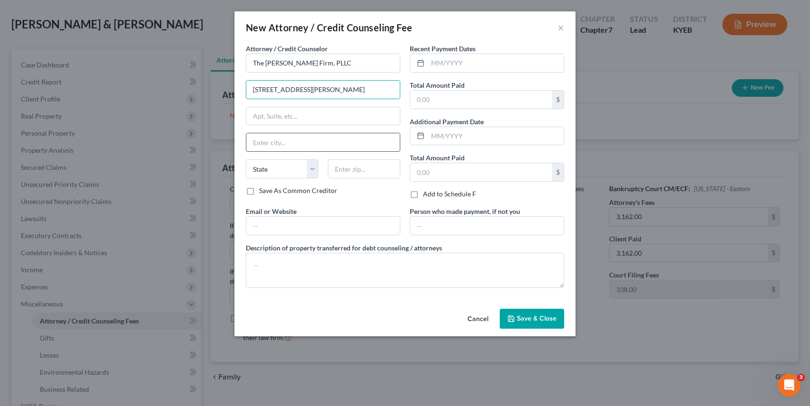
type input "[PERSON_NAME]"
select select "18"
type input "41011"
type input "[EMAIL_ADDRESS][DOMAIN_NAME]"
click at [349, 259] on textarea at bounding box center [405, 270] width 318 height 35
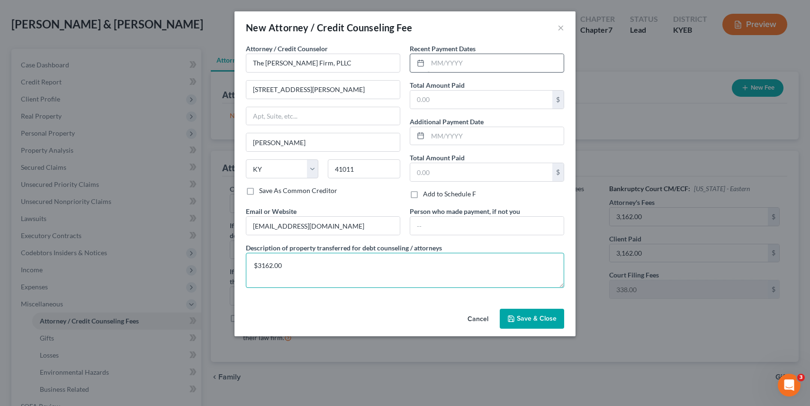
type textarea "$3162.00"
click at [527, 63] on input "text" at bounding box center [496, 63] width 136 height 18
type input "[DATE]"
type input "3,162.00"
click at [528, 326] on button "Save & Close" at bounding box center [532, 318] width 64 height 20
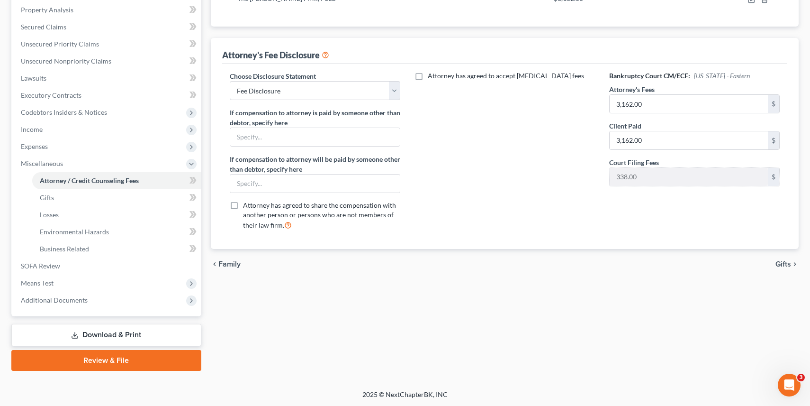
scroll to position [0, 0]
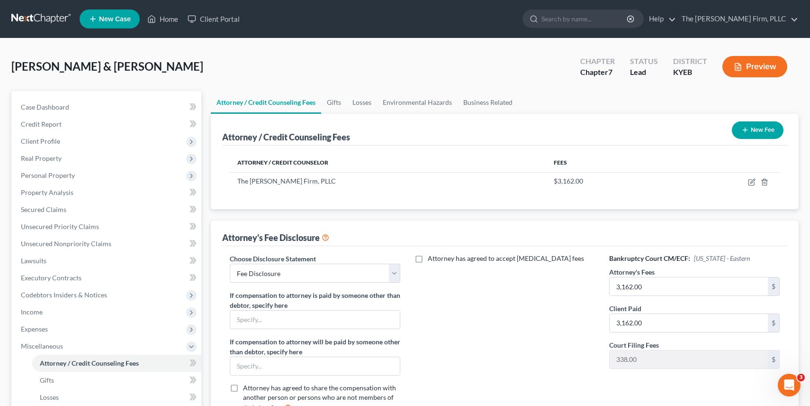
click at [761, 62] on button "Preview" at bounding box center [755, 66] width 65 height 21
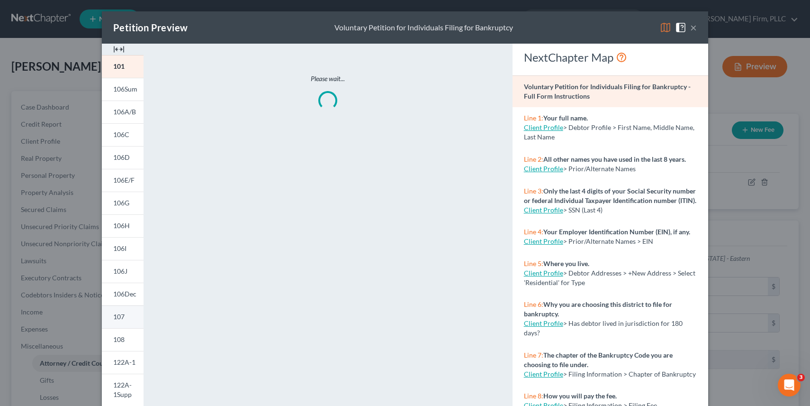
scroll to position [124, 0]
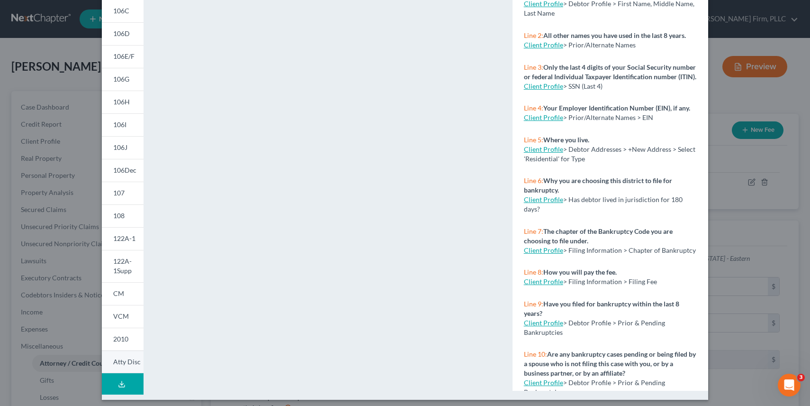
click at [122, 365] on span "Atty Disc" at bounding box center [126, 361] width 27 height 8
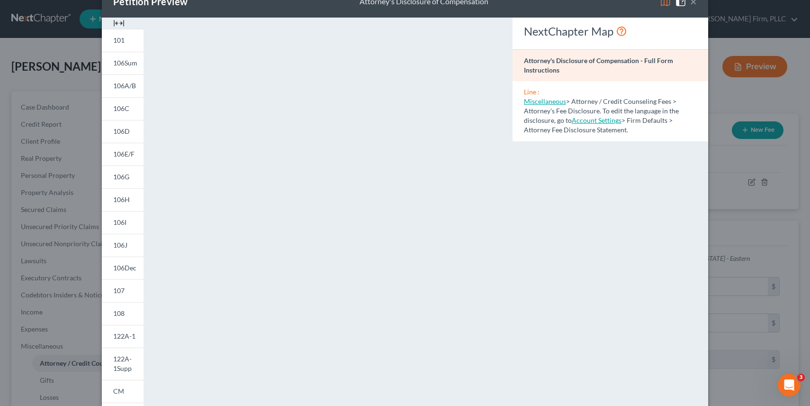
scroll to position [0, 0]
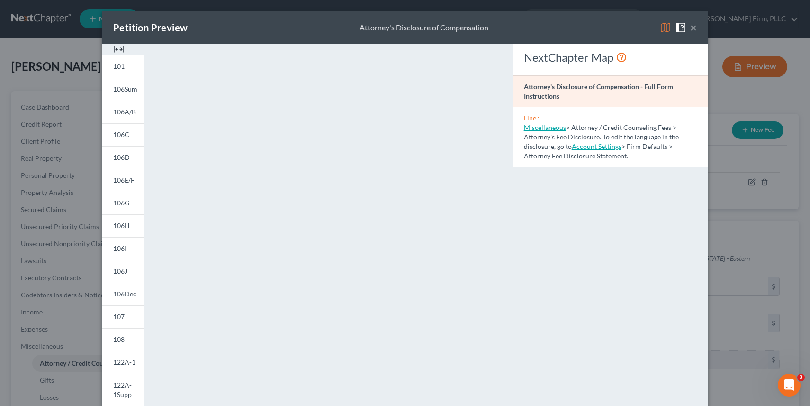
click at [608, 148] on link "Account Settings" at bounding box center [597, 146] width 50 height 8
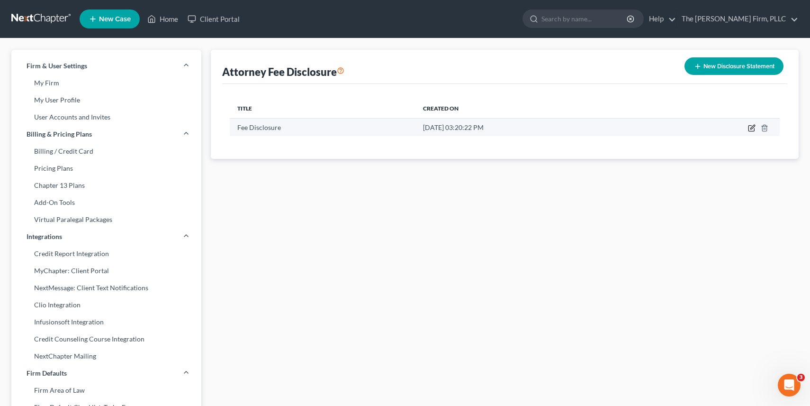
click at [754, 127] on icon "button" at bounding box center [752, 128] width 8 height 8
select select "32"
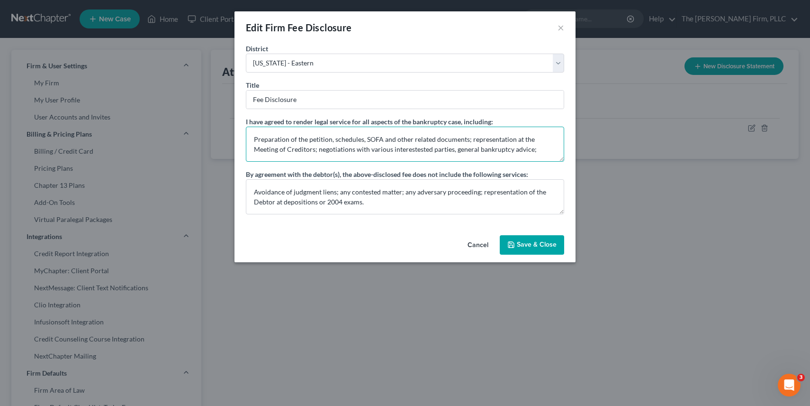
drag, startPoint x: 542, startPoint y: 148, endPoint x: 217, endPoint y: 140, distance: 324.7
click at [217, 140] on div "Edit Firm Fee Disclosure × [GEOGRAPHIC_DATA] [US_STATE] - [GEOGRAPHIC_DATA] [US…" at bounding box center [405, 203] width 810 height 406
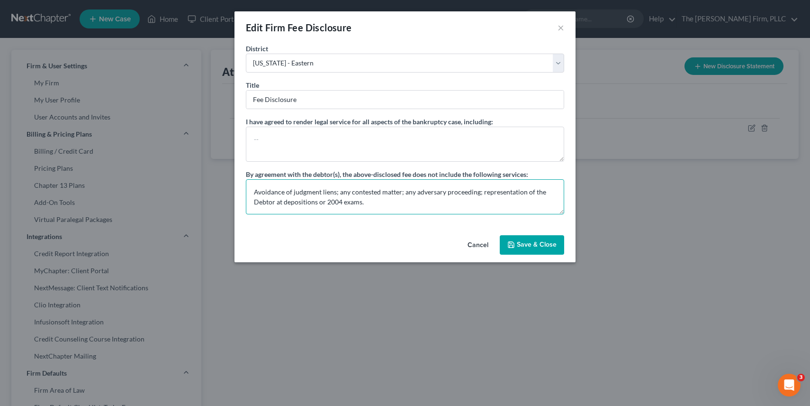
click at [334, 202] on textarea "Avoidance of judgment liens; any contested matter; any adversary proceeding; re…" at bounding box center [405, 196] width 318 height 35
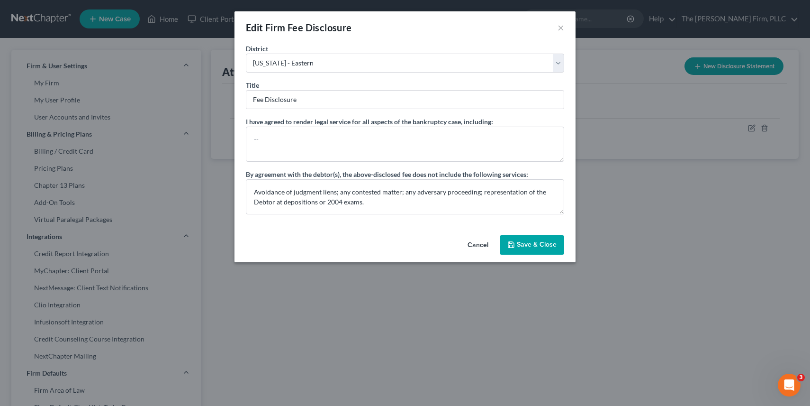
click at [541, 241] on button "Save & Close" at bounding box center [532, 245] width 64 height 20
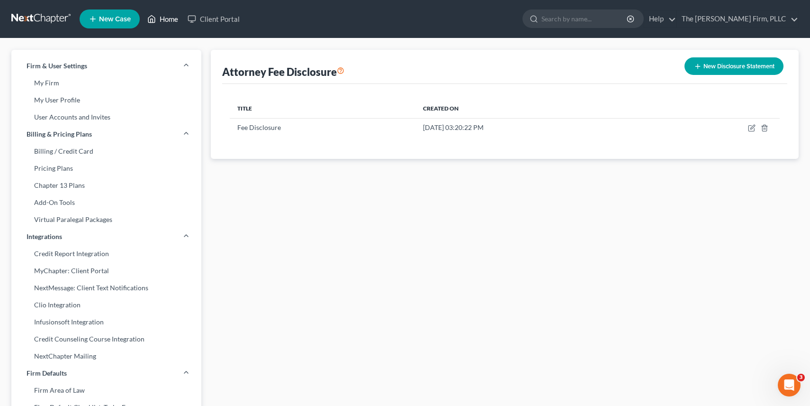
click at [169, 21] on link "Home" at bounding box center [163, 18] width 40 height 17
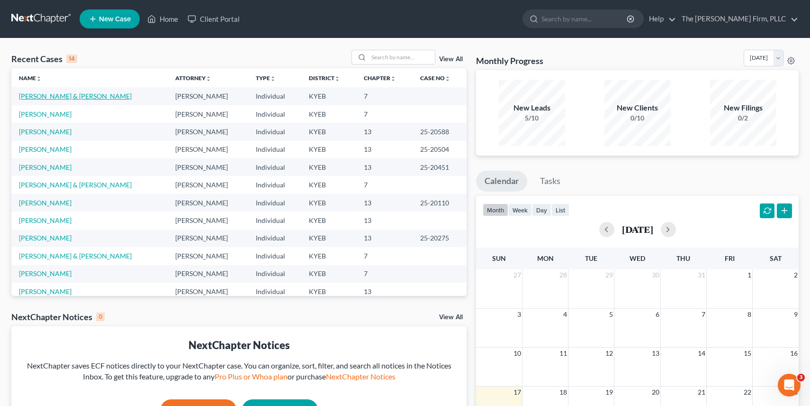
click at [83, 96] on link "[PERSON_NAME] & [PERSON_NAME]" at bounding box center [75, 96] width 113 height 8
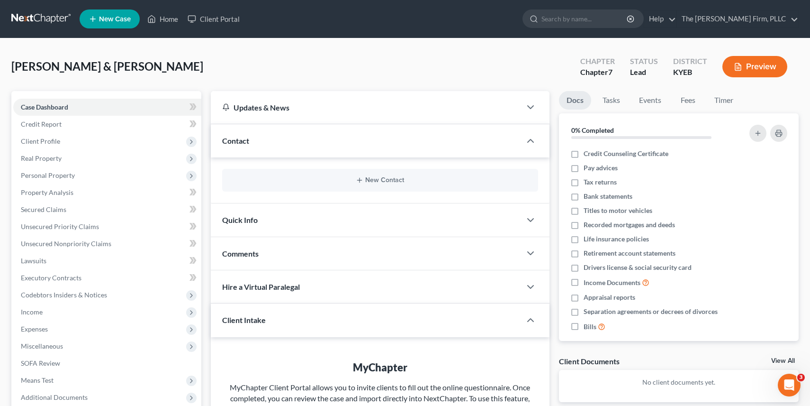
click at [768, 64] on button "Preview" at bounding box center [755, 66] width 65 height 21
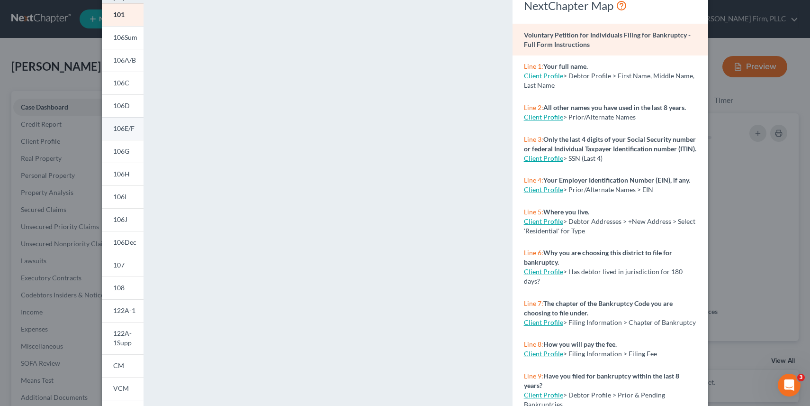
scroll to position [50, 0]
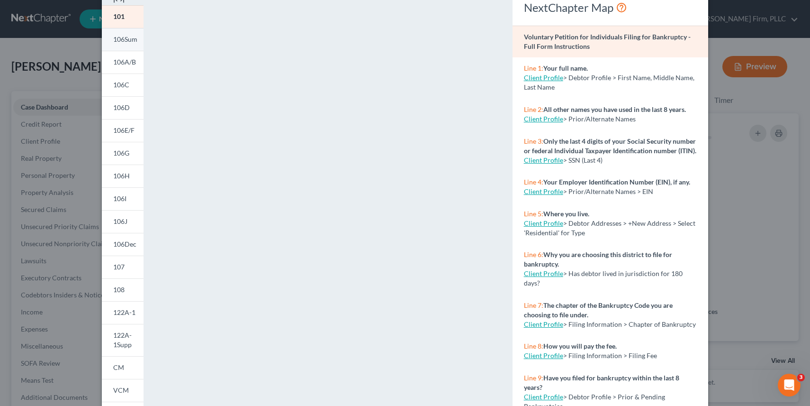
click at [130, 40] on span "106Sum" at bounding box center [125, 39] width 24 height 8
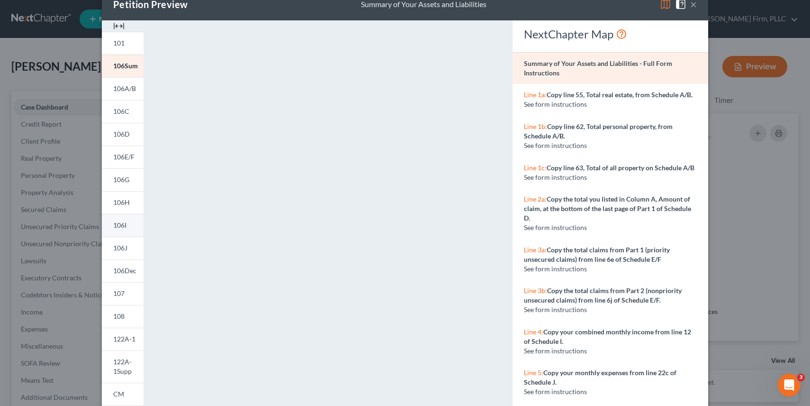
scroll to position [17, 0]
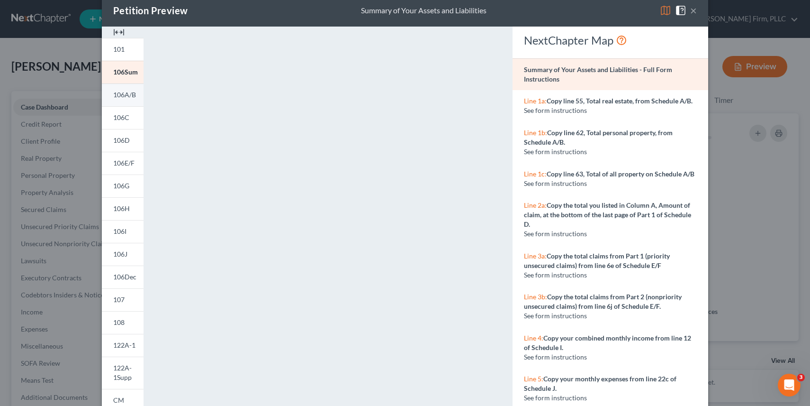
click at [126, 91] on span "106A/B" at bounding box center [124, 94] width 23 height 8
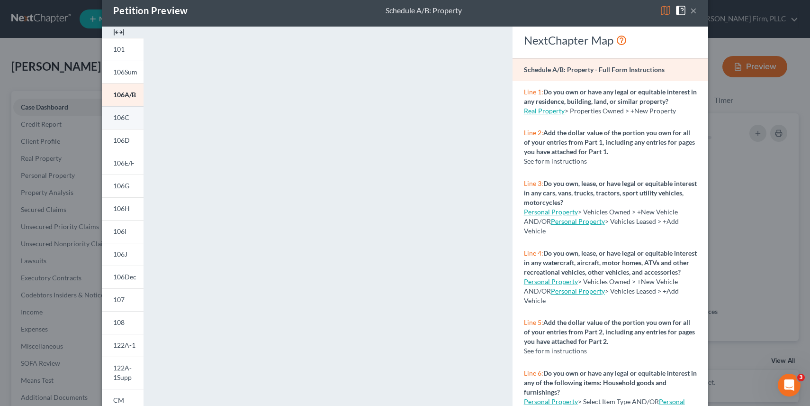
click at [127, 114] on span "106C" at bounding box center [121, 117] width 16 height 8
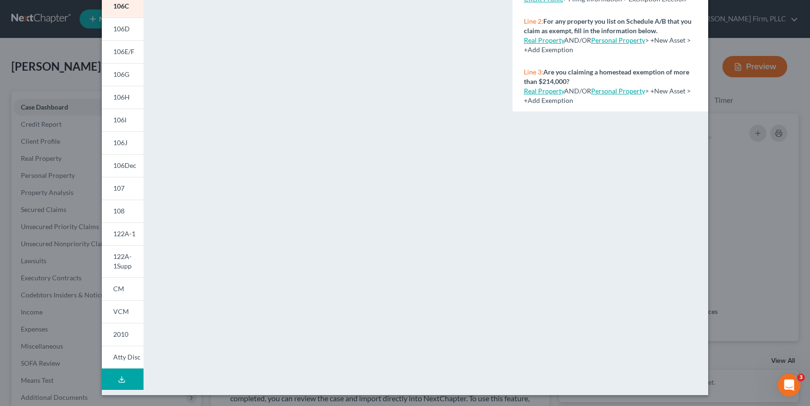
scroll to position [0, 0]
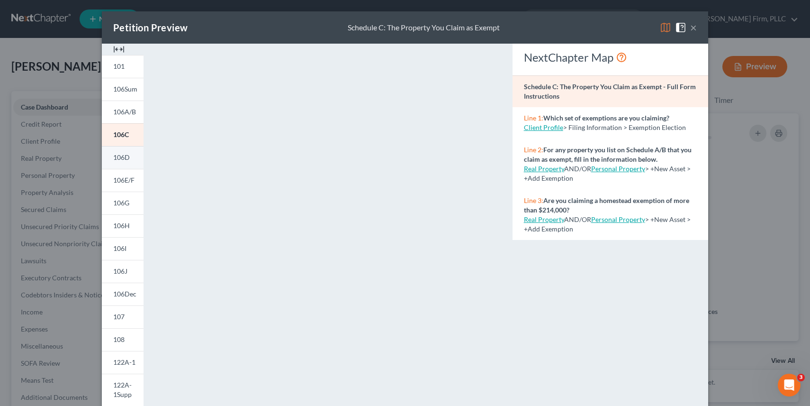
click at [130, 159] on link "106D" at bounding box center [123, 157] width 42 height 23
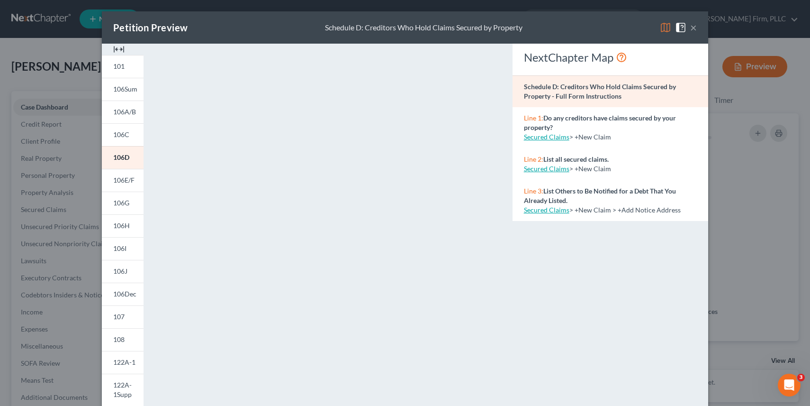
scroll to position [128, 0]
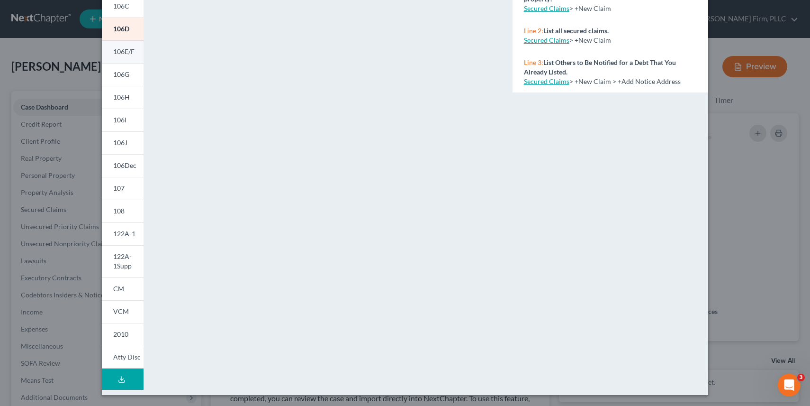
click at [122, 53] on span "106E/F" at bounding box center [123, 51] width 21 height 8
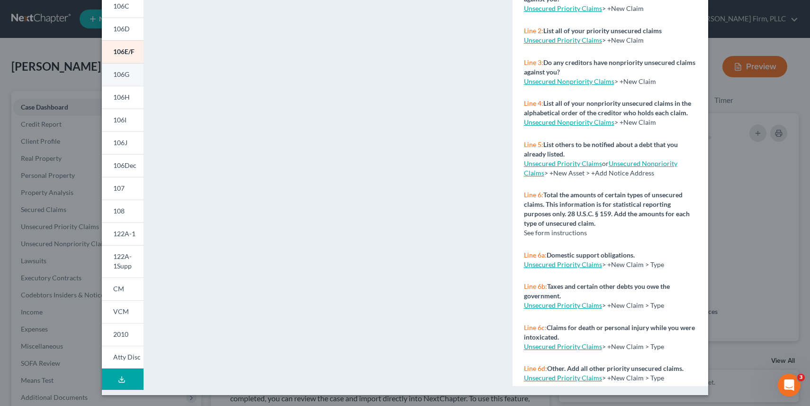
click at [125, 69] on link "106G" at bounding box center [123, 74] width 42 height 23
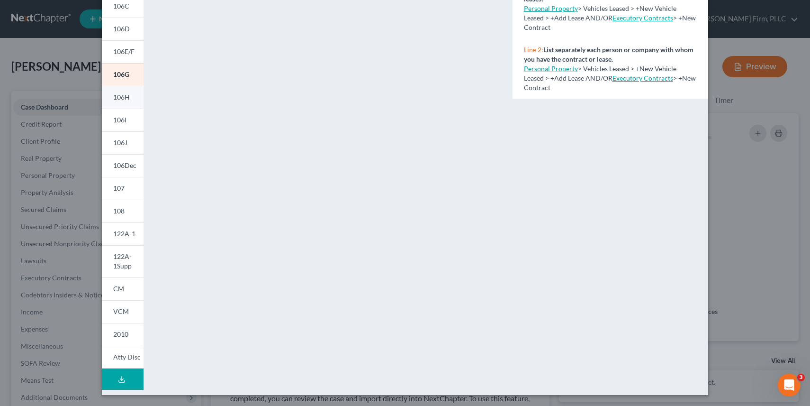
click at [122, 100] on span "106H" at bounding box center [121, 97] width 17 height 8
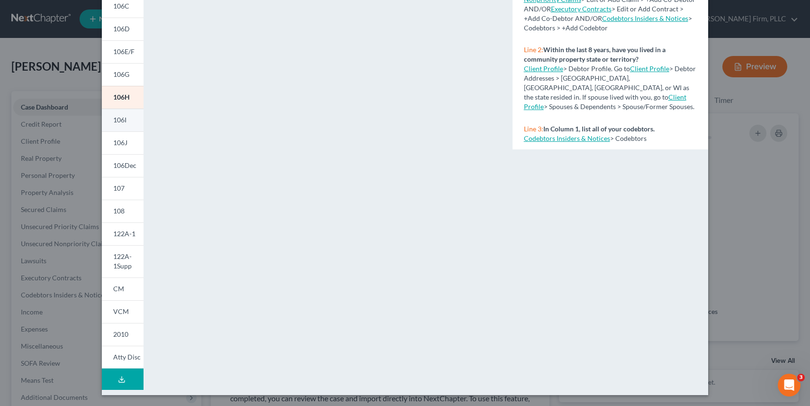
click at [117, 120] on span "106I" at bounding box center [119, 120] width 13 height 8
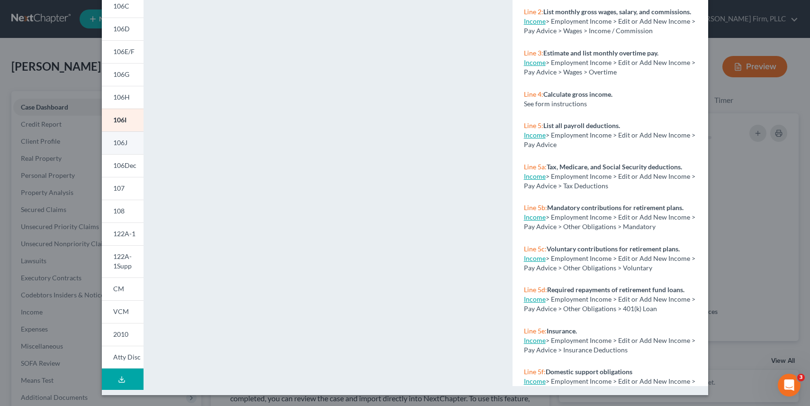
click at [121, 143] on span "106J" at bounding box center [120, 142] width 14 height 8
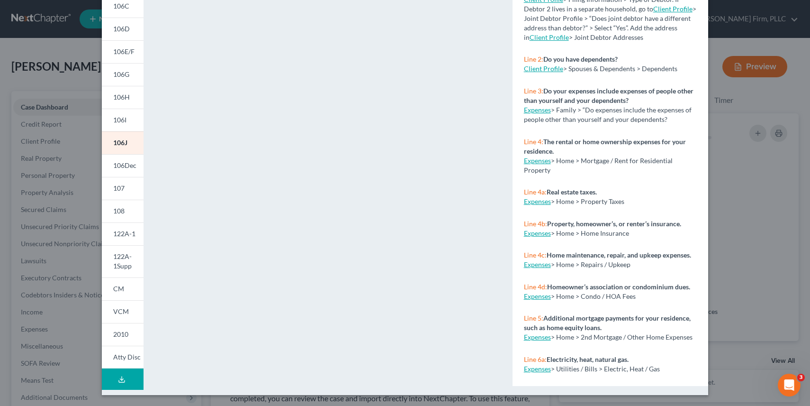
click at [82, 325] on div "Petition Preview Schedule J: Your Expenses × 101 106Sum 106A/B 106C 106D 106E/F…" at bounding box center [405, 203] width 810 height 406
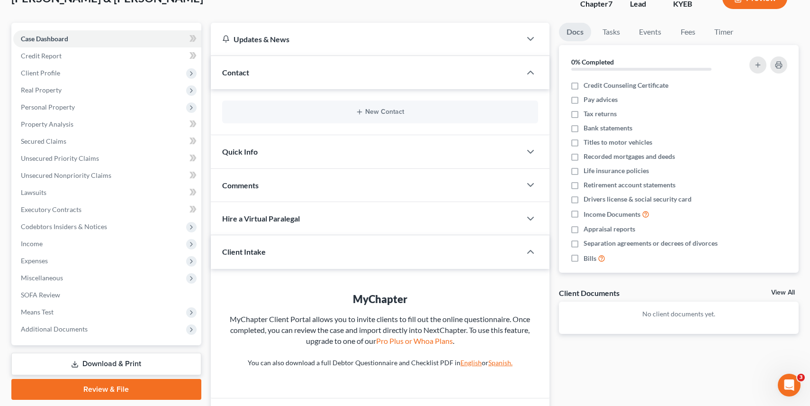
scroll to position [129, 0]
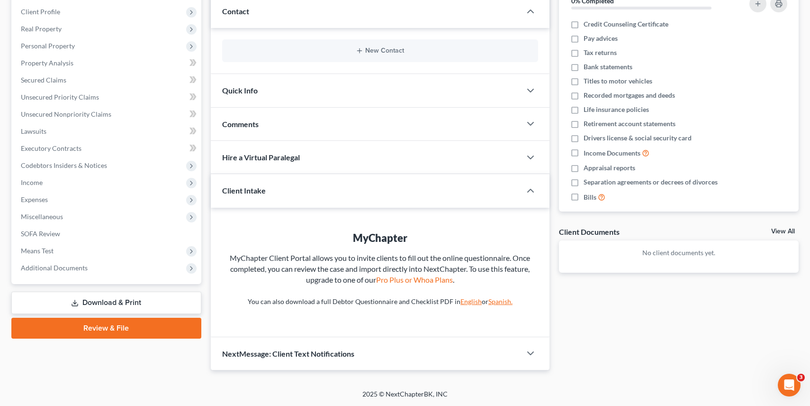
click at [83, 301] on link "Download & Print" at bounding box center [106, 302] width 190 height 22
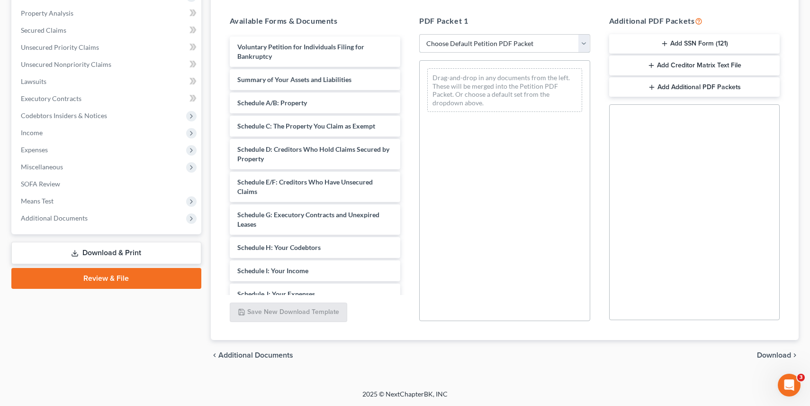
click at [522, 45] on select "Choose Default Petition PDF Packet Complete Bankruptcy Petition (all forms and …" at bounding box center [504, 43] width 171 height 19
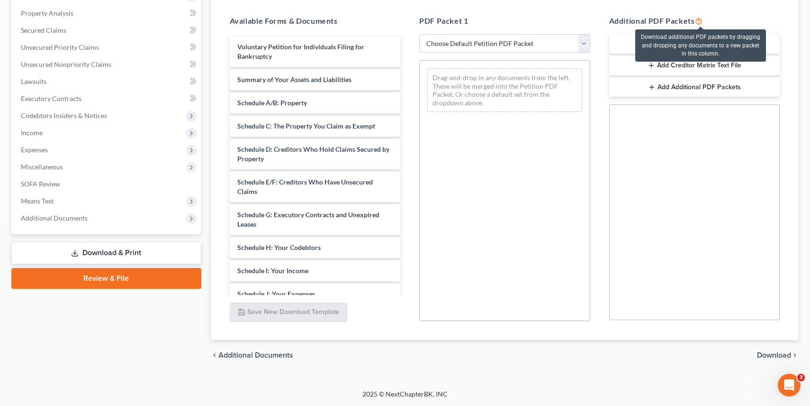
click at [699, 17] on icon at bounding box center [699, 20] width 8 height 9
click at [699, 22] on icon at bounding box center [699, 20] width 8 height 9
click at [700, 22] on icon at bounding box center [699, 20] width 8 height 9
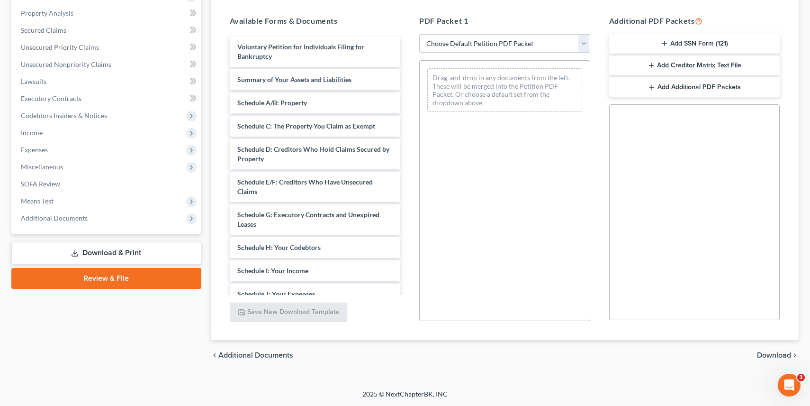
click at [702, 47] on button "Add SSN Form (121)" at bounding box center [694, 44] width 171 height 20
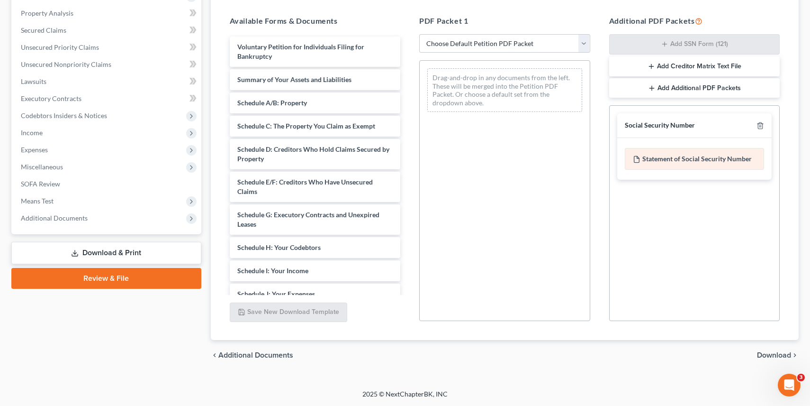
click at [700, 157] on div "Statement of Social Security Number" at bounding box center [695, 159] width 140 height 22
click at [760, 126] on line "button" at bounding box center [760, 127] width 0 height 2
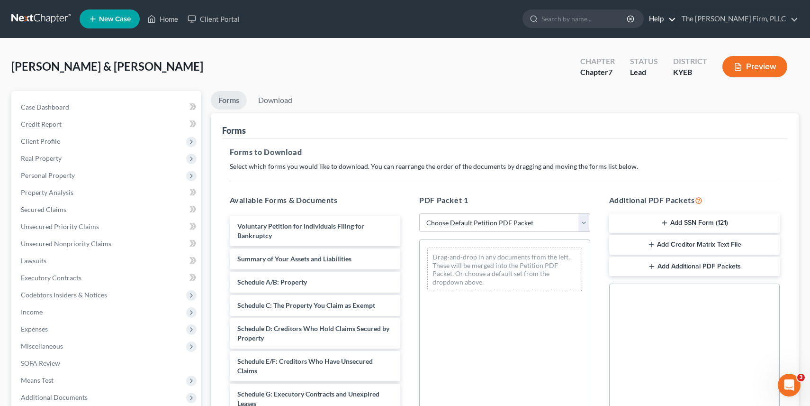
click at [676, 18] on link "Help" at bounding box center [660, 18] width 32 height 17
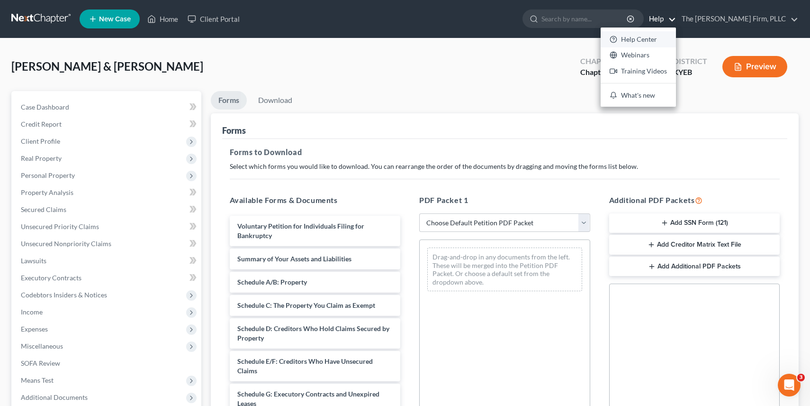
click at [676, 42] on link "Help Center" at bounding box center [638, 39] width 75 height 16
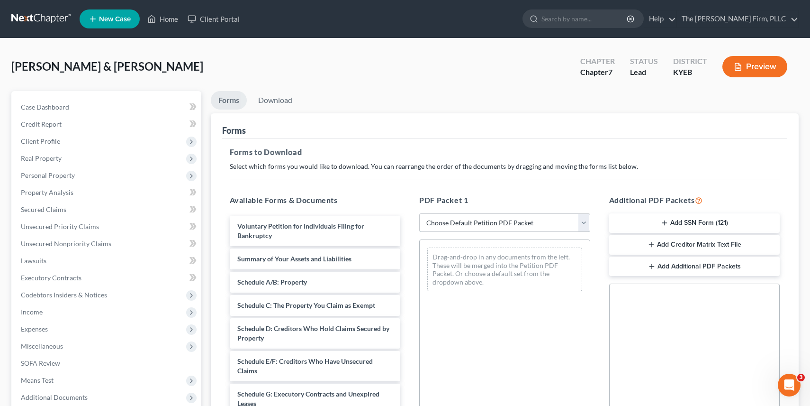
click at [449, 216] on select "Choose Default Petition PDF Packet Complete Bankruptcy Petition (all forms and …" at bounding box center [504, 222] width 171 height 19
select select "0"
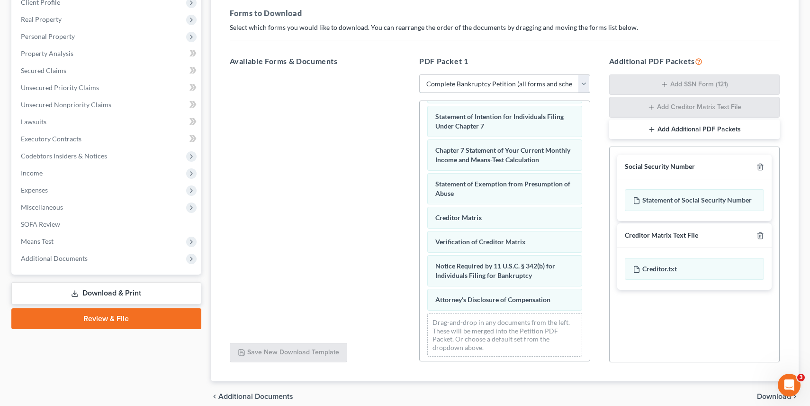
scroll to position [353, 0]
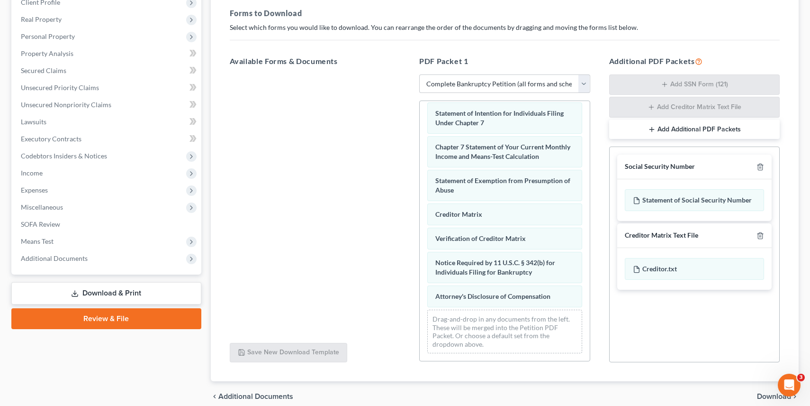
click at [88, 319] on link "Review & File" at bounding box center [106, 318] width 190 height 21
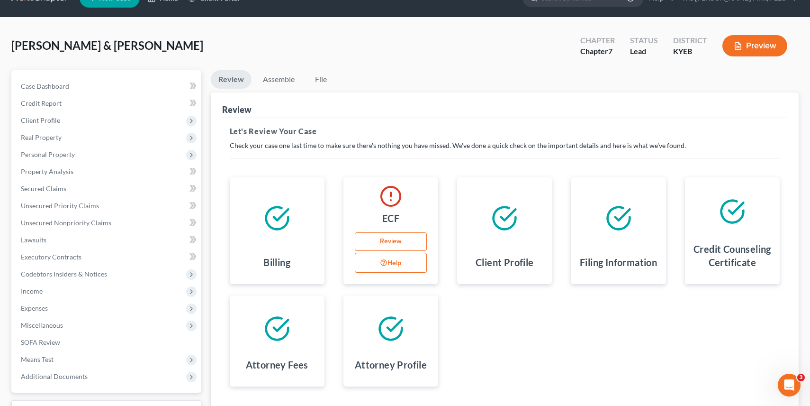
scroll to position [23, 0]
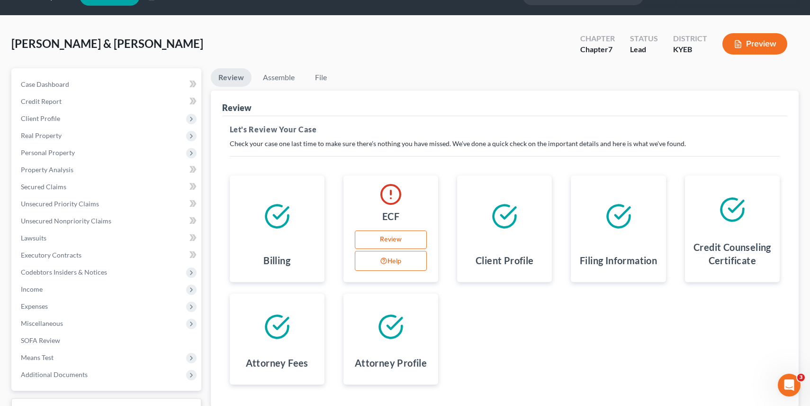
click at [392, 237] on link "Review" at bounding box center [391, 239] width 72 height 19
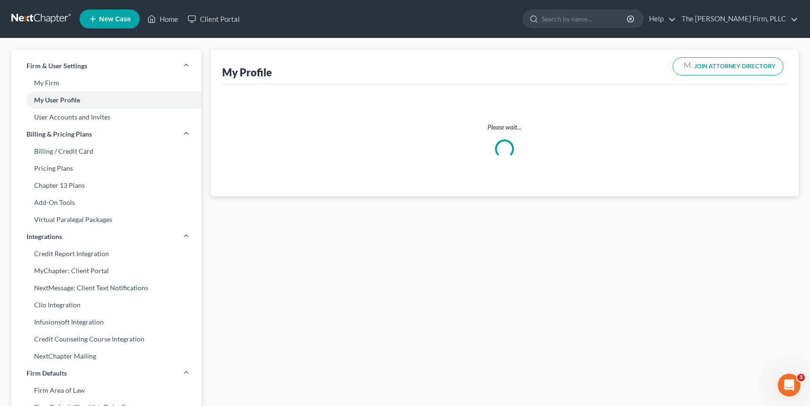
select select "18"
select select "32"
select select "attorney"
select select "0"
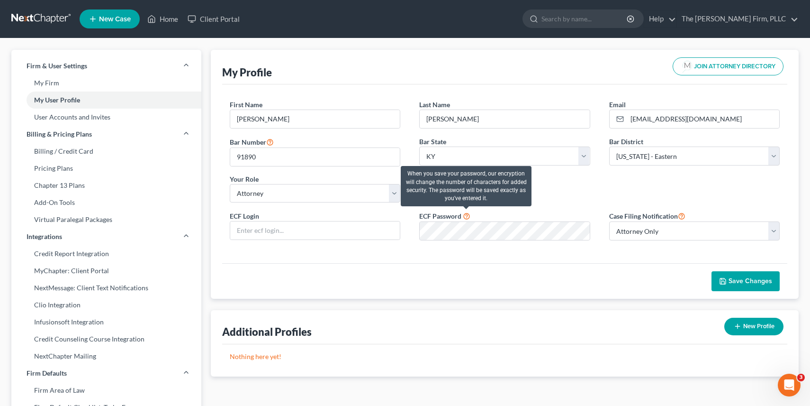
click at [466, 216] on icon at bounding box center [467, 215] width 8 height 9
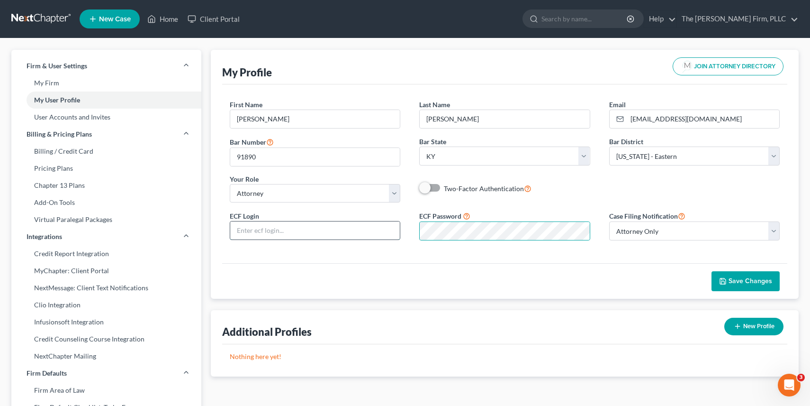
click at [341, 233] on input "text" at bounding box center [315, 230] width 170 height 18
click at [374, 226] on input "text" at bounding box center [315, 230] width 170 height 18
type input "mikebaker1976"
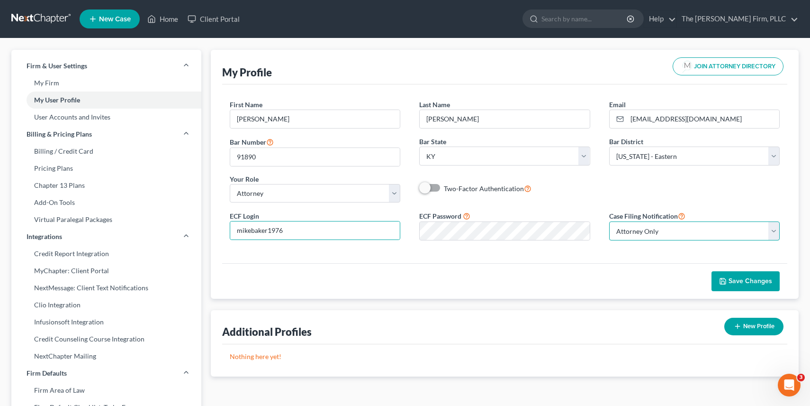
click at [773, 233] on select "Select Attorney Only Attorney And Other Other Only" at bounding box center [694, 230] width 171 height 19
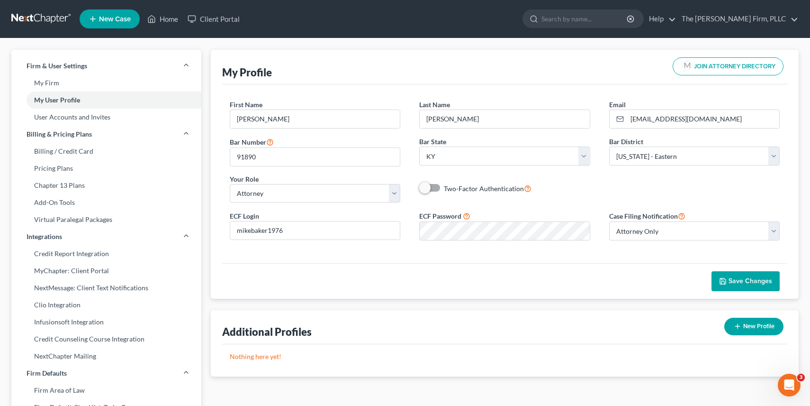
click at [759, 279] on span "Save Changes" at bounding box center [751, 281] width 44 height 8
click at [154, 21] on icon at bounding box center [151, 18] width 9 height 11
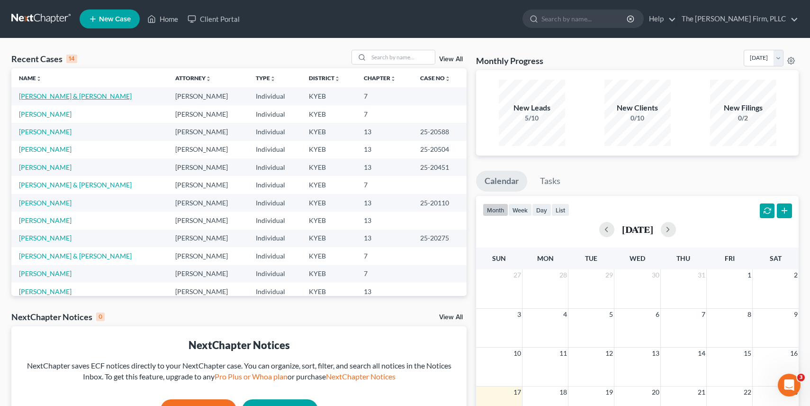
click at [77, 96] on link "[PERSON_NAME] & [PERSON_NAME]" at bounding box center [75, 96] width 113 height 8
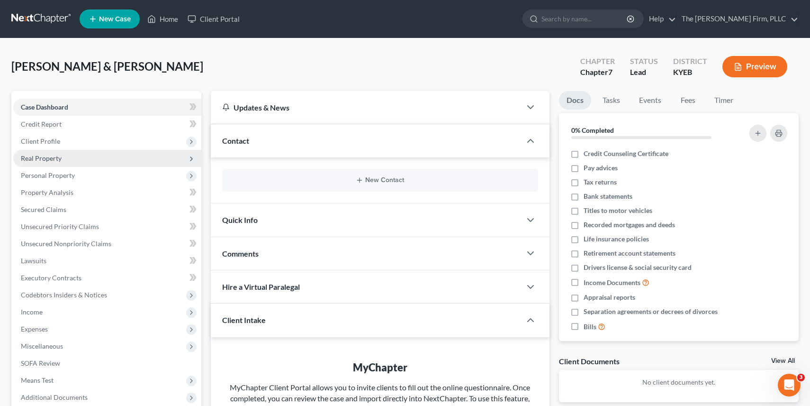
scroll to position [129, 0]
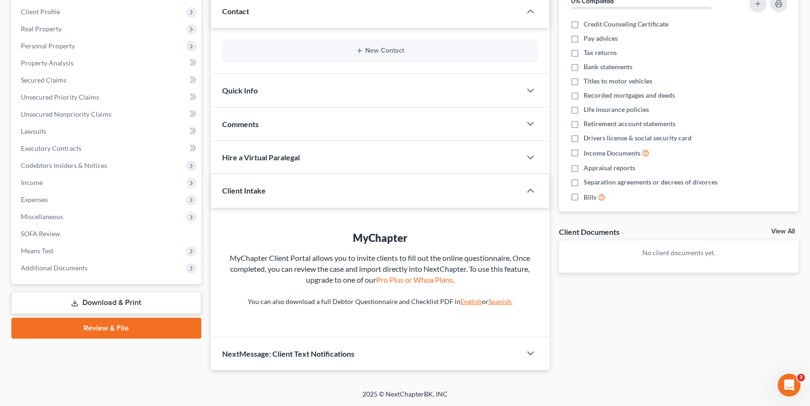
click at [87, 329] on link "Review & File" at bounding box center [106, 327] width 190 height 21
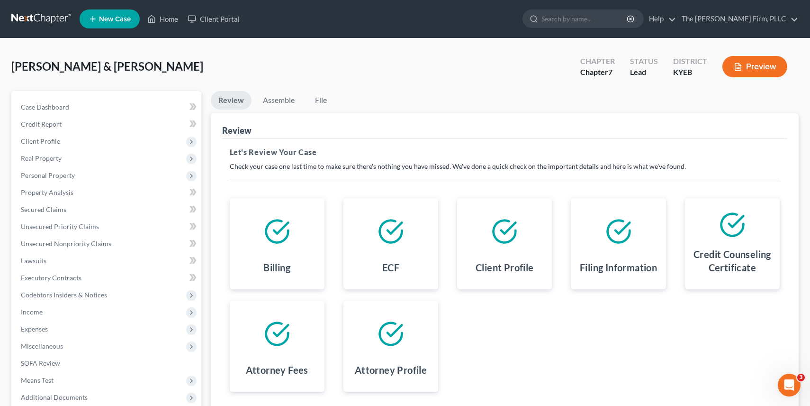
click at [729, 229] on icon at bounding box center [732, 224] width 27 height 27
click at [729, 278] on div "Credit Counseling Certificate" at bounding box center [733, 263] width 80 height 38
click at [276, 106] on link "Assemble" at bounding box center [278, 100] width 47 height 18
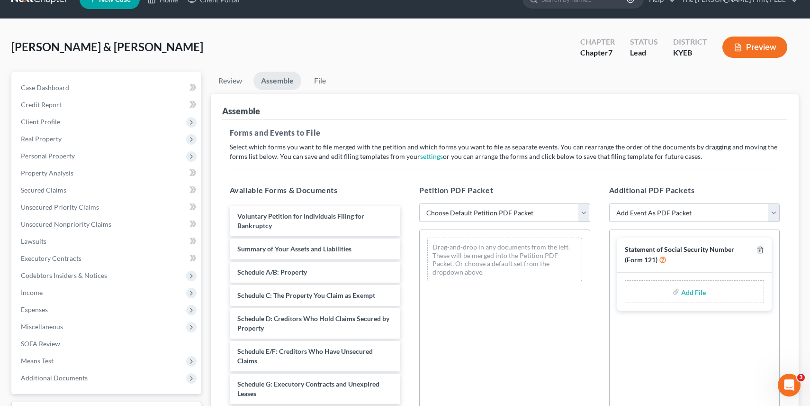
scroll to position [18, 0]
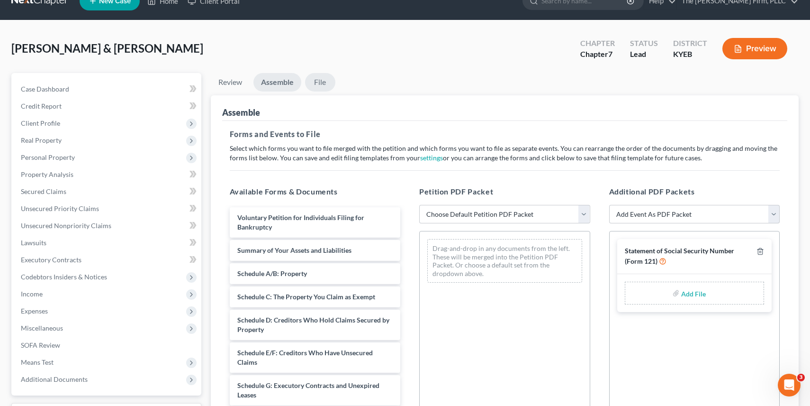
click at [320, 86] on link "File" at bounding box center [320, 82] width 30 height 18
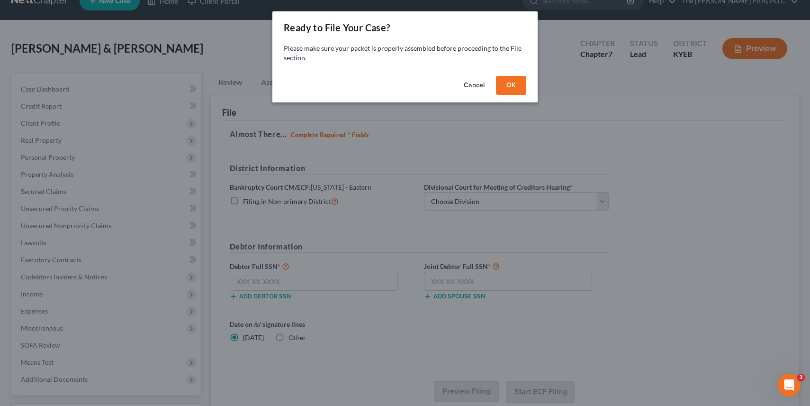
click at [479, 87] on button "Cancel" at bounding box center [474, 85] width 36 height 19
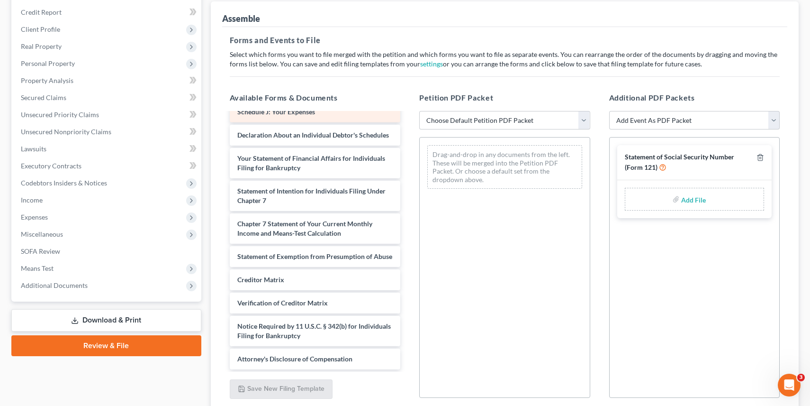
scroll to position [189, 0]
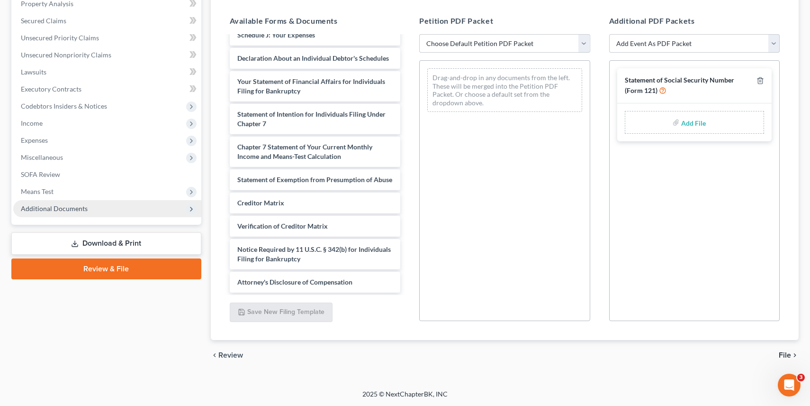
click at [114, 212] on span "Additional Documents" at bounding box center [107, 208] width 188 height 17
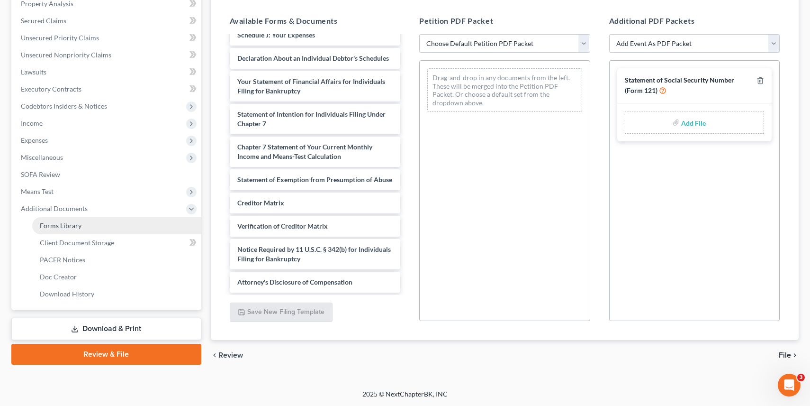
click at [166, 225] on link "Forms Library" at bounding box center [116, 225] width 169 height 17
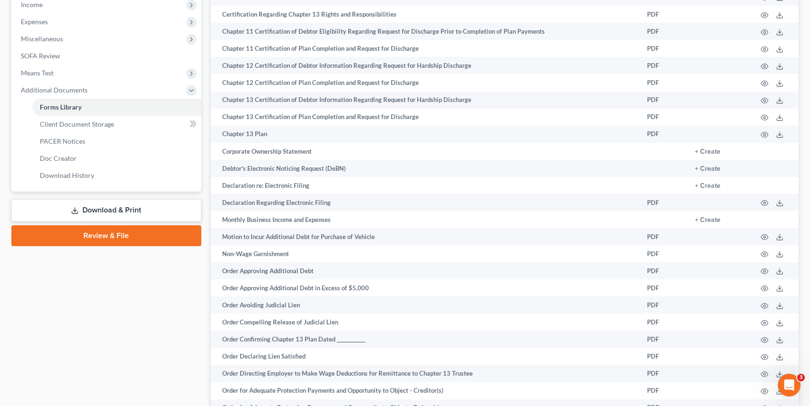
scroll to position [310, 0]
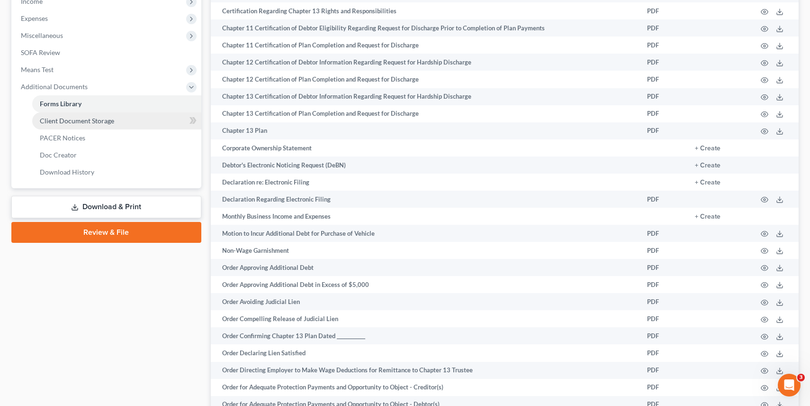
click at [110, 125] on link "Client Document Storage" at bounding box center [116, 120] width 169 height 17
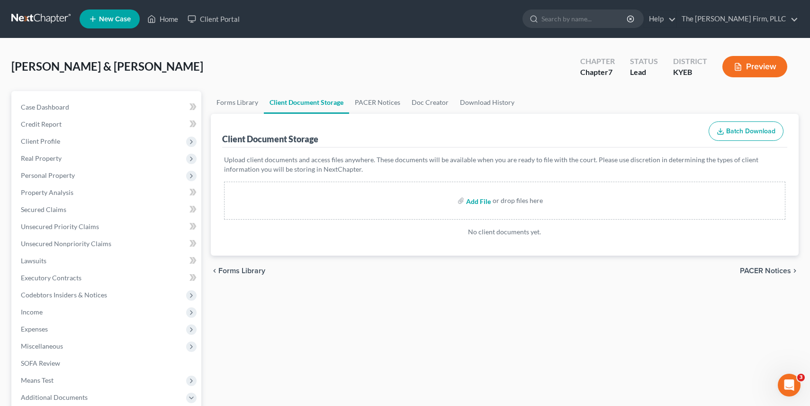
click at [475, 202] on input "file" at bounding box center [477, 200] width 23 height 17
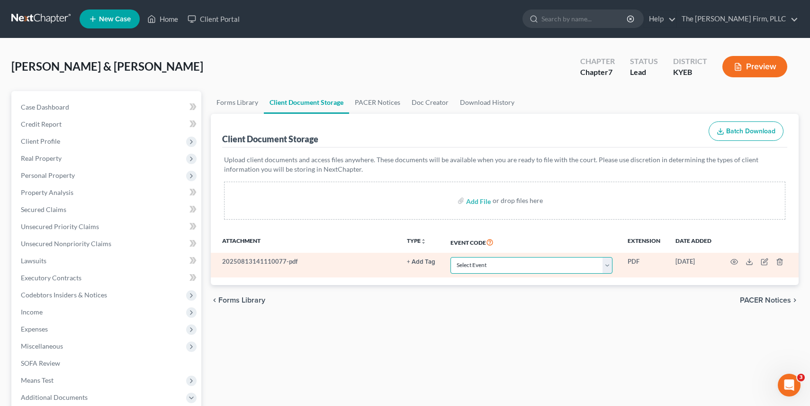
click at [576, 267] on select "Select Event 20 Largest Unsecured Creditors Amended Schedules A-H, Mailing Matr…" at bounding box center [532, 265] width 162 height 17
select select "7"
click at [412, 261] on button "+ Add Tag" at bounding box center [421, 262] width 28 height 6
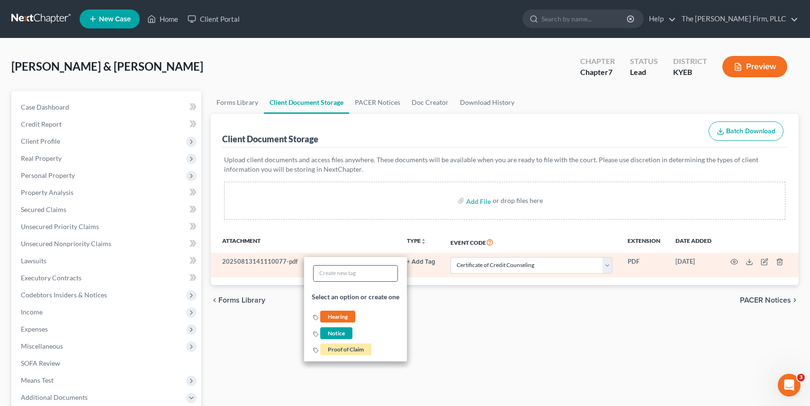
click at [376, 280] on div at bounding box center [355, 273] width 85 height 17
click at [376, 275] on input "text" at bounding box center [356, 273] width 84 height 16
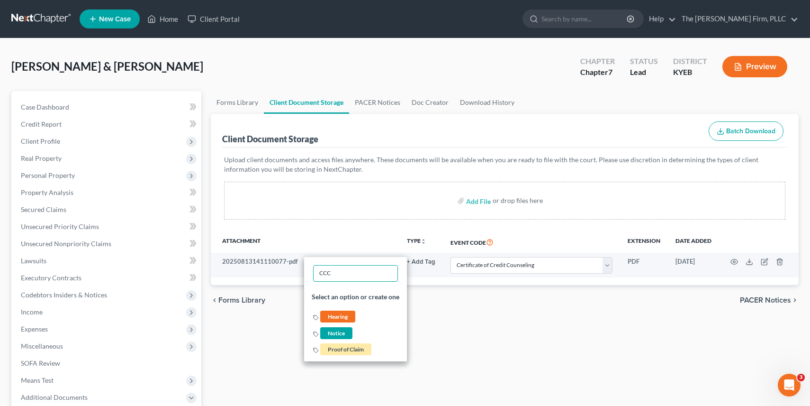
type input "CCC"
click at [460, 321] on div "Forms Library Client Document Storage PACER Notices Doc Creator Download Histor…" at bounding box center [505, 322] width 598 height 462
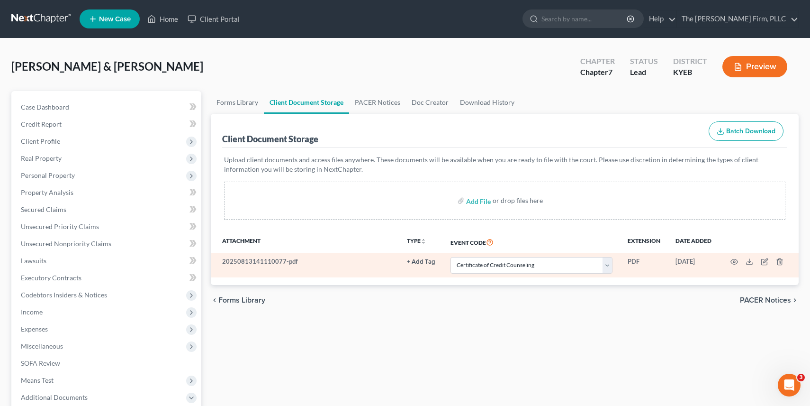
click at [415, 261] on button "+ Add Tag" at bounding box center [421, 262] width 28 height 6
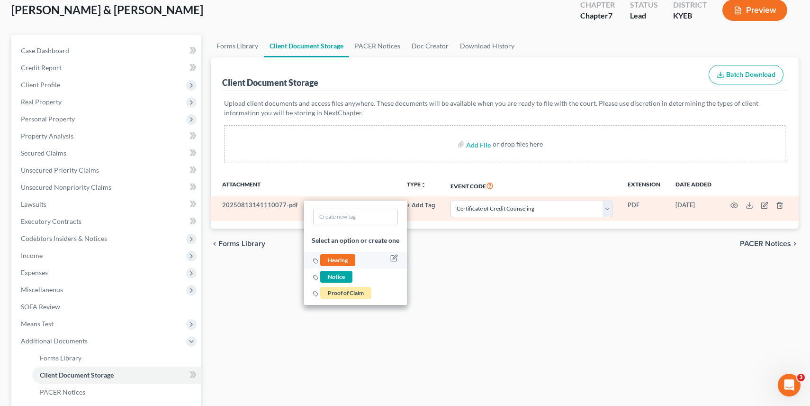
scroll to position [64, 0]
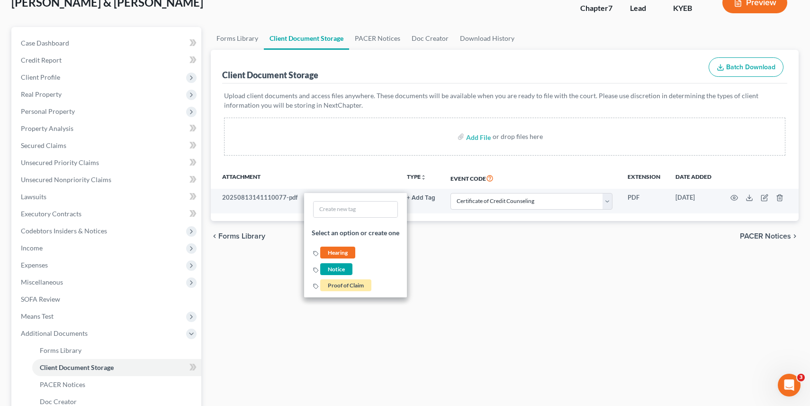
click at [483, 256] on div "Forms Library Client Document Storage PACER Notices Doc Creator Download Histor…" at bounding box center [505, 258] width 598 height 462
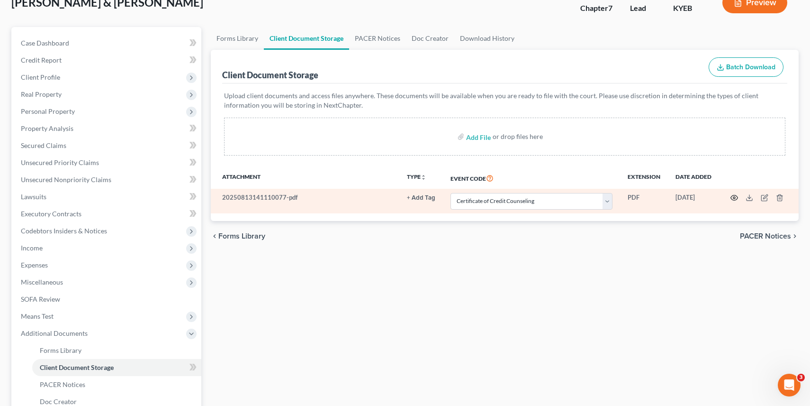
click at [734, 199] on icon "button" at bounding box center [735, 198] width 8 height 8
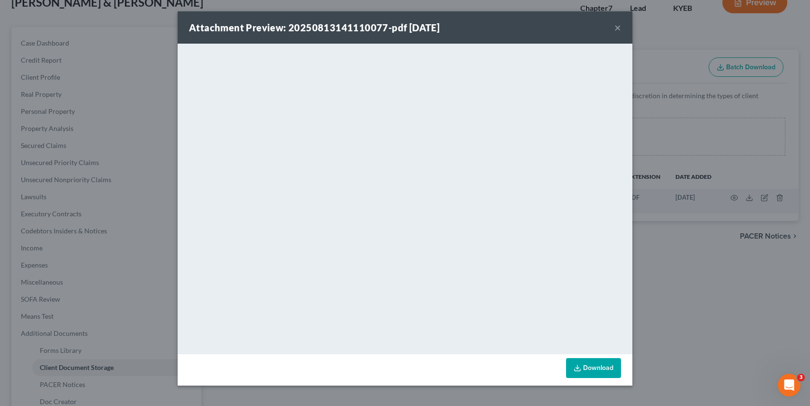
click at [616, 27] on button "×" at bounding box center [617, 27] width 7 height 11
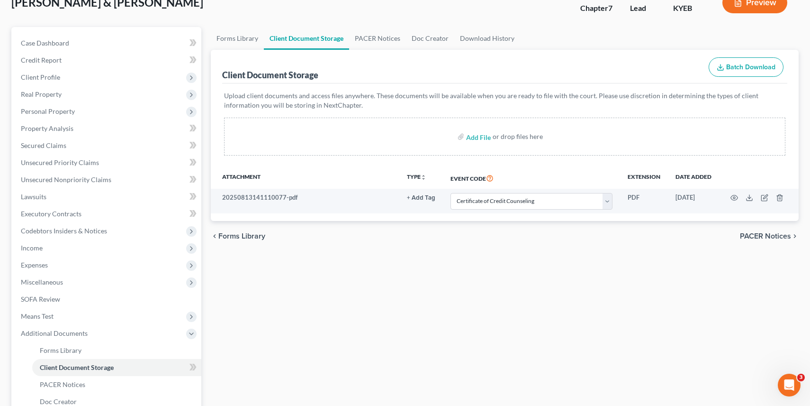
click at [701, 324] on div "Forms Library Client Document Storage PACER Notices Doc Creator Download Histor…" at bounding box center [505, 258] width 598 height 462
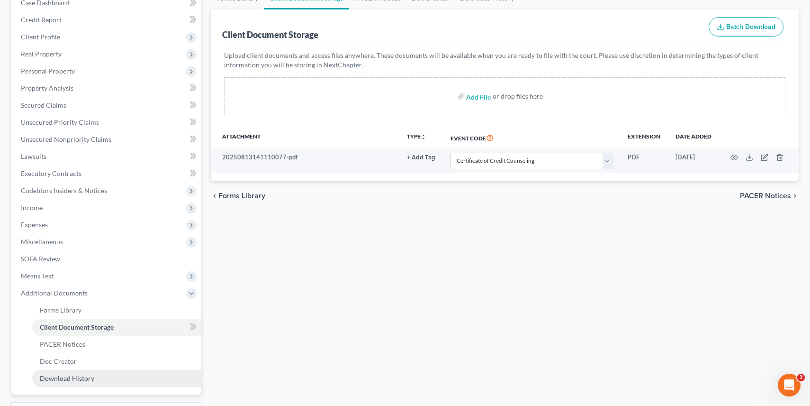
scroll to position [0, 0]
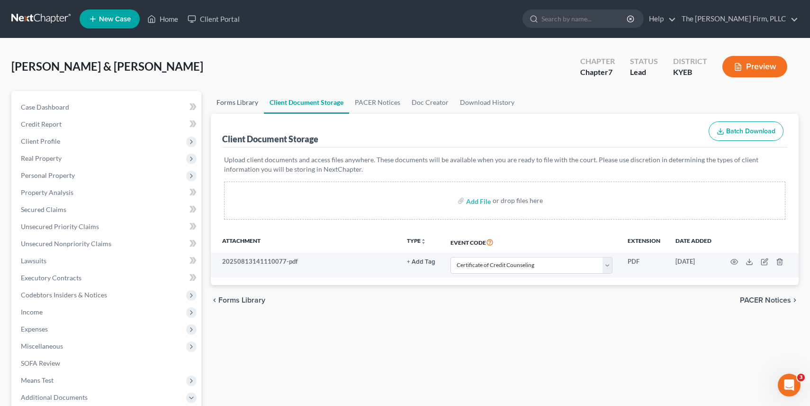
click at [244, 104] on link "Forms Library" at bounding box center [237, 102] width 53 height 23
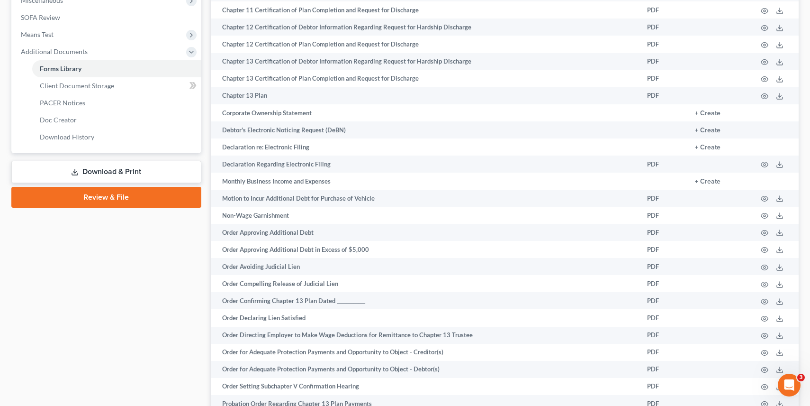
scroll to position [423, 0]
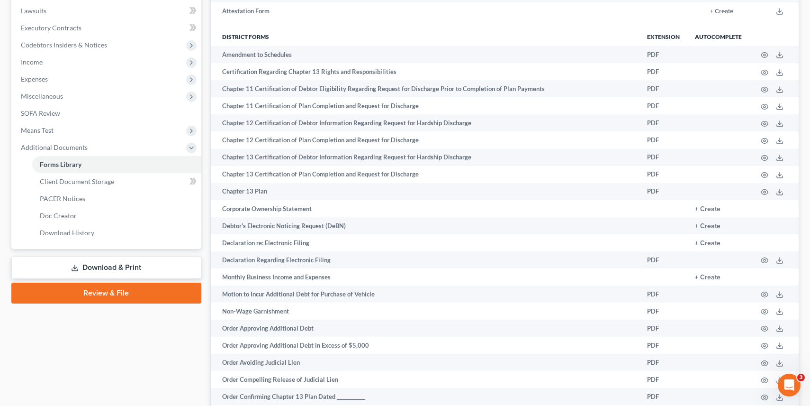
click at [167, 292] on link "Review & File" at bounding box center [106, 292] width 190 height 21
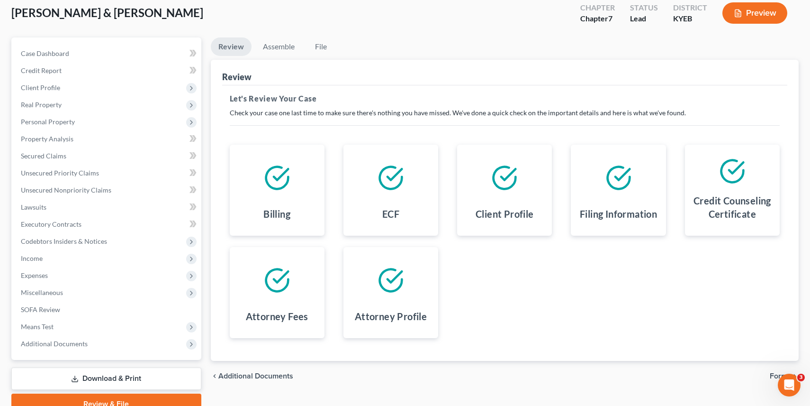
scroll to position [52, 0]
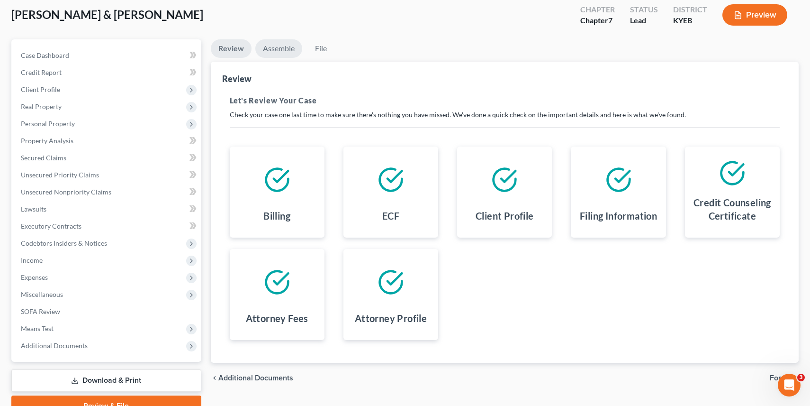
click at [272, 47] on link "Assemble" at bounding box center [278, 48] width 47 height 18
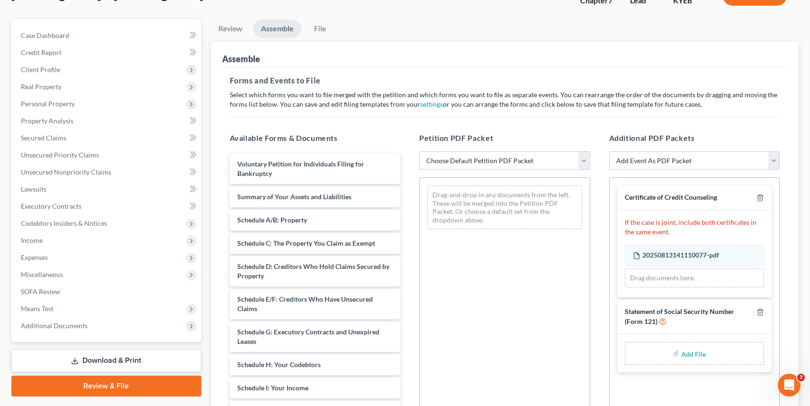
scroll to position [73, 0]
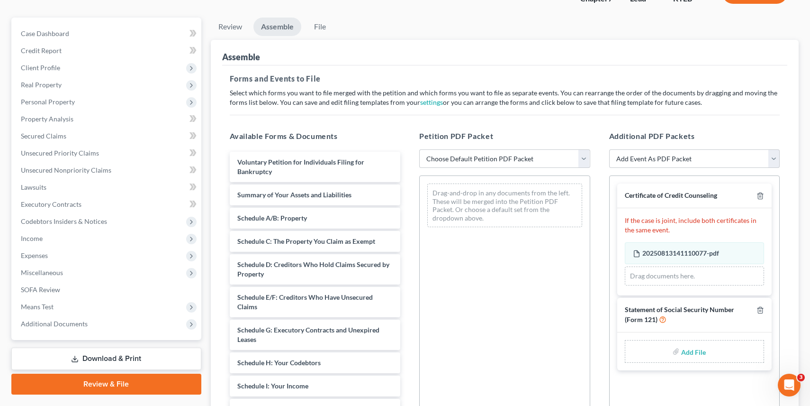
click at [100, 356] on link "Download & Print" at bounding box center [106, 358] width 190 height 22
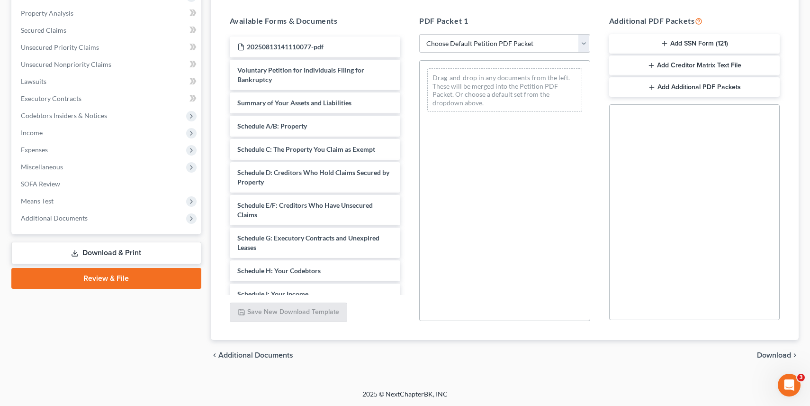
scroll to position [282, 0]
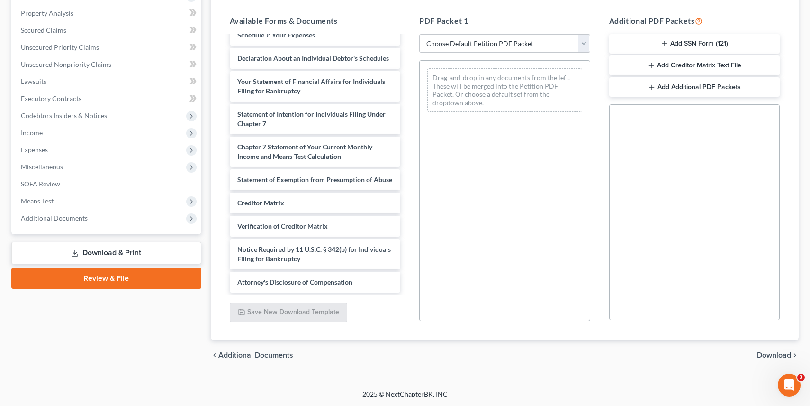
click at [710, 41] on button "Add SSN Form (121)" at bounding box center [694, 44] width 171 height 20
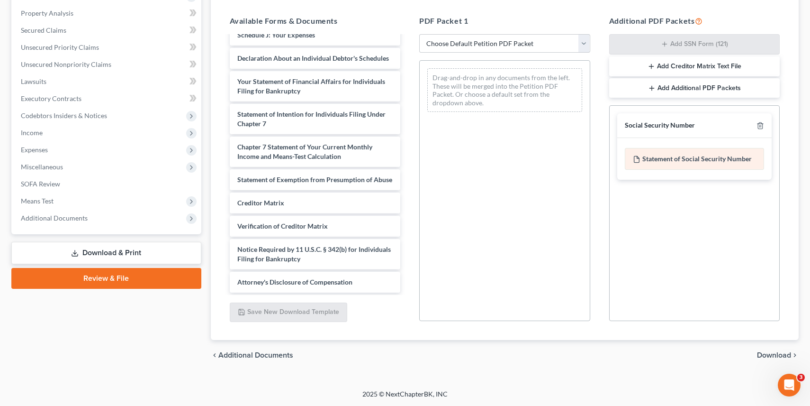
click at [701, 156] on div "Statement of Social Security Number" at bounding box center [695, 159] width 140 height 22
click at [707, 159] on div "Statement of Social Security Number" at bounding box center [695, 159] width 140 height 22
click at [685, 216] on div "Social Security Number Statement of Social Security Number Creditor Matrix Text…" at bounding box center [694, 213] width 171 height 216
click at [773, 354] on span "Download" at bounding box center [774, 355] width 34 height 8
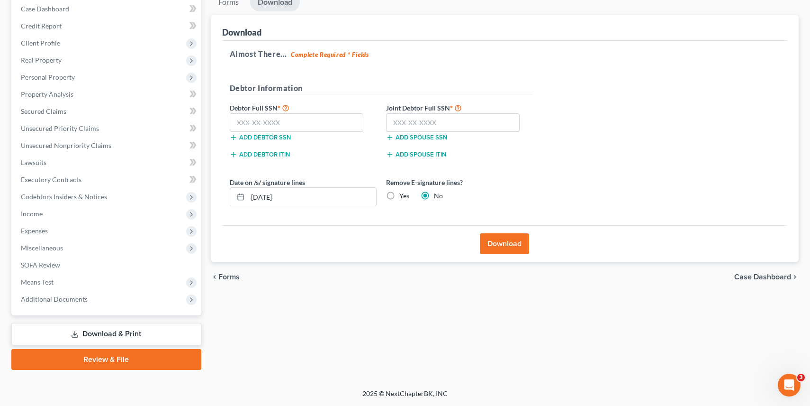
scroll to position [97, 0]
click at [289, 191] on input "[DATE]" at bounding box center [312, 198] width 128 height 18
click at [267, 198] on input "[DATE]" at bounding box center [312, 198] width 128 height 18
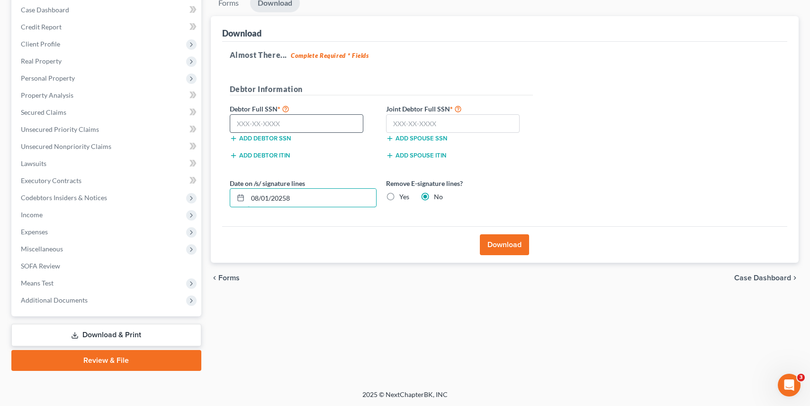
type input "08/01/20258"
click at [278, 120] on input "text" at bounding box center [297, 123] width 134 height 19
type input "405-51-0896"
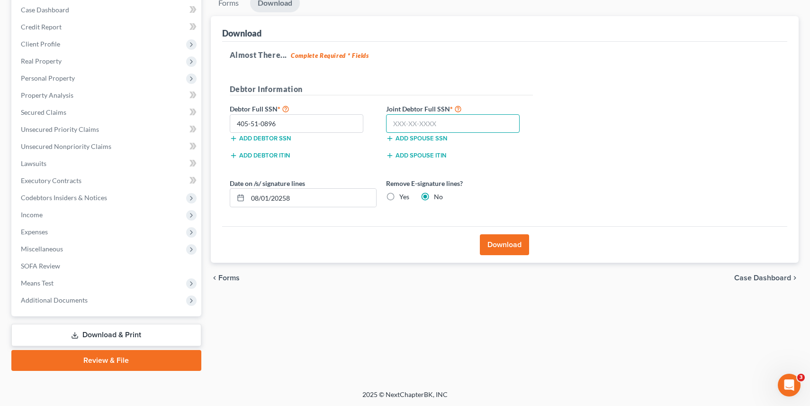
click at [408, 121] on input "text" at bounding box center [453, 123] width 134 height 19
type input "403-25-0978"
click at [515, 245] on button "Download" at bounding box center [504, 244] width 49 height 21
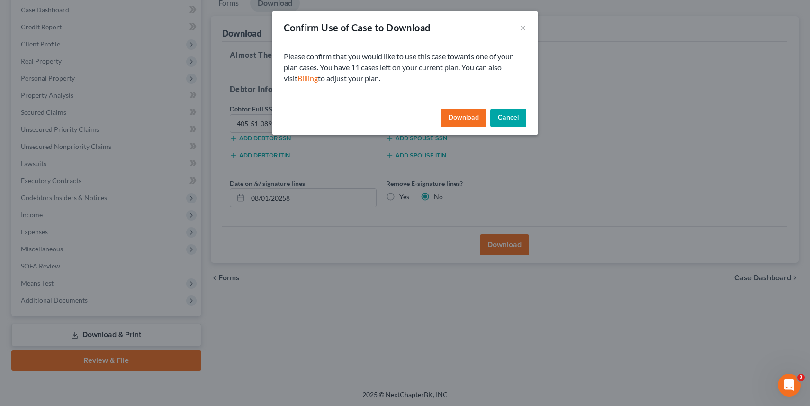
click at [461, 114] on button "Download" at bounding box center [463, 117] width 45 height 19
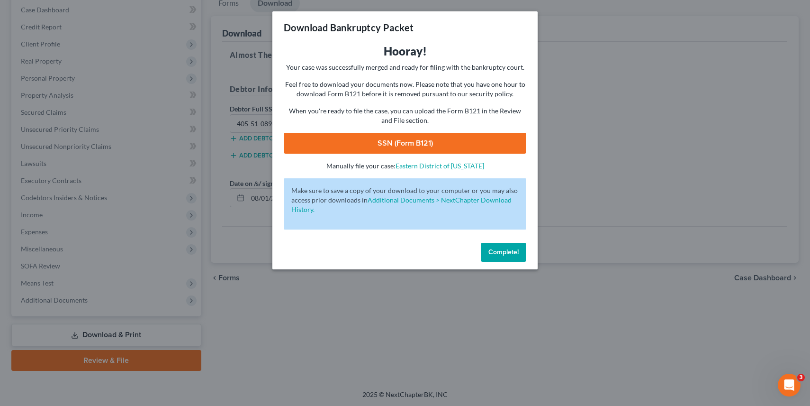
click at [410, 143] on link "SSN (Form B121)" at bounding box center [405, 143] width 243 height 21
click at [490, 252] on span "Complete!" at bounding box center [503, 252] width 30 height 8
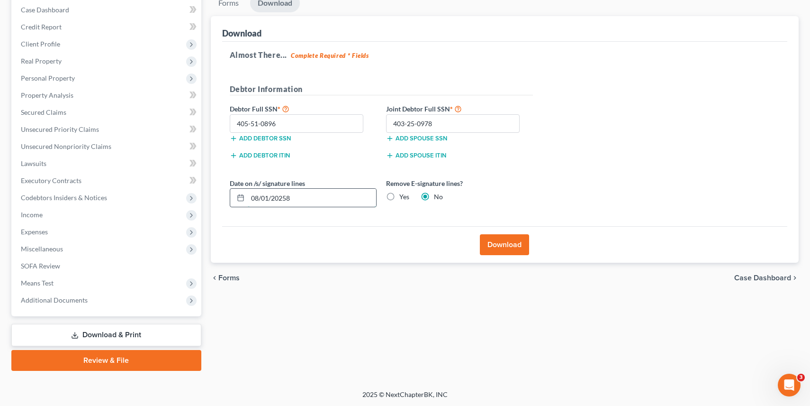
click at [326, 196] on input "08/01/20258" at bounding box center [312, 198] width 128 height 18
drag, startPoint x: 325, startPoint y: 196, endPoint x: 211, endPoint y: 190, distance: 114.3
click at [211, 190] on div "Download Almost There... Complete Required * Fields Debtor Information Debtor F…" at bounding box center [505, 139] width 588 height 247
click at [239, 197] on icon at bounding box center [241, 198] width 8 height 8
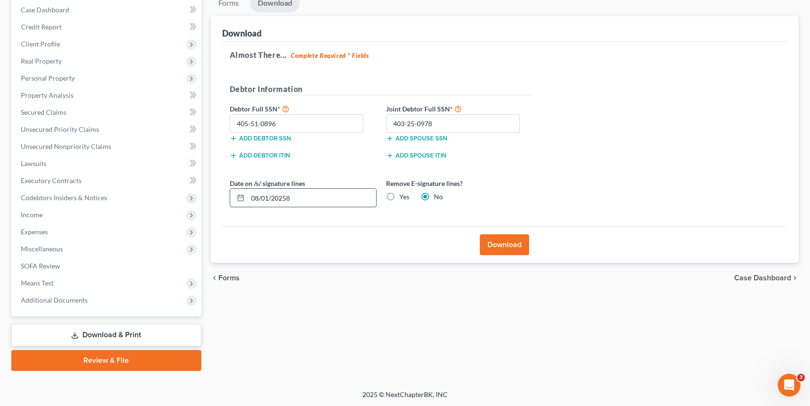
click at [260, 199] on input "08/01/20258" at bounding box center [312, 198] width 128 height 18
click at [293, 195] on input "08/01/20258" at bounding box center [312, 198] width 128 height 18
click at [268, 198] on input "[DATE]" at bounding box center [312, 198] width 128 height 18
type input "08/01/20258"
drag, startPoint x: 342, startPoint y: 197, endPoint x: 195, endPoint y: 188, distance: 147.6
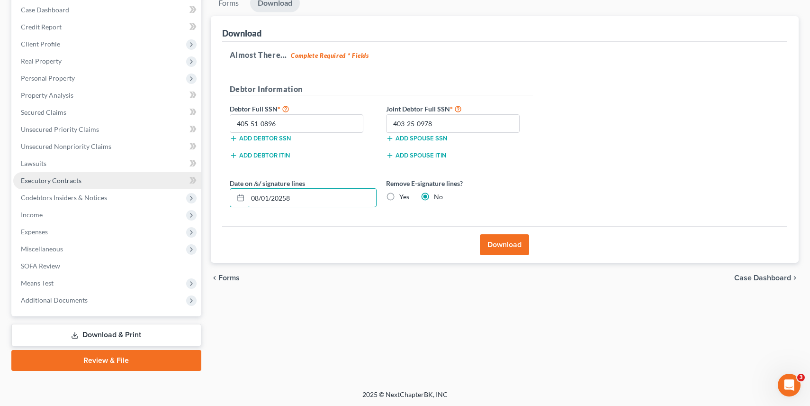
click at [195, 188] on div "Petition Navigation Case Dashboard Payments Invoices Payments Payments Credit R…" at bounding box center [405, 182] width 797 height 377
click at [241, 197] on line at bounding box center [241, 197] width 6 height 0
click at [253, 196] on input "text" at bounding box center [312, 198] width 128 height 18
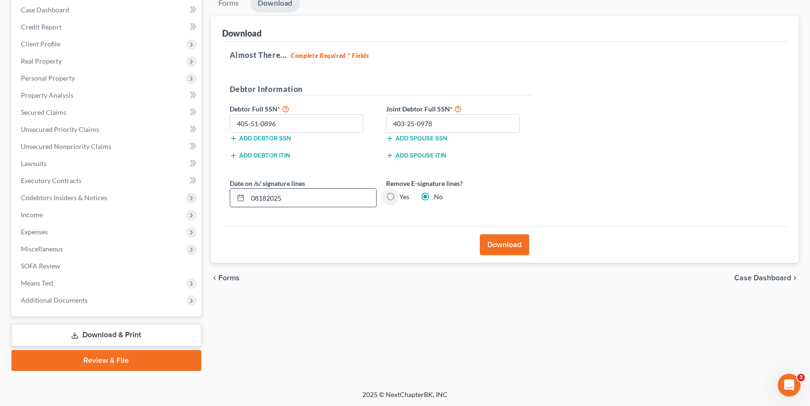
click at [260, 198] on input "08182025" at bounding box center [312, 198] width 128 height 18
click at [268, 199] on input "08/182025" at bounding box center [312, 198] width 128 height 18
type input "[DATE]"
click at [400, 259] on div "Download" at bounding box center [505, 244] width 566 height 36
click at [241, 199] on icon at bounding box center [241, 198] width 8 height 8
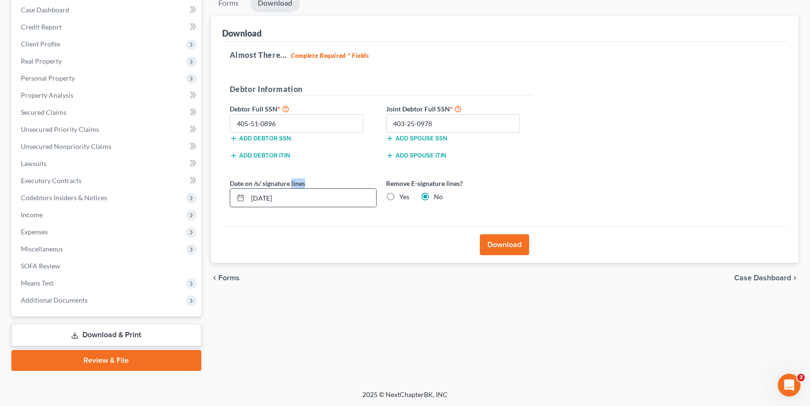
click at [241, 199] on icon at bounding box center [241, 198] width 8 height 8
click at [294, 207] on div "Date on /s/ signature lines [DATE] Remove E-signature lines? Yes No" at bounding box center [381, 196] width 313 height 36
click at [517, 250] on button "Download" at bounding box center [504, 244] width 49 height 21
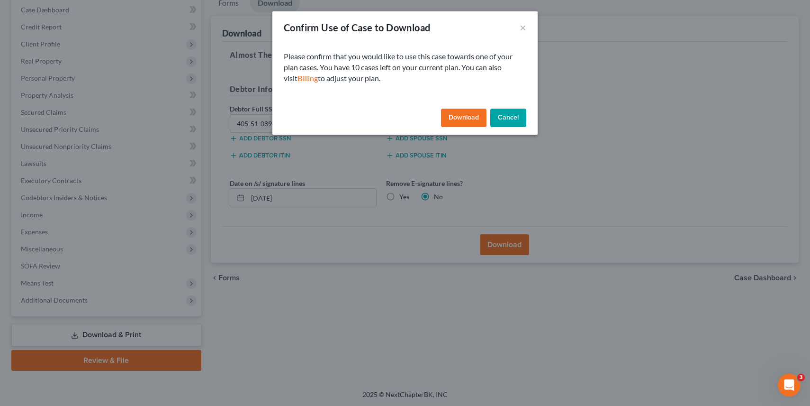
click at [465, 123] on button "Download" at bounding box center [463, 117] width 45 height 19
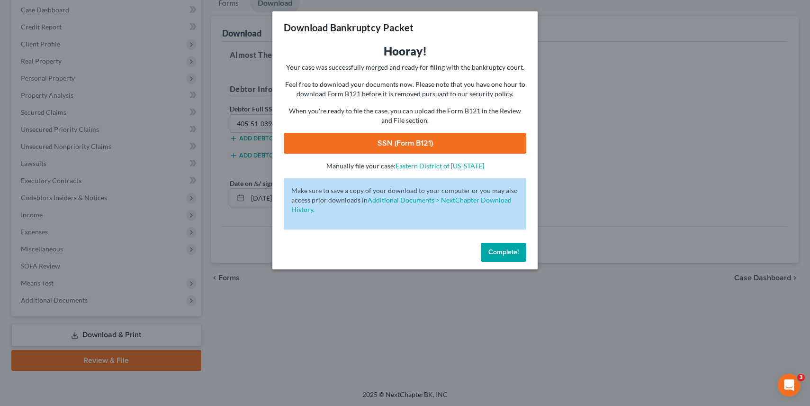
click at [480, 151] on link "SSN (Form B121)" at bounding box center [405, 143] width 243 height 21
click at [497, 251] on span "Complete!" at bounding box center [503, 252] width 30 height 8
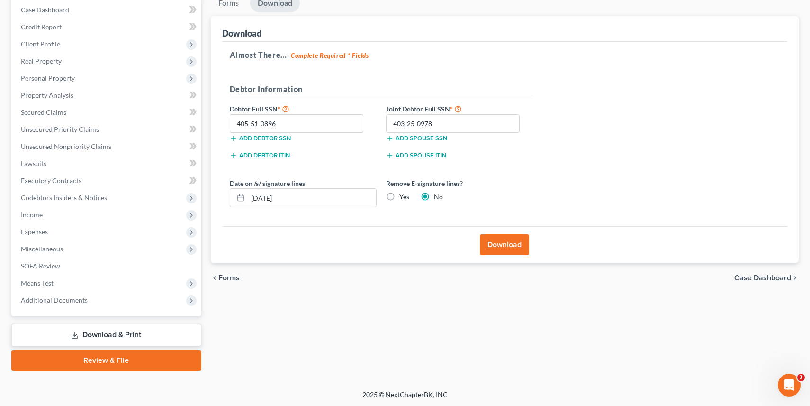
click at [766, 279] on span "Case Dashboard" at bounding box center [762, 278] width 57 height 8
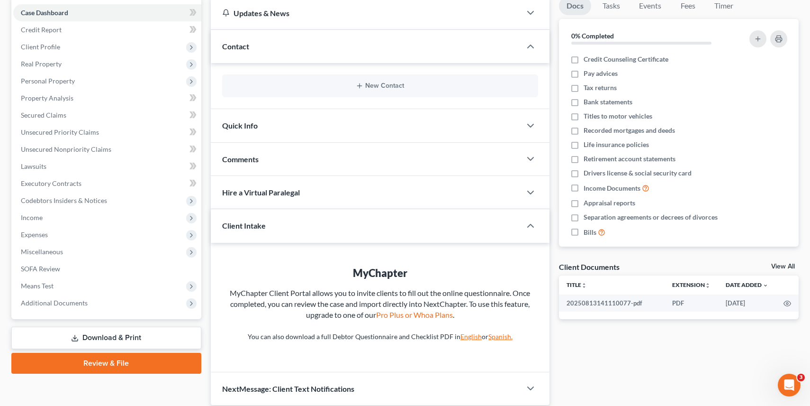
scroll to position [129, 0]
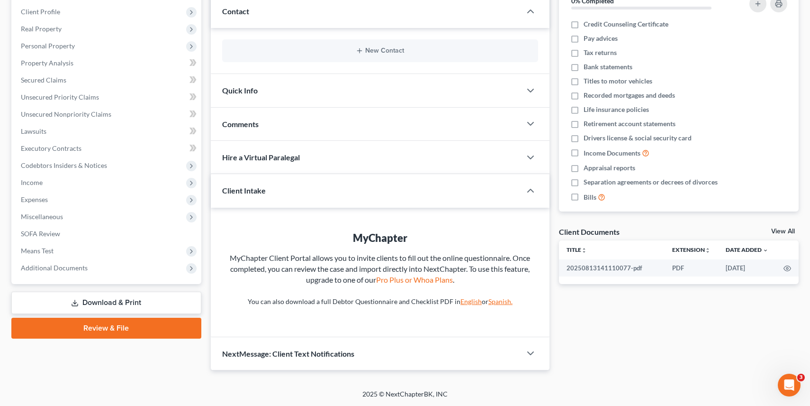
click at [139, 300] on link "Download & Print" at bounding box center [106, 302] width 190 height 22
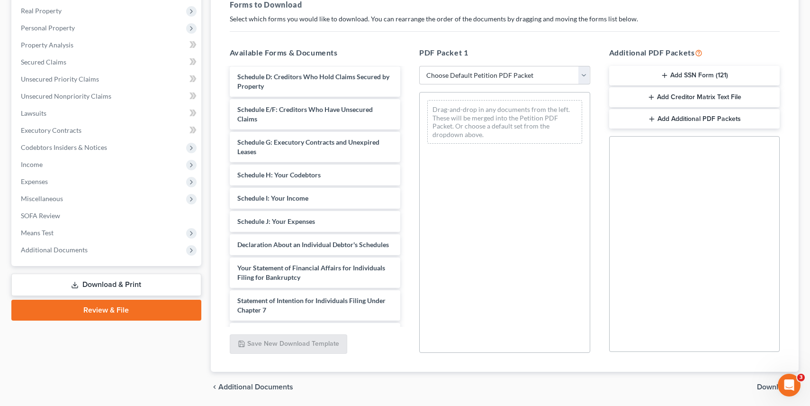
scroll to position [153, 0]
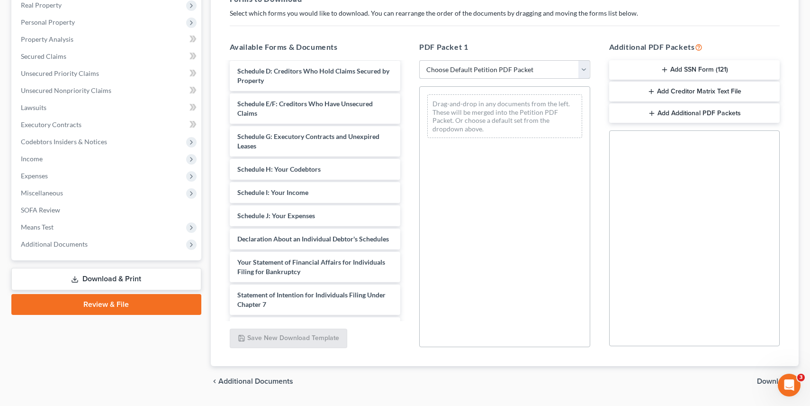
click at [533, 65] on select "Choose Default Petition PDF Packet Complete Bankruptcy Petition (all forms and …" at bounding box center [504, 69] width 171 height 19
select select "0"
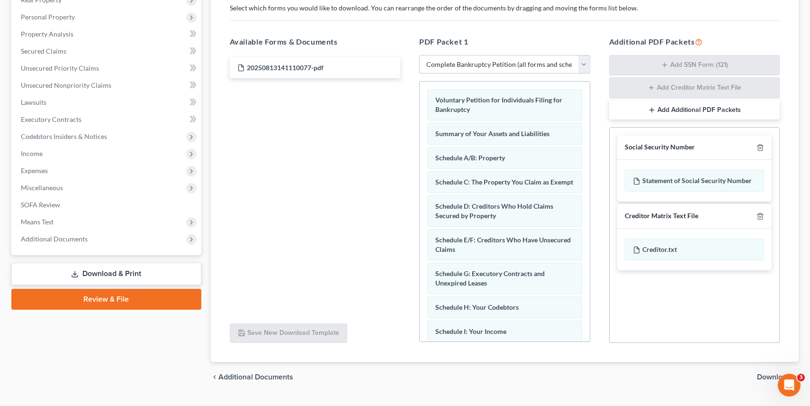
scroll to position [180, 0]
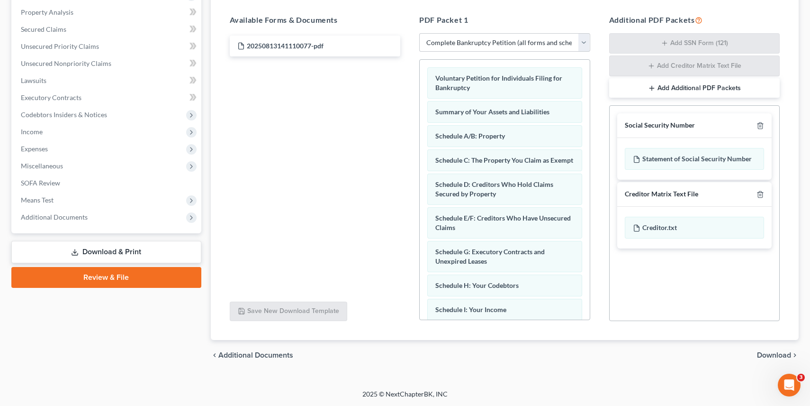
click at [764, 355] on span "Download" at bounding box center [774, 355] width 34 height 8
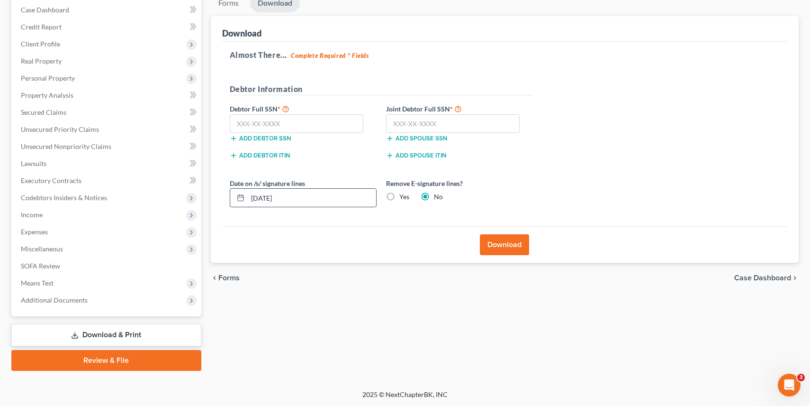
click at [269, 199] on input "[DATE]" at bounding box center [312, 198] width 128 height 18
type input "[DATE]"
click at [342, 322] on div "Forms Download Forms Forms to Download Select which forms you would like to dow…" at bounding box center [505, 182] width 598 height 377
click at [240, 195] on icon at bounding box center [241, 198] width 8 height 8
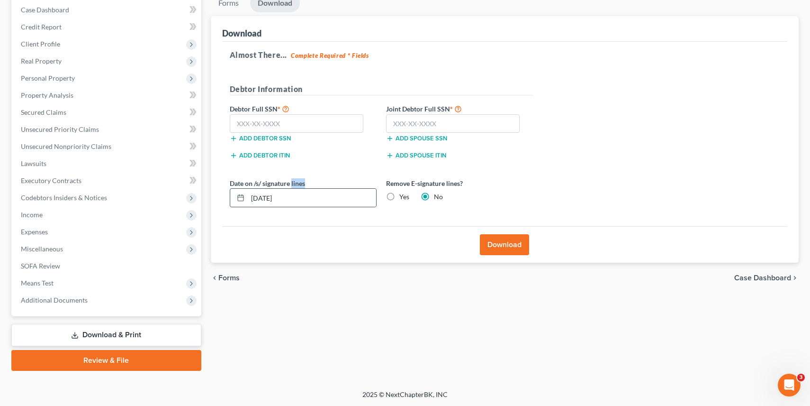
click at [240, 195] on icon at bounding box center [241, 198] width 8 height 8
click at [287, 284] on div "chevron_left Forms Case Dashboard chevron_right" at bounding box center [505, 277] width 588 height 30
click at [515, 244] on button "Download" at bounding box center [504, 244] width 49 height 21
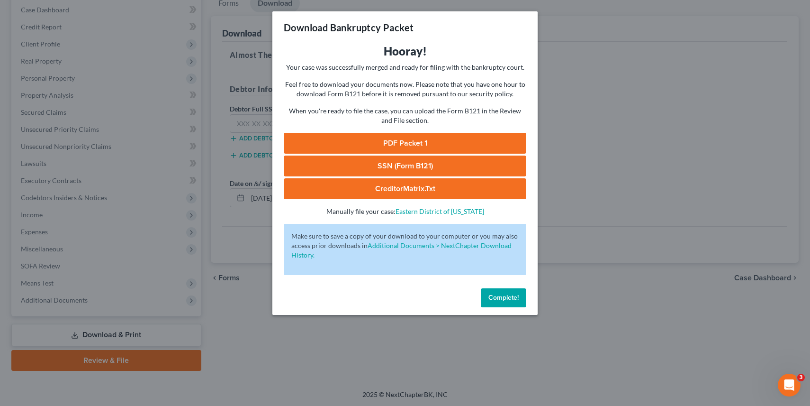
click at [404, 140] on link "PDF Packet 1" at bounding box center [405, 143] width 243 height 21
click at [515, 303] on button "Complete!" at bounding box center [503, 297] width 45 height 19
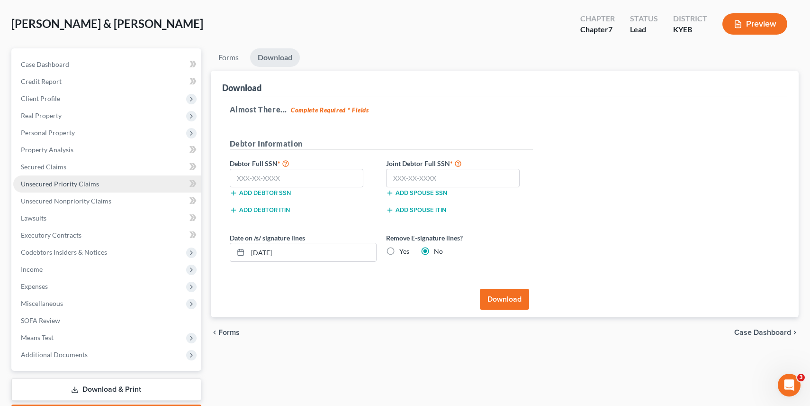
scroll to position [40, 0]
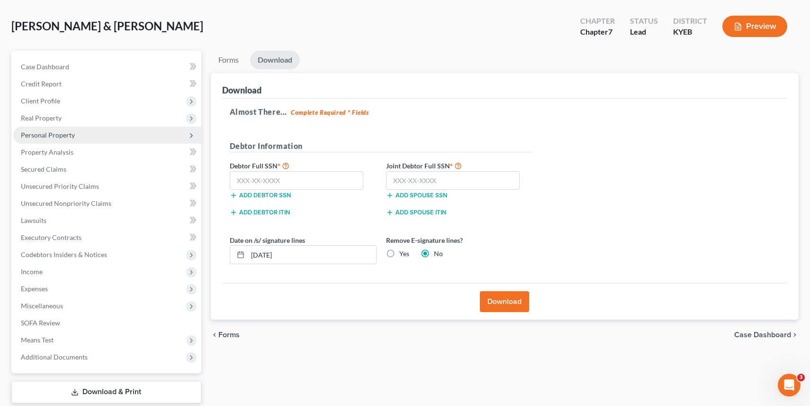
click at [46, 137] on span "Personal Property" at bounding box center [48, 135] width 54 height 8
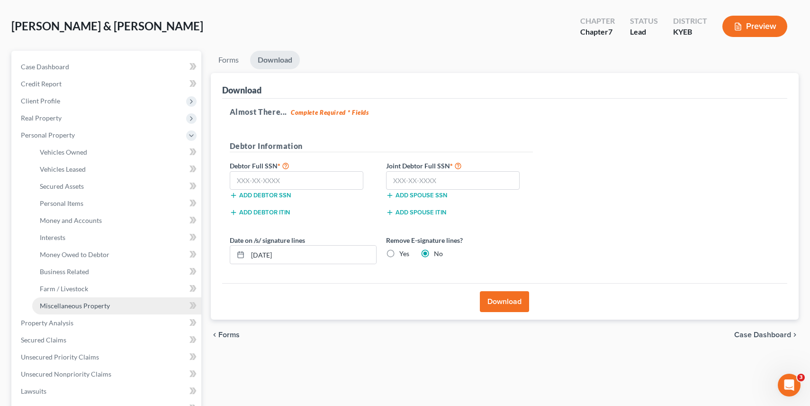
click at [73, 303] on span "Miscellaneous Property" at bounding box center [75, 305] width 70 height 8
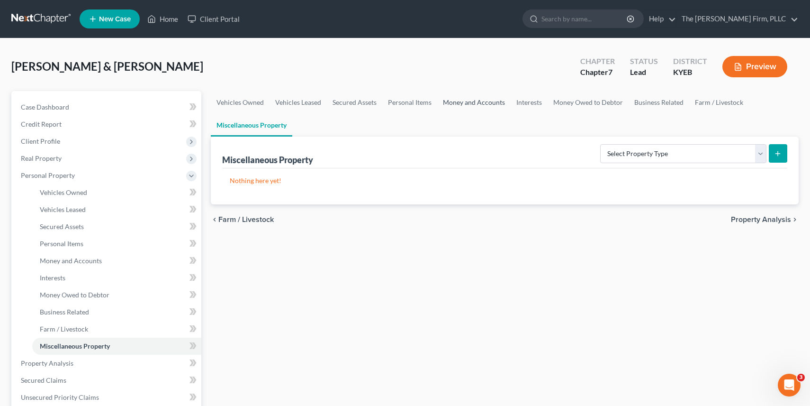
click at [478, 101] on link "Money and Accounts" at bounding box center [473, 102] width 73 height 23
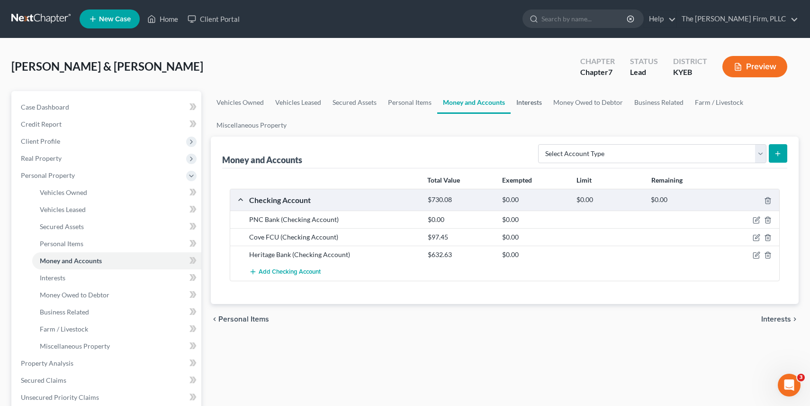
click at [531, 107] on link "Interests" at bounding box center [529, 102] width 37 height 23
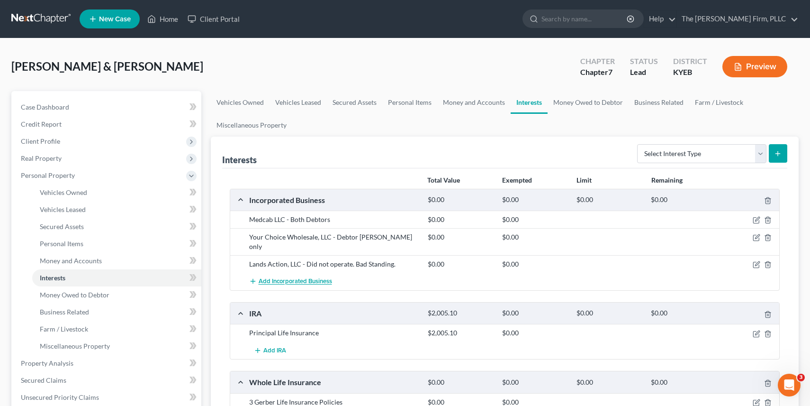
click at [316, 280] on span "Add Incorporated Business" at bounding box center [295, 282] width 73 height 8
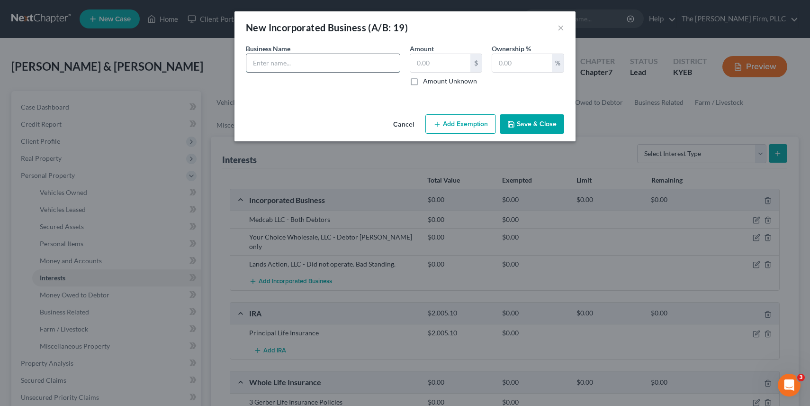
click at [302, 61] on input "text" at bounding box center [323, 63] width 154 height 18
type input "Gopher, Inc."
click at [512, 63] on input "text" at bounding box center [522, 63] width 60 height 18
type input "100"
click at [542, 125] on button "Save & Close" at bounding box center [532, 124] width 64 height 20
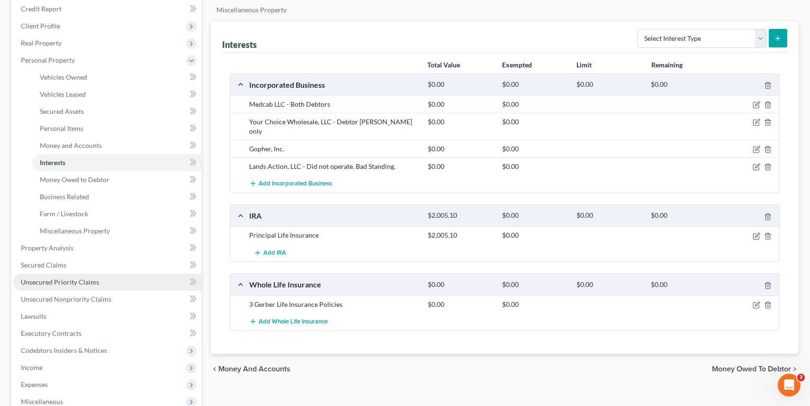
click at [44, 280] on span "Unsecured Priority Claims" at bounding box center [60, 282] width 78 height 8
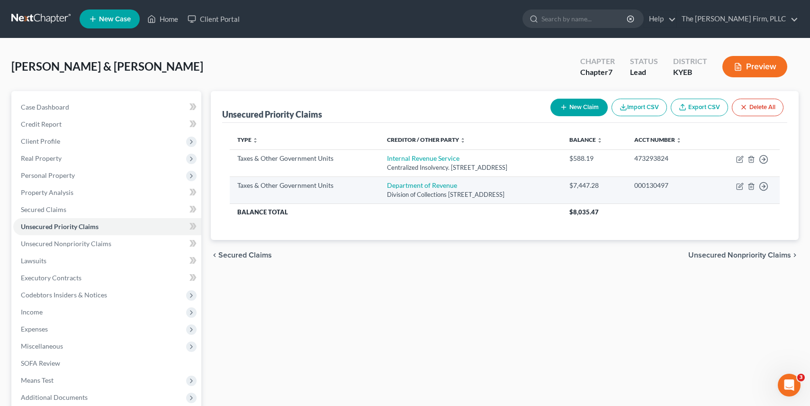
click at [734, 185] on td "Move to D Move to F Move to G Move to Notice Only" at bounding box center [745, 189] width 69 height 27
click at [740, 186] on icon "button" at bounding box center [740, 186] width 8 height 8
select select "2"
select select "18"
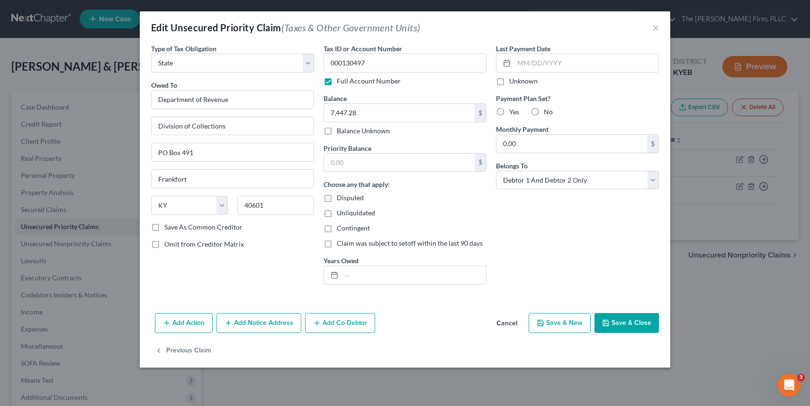
click at [527, 190] on div "Last Payment Date Unknown Payment Plan Set? Yes No Monthly Payment 0.00 $ Belon…" at bounding box center [577, 168] width 172 height 248
click at [527, 183] on select "Select Debtor 1 Only Debtor 2 Only Debtor 1 And Debtor 2 Only At Least One Of T…" at bounding box center [577, 180] width 163 height 19
select select "0"
click at [630, 318] on button "Save & Close" at bounding box center [627, 323] width 64 height 20
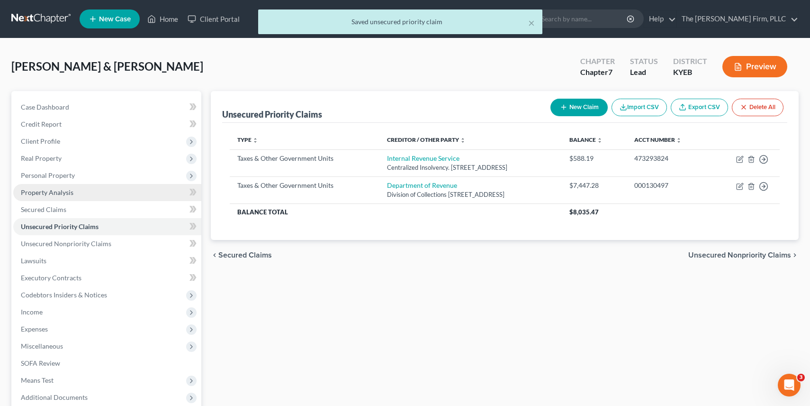
click at [120, 188] on link "Property Analysis" at bounding box center [107, 192] width 188 height 17
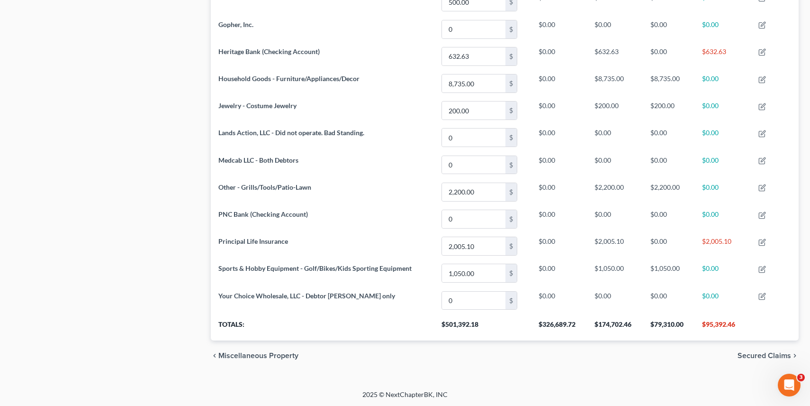
scroll to position [520, 0]
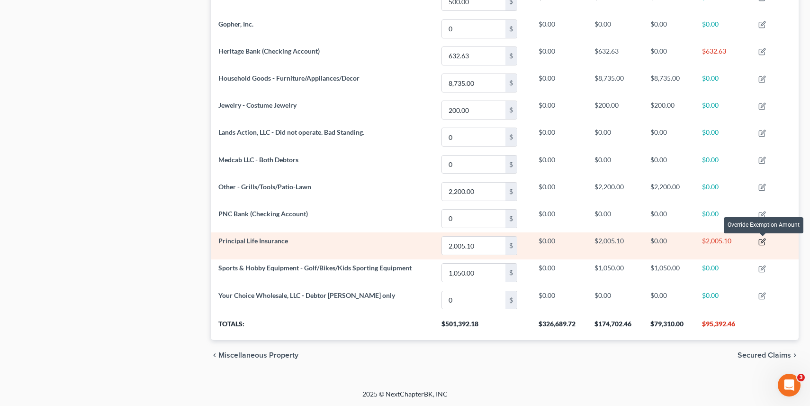
click at [761, 240] on icon "button" at bounding box center [763, 242] width 8 height 8
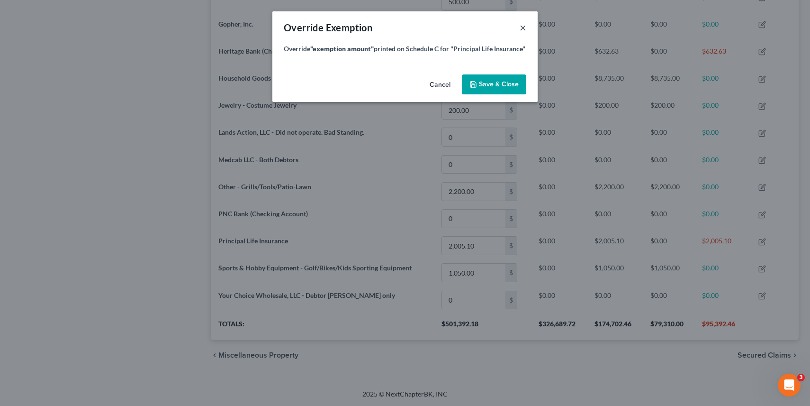
click at [524, 25] on button "×" at bounding box center [523, 27] width 7 height 11
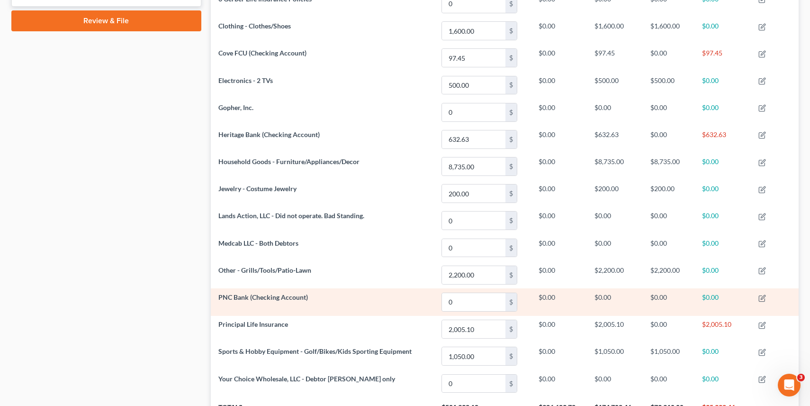
scroll to position [0, 0]
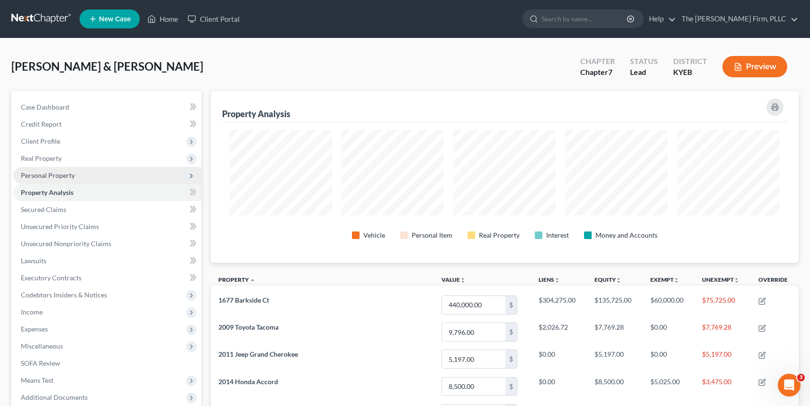
click at [44, 171] on span "Personal Property" at bounding box center [48, 175] width 54 height 8
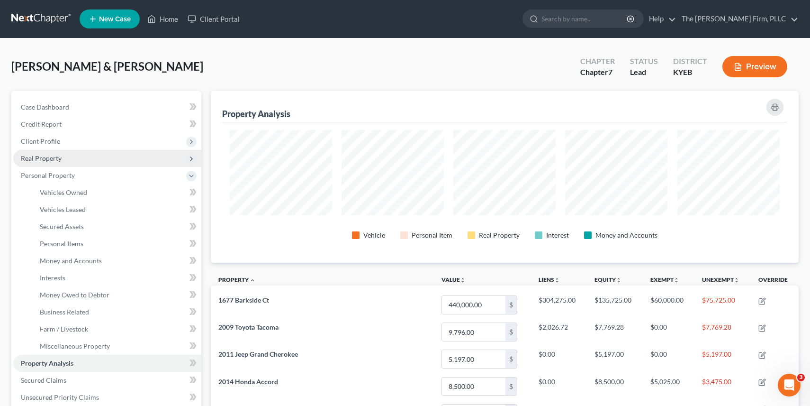
click at [38, 154] on span "Real Property" at bounding box center [41, 158] width 41 height 8
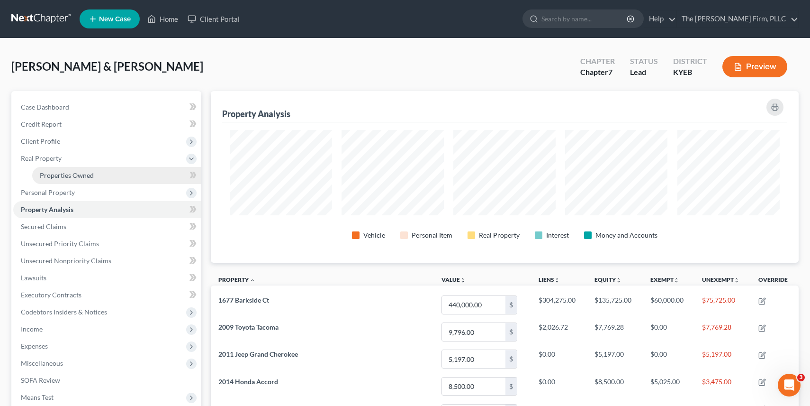
click at [69, 178] on span "Properties Owned" at bounding box center [67, 175] width 54 height 8
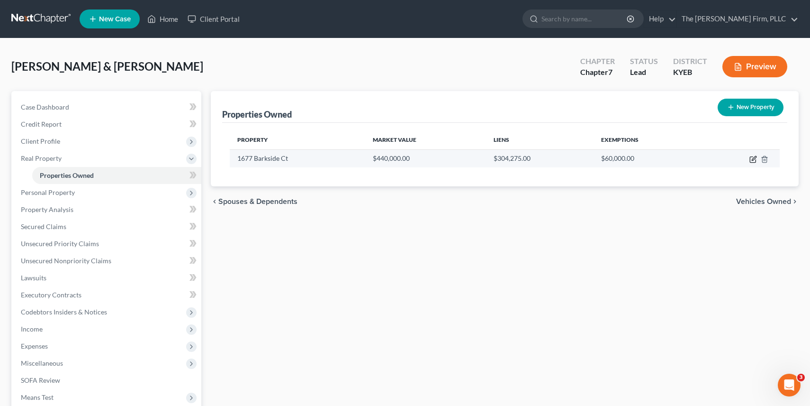
click at [754, 161] on icon "button" at bounding box center [754, 159] width 8 height 8
select select "18"
select select "7"
select select "2"
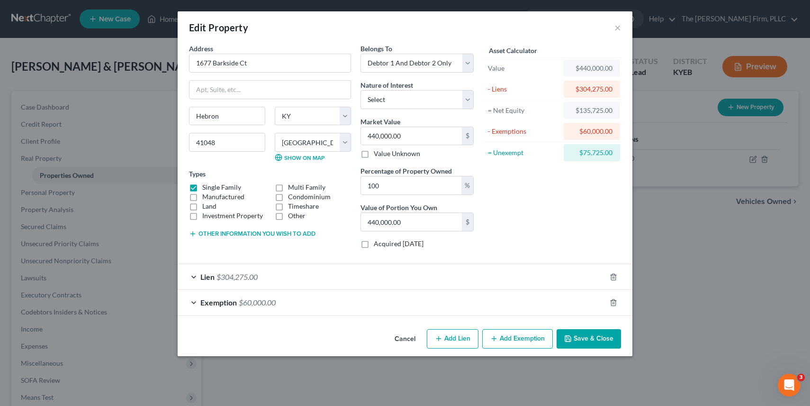
click at [488, 301] on div "Exemption $60,000.00" at bounding box center [392, 301] width 428 height 25
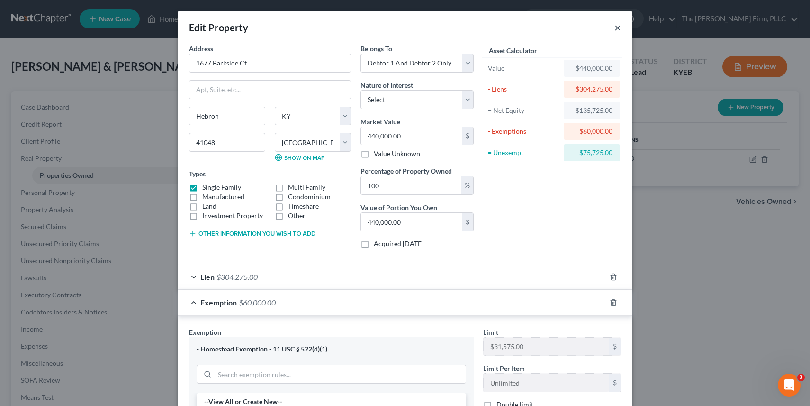
click at [616, 26] on button "×" at bounding box center [617, 27] width 7 height 11
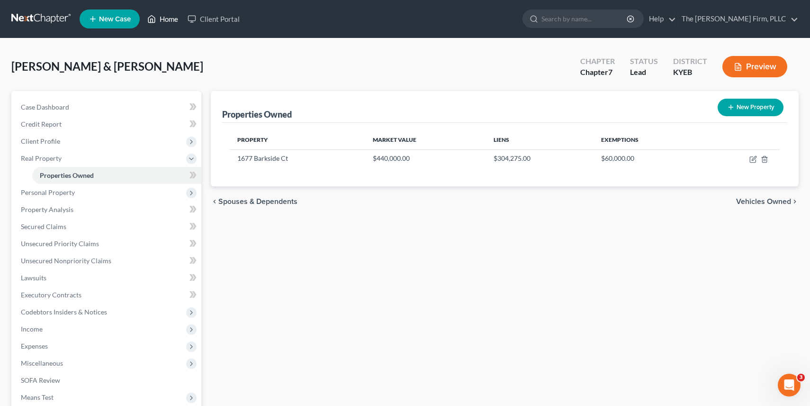
click at [158, 11] on link "Home" at bounding box center [163, 18] width 40 height 17
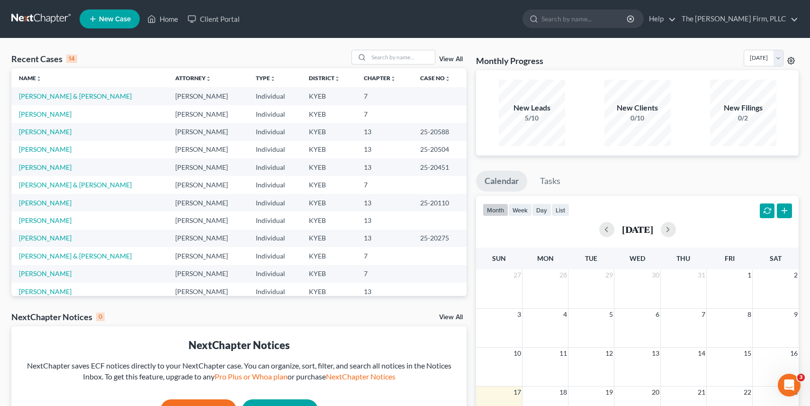
click at [790, 57] on icon at bounding box center [791, 60] width 7 height 7
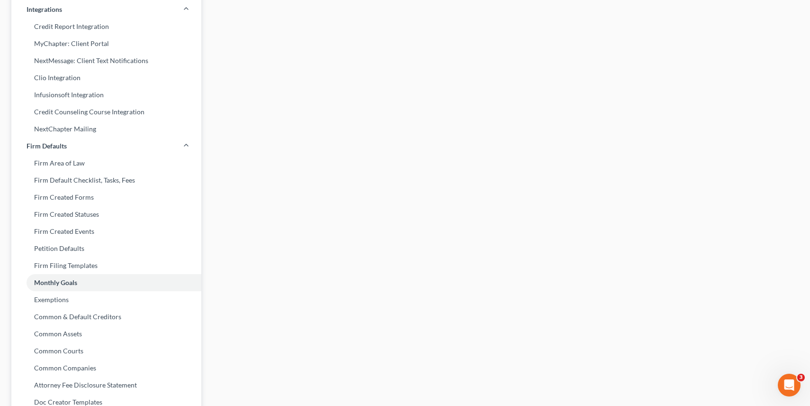
scroll to position [239, 0]
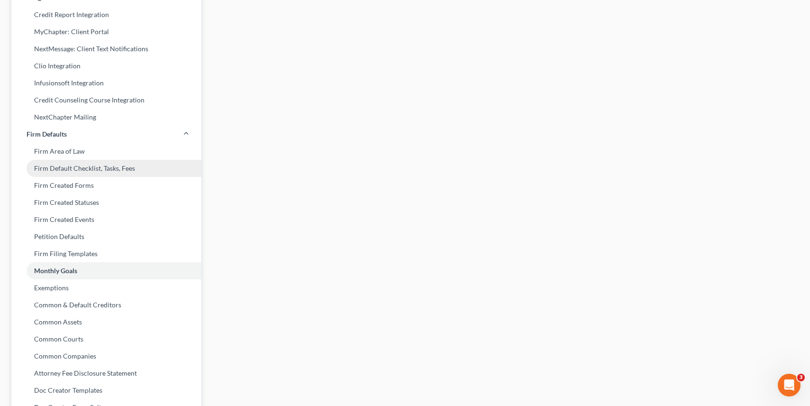
click at [108, 169] on link "Firm Default Checklist, Tasks, Fees" at bounding box center [106, 168] width 190 height 17
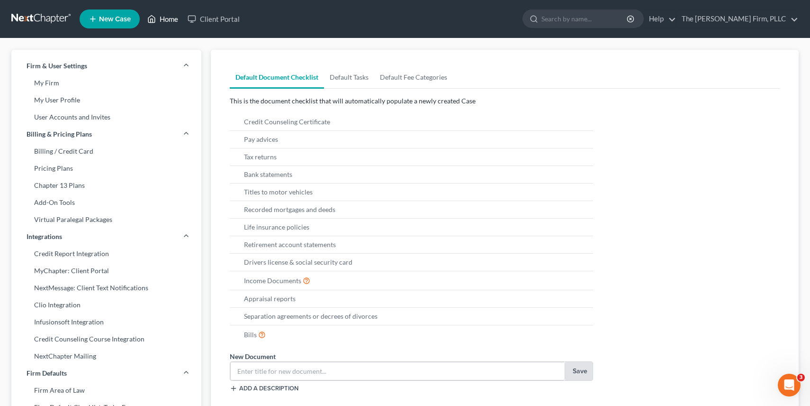
click at [170, 19] on link "Home" at bounding box center [163, 18] width 40 height 17
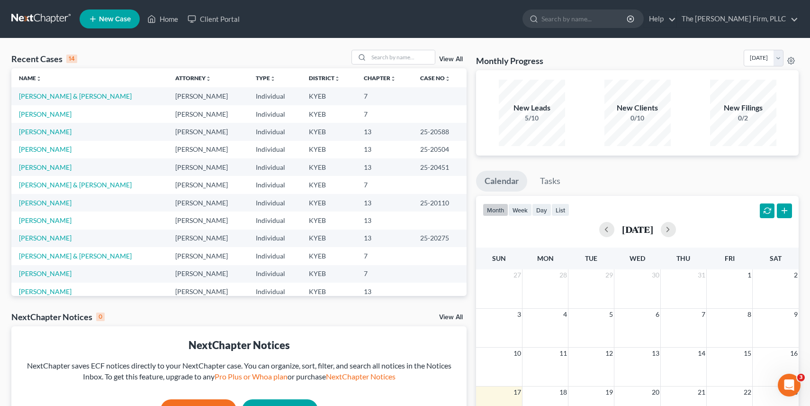
click at [450, 58] on link "View All" at bounding box center [451, 59] width 24 height 7
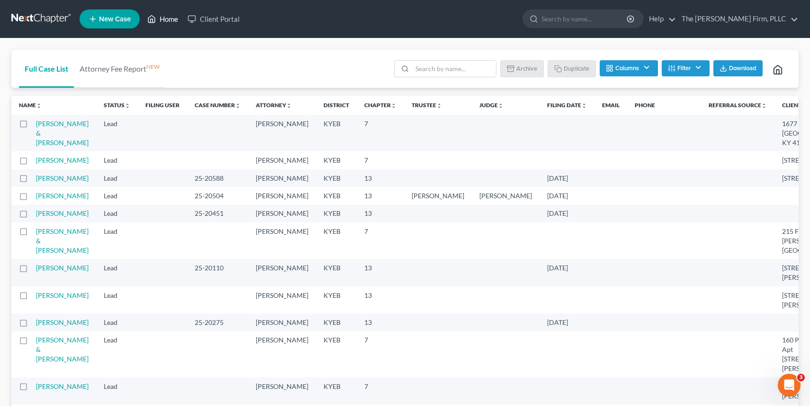
click at [160, 23] on link "Home" at bounding box center [163, 18] width 40 height 17
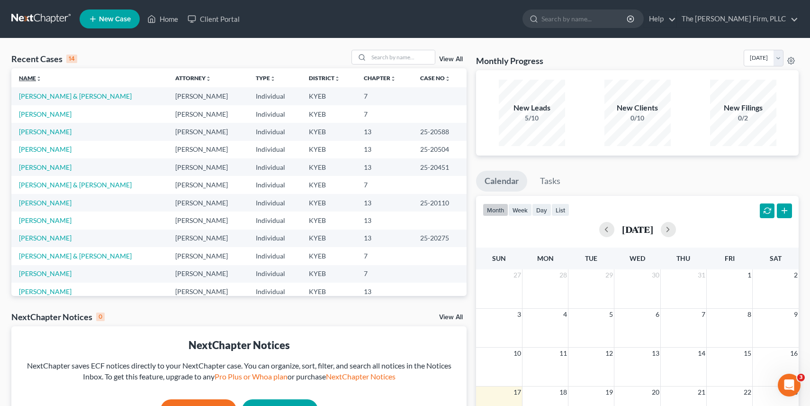
click at [36, 78] on link "Name unfold_more expand_more expand_less" at bounding box center [30, 77] width 23 height 7
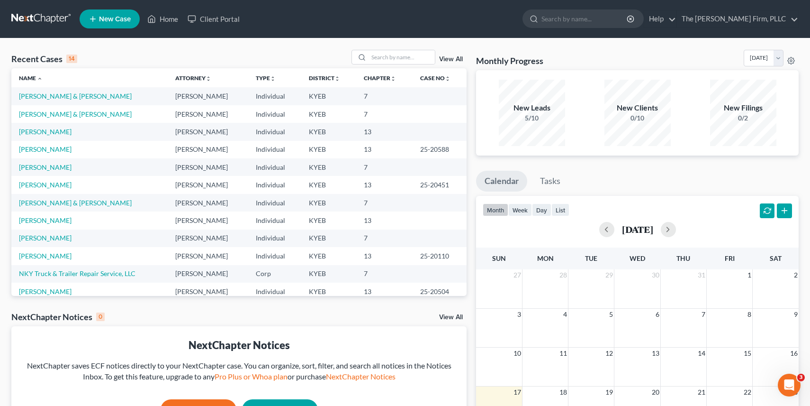
click at [68, 59] on div "14" at bounding box center [71, 58] width 11 height 9
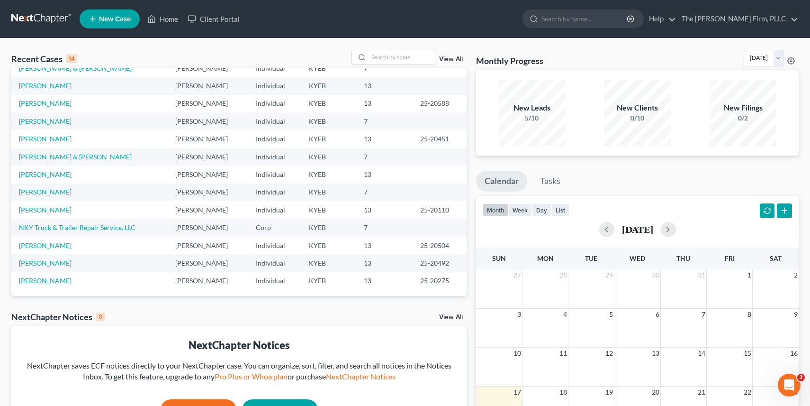
scroll to position [47, 0]
